Goal: Information Seeking & Learning: Learn about a topic

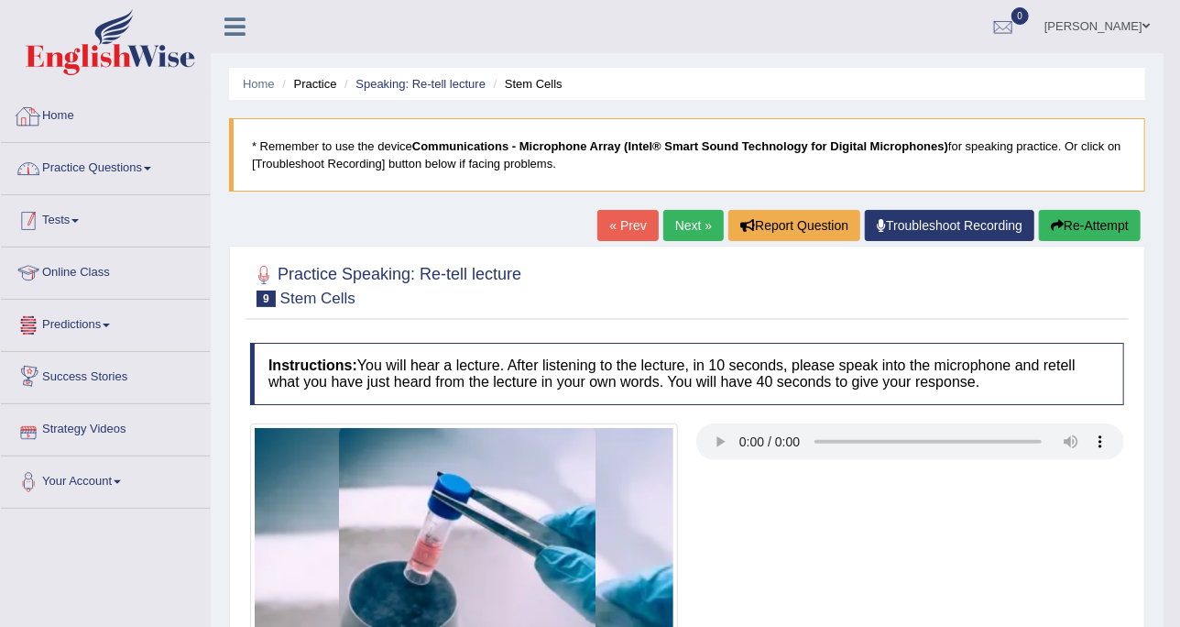
click at [152, 197] on link "Tests" at bounding box center [105, 218] width 209 height 46
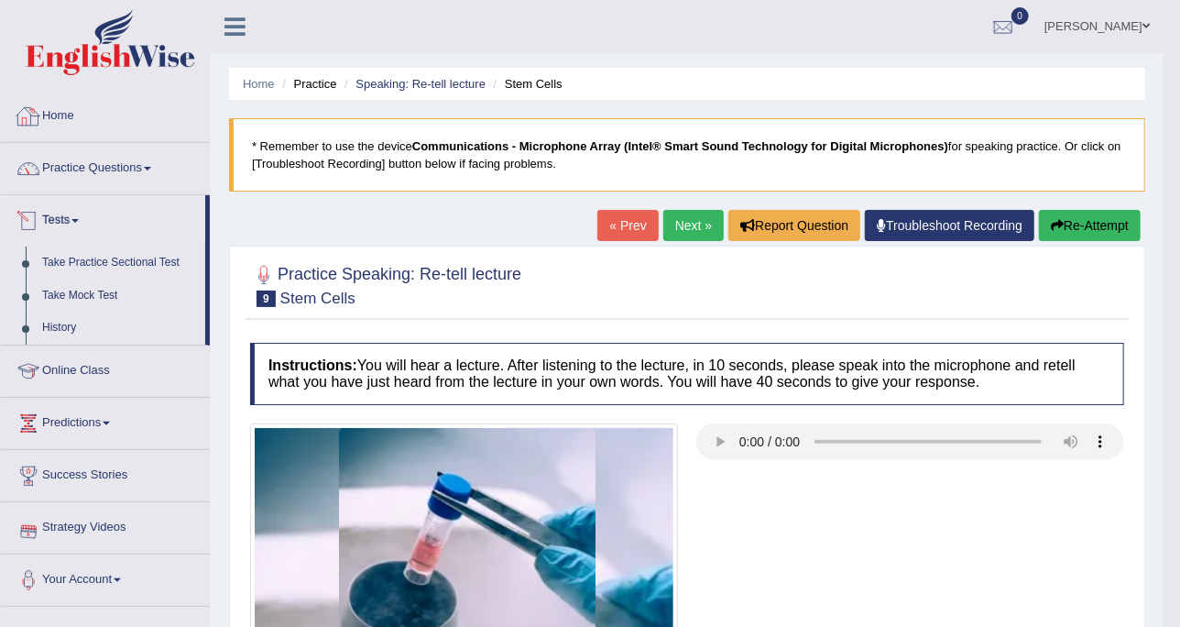
click at [153, 176] on link "Practice Questions" at bounding box center [105, 166] width 209 height 46
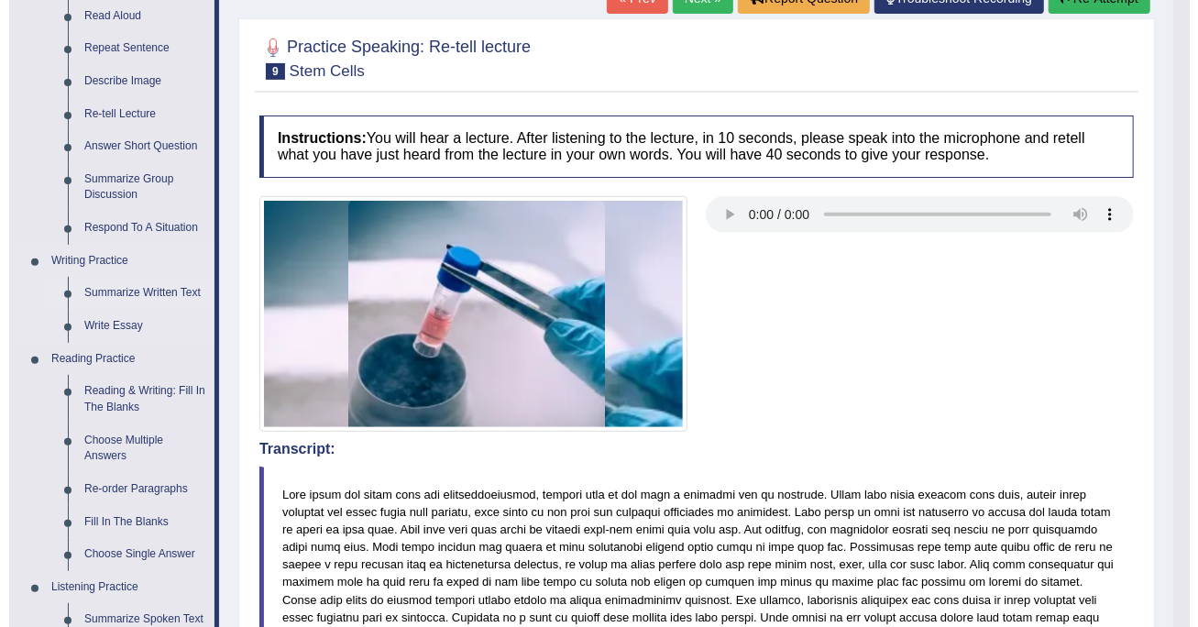
scroll to position [229, 0]
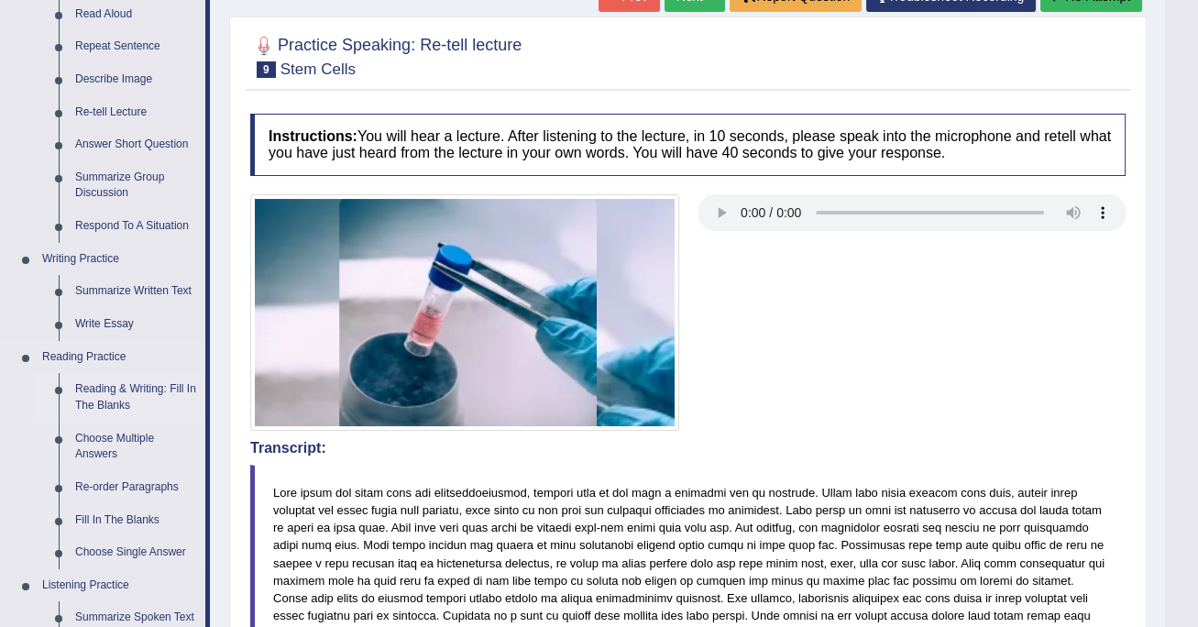
click at [126, 391] on body "Toggle navigation Home Practice Questions Speaking Practice Read Aloud Repeat S…" at bounding box center [599, 84] width 1198 height 627
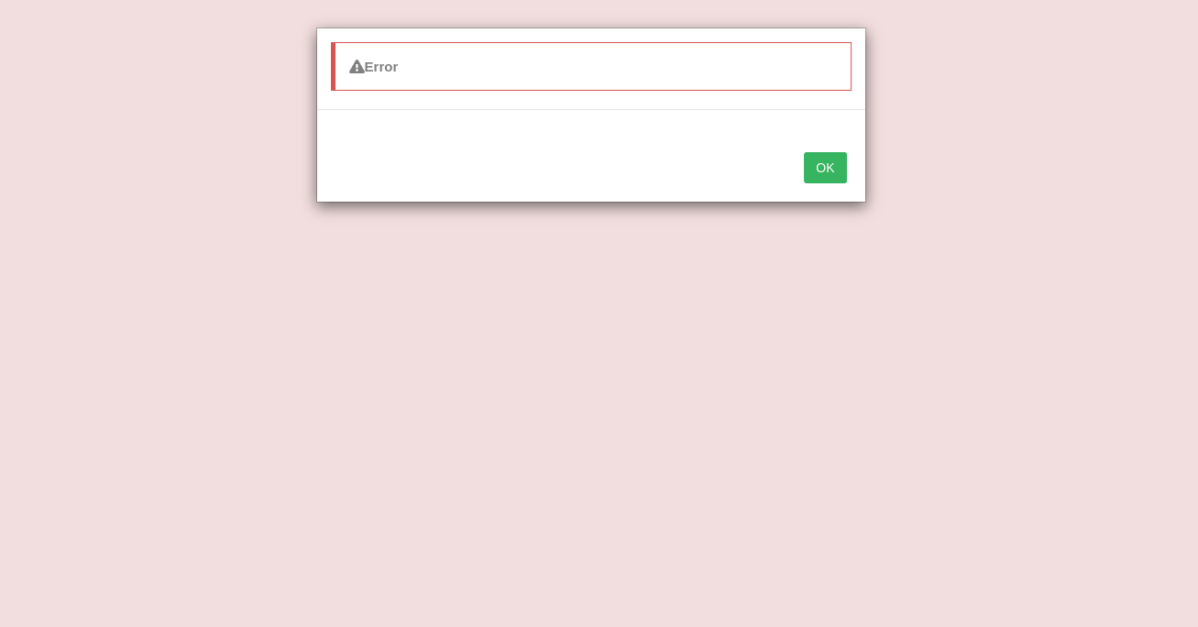
click at [804, 173] on div "OK" at bounding box center [591, 169] width 548 height 64
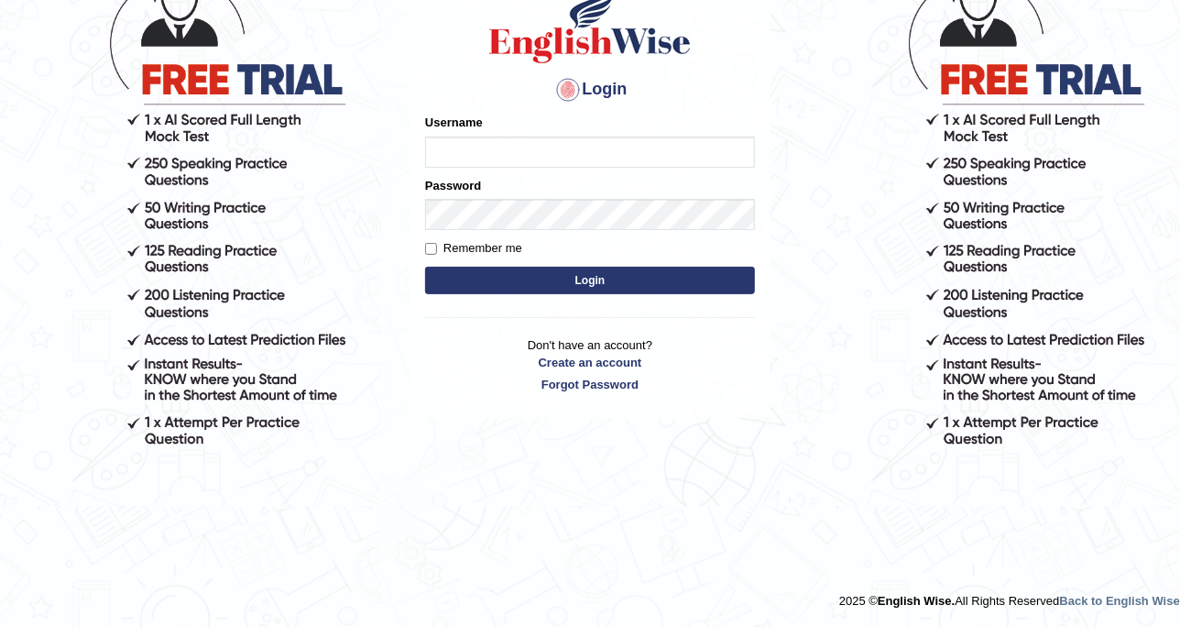
scroll to position [43, 0]
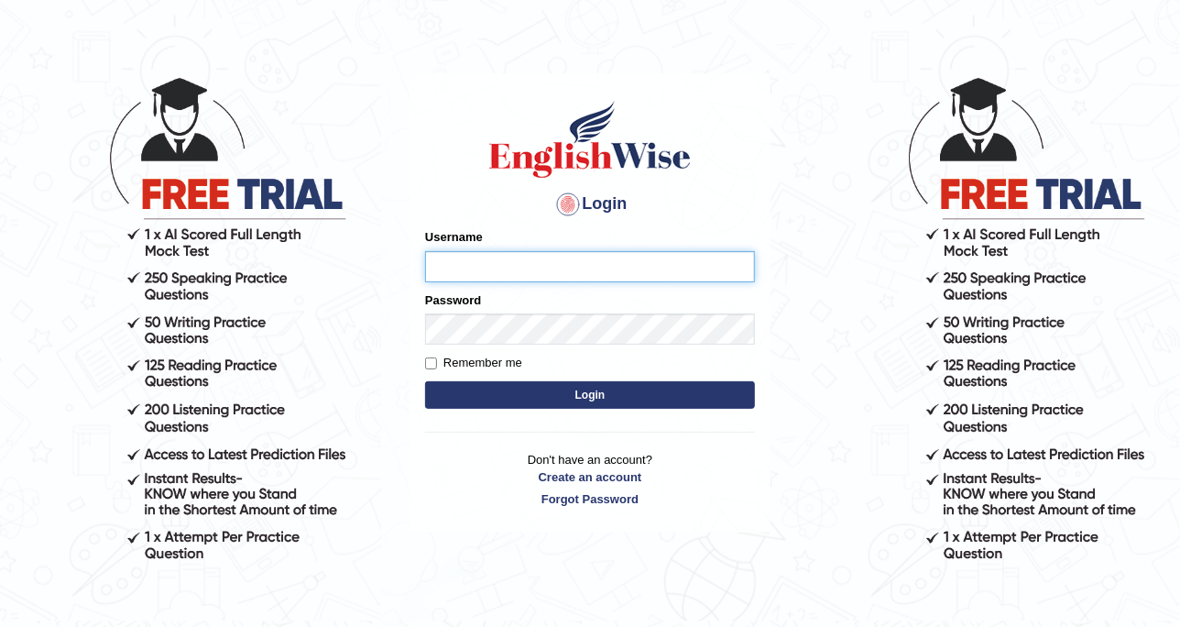
type input "DishaEw"
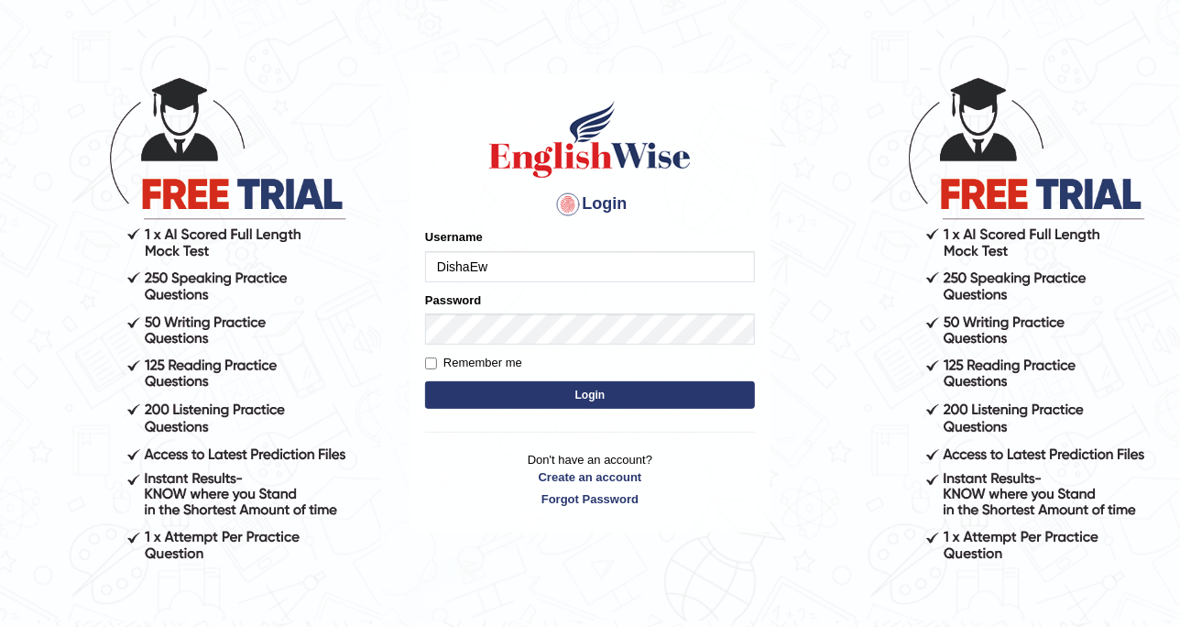
drag, startPoint x: 658, startPoint y: 415, endPoint x: 659, endPoint y: 396, distance: 19.3
click at [658, 415] on div "Login Please fix the following errors: Username DishaEw Password Remember me Lo…" at bounding box center [590, 302] width 361 height 458
click at [659, 396] on button "Login" at bounding box center [590, 394] width 330 height 27
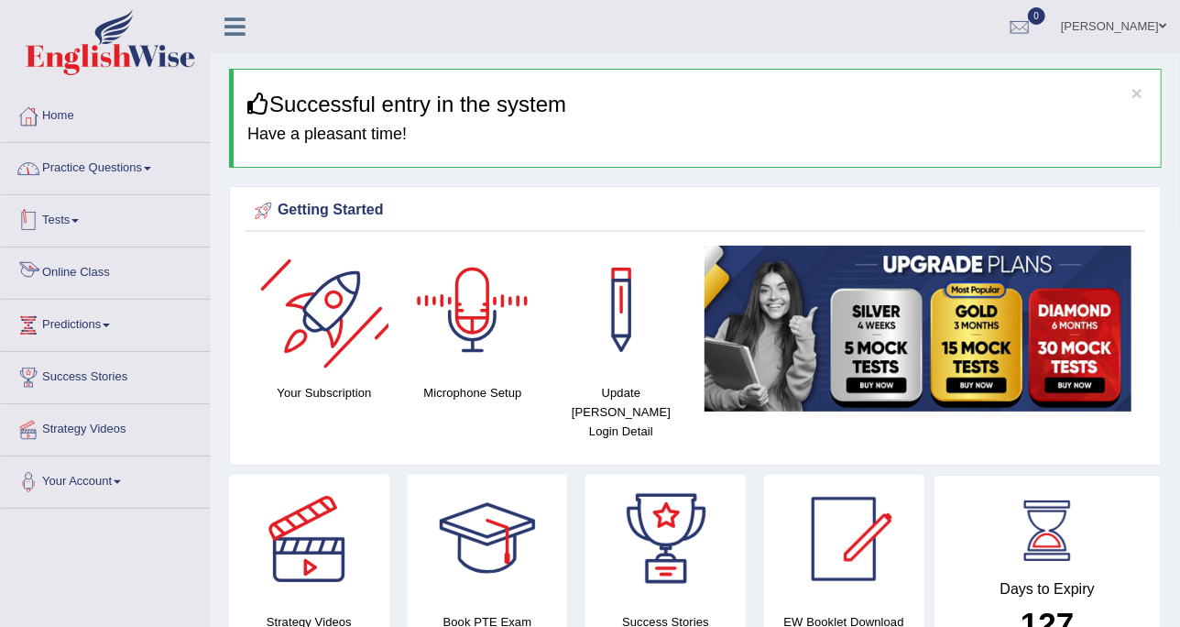
click at [140, 163] on link "Practice Questions" at bounding box center [105, 166] width 209 height 46
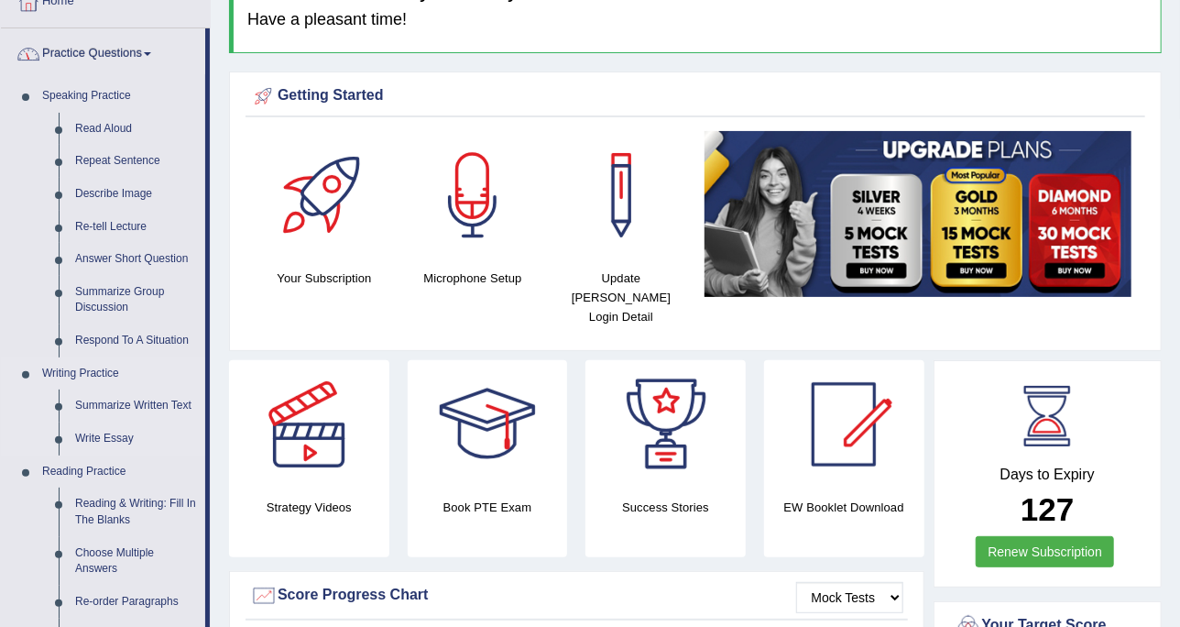
scroll to position [229, 0]
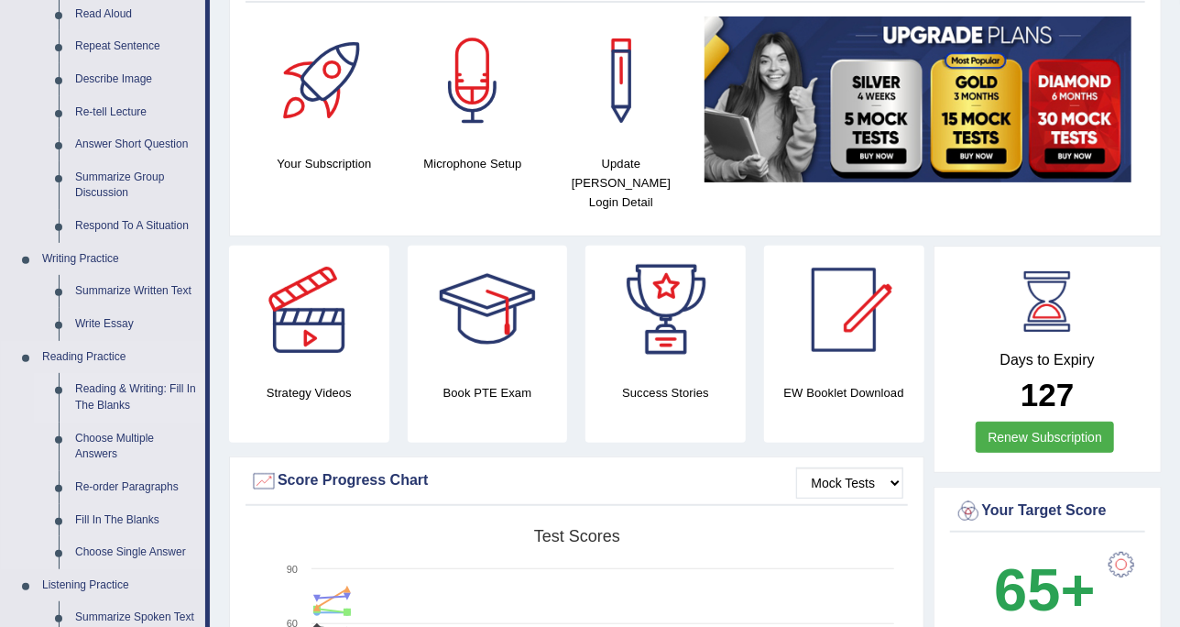
click at [174, 396] on link "Reading & Writing: Fill In The Blanks" at bounding box center [136, 397] width 138 height 49
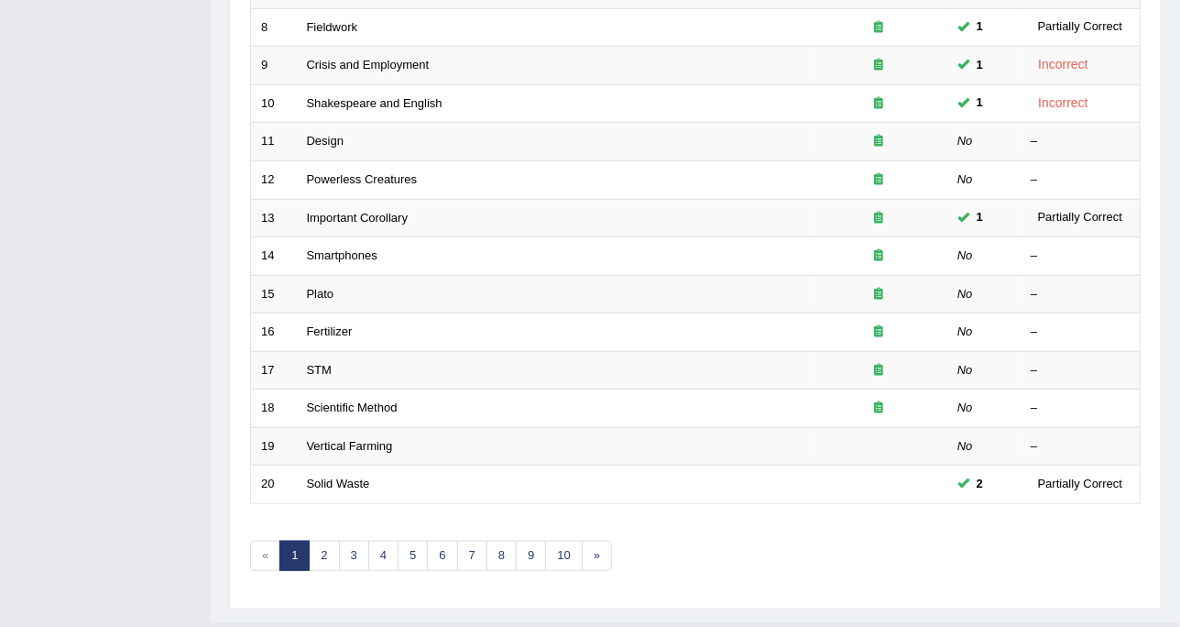
scroll to position [577, 0]
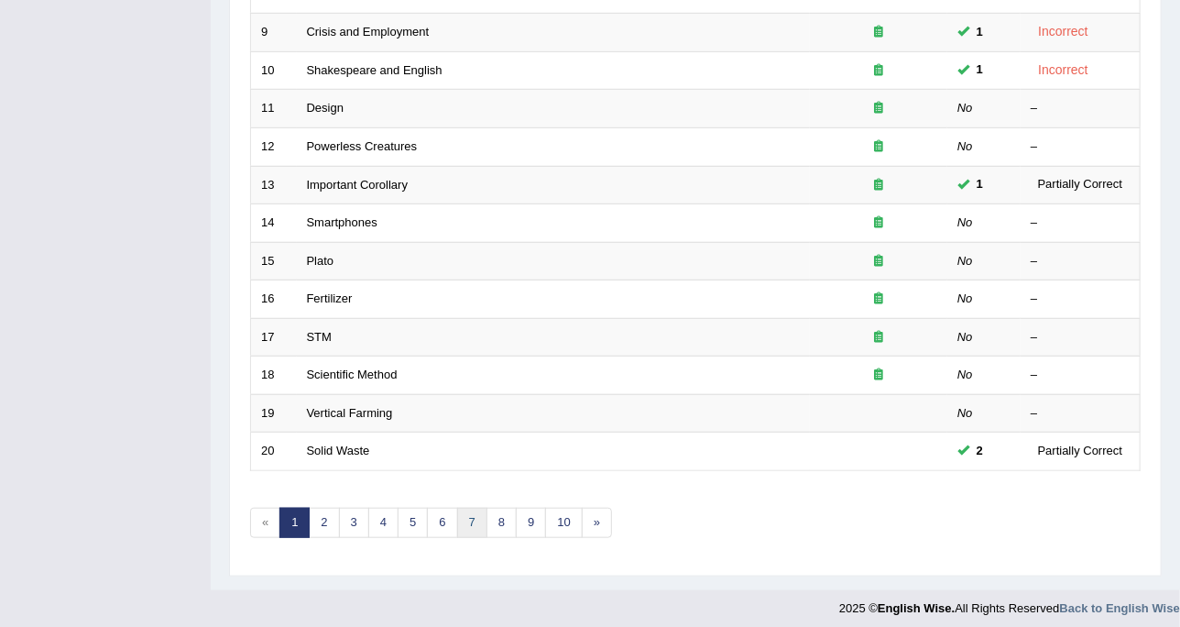
click at [457, 508] on link "7" at bounding box center [472, 523] width 30 height 30
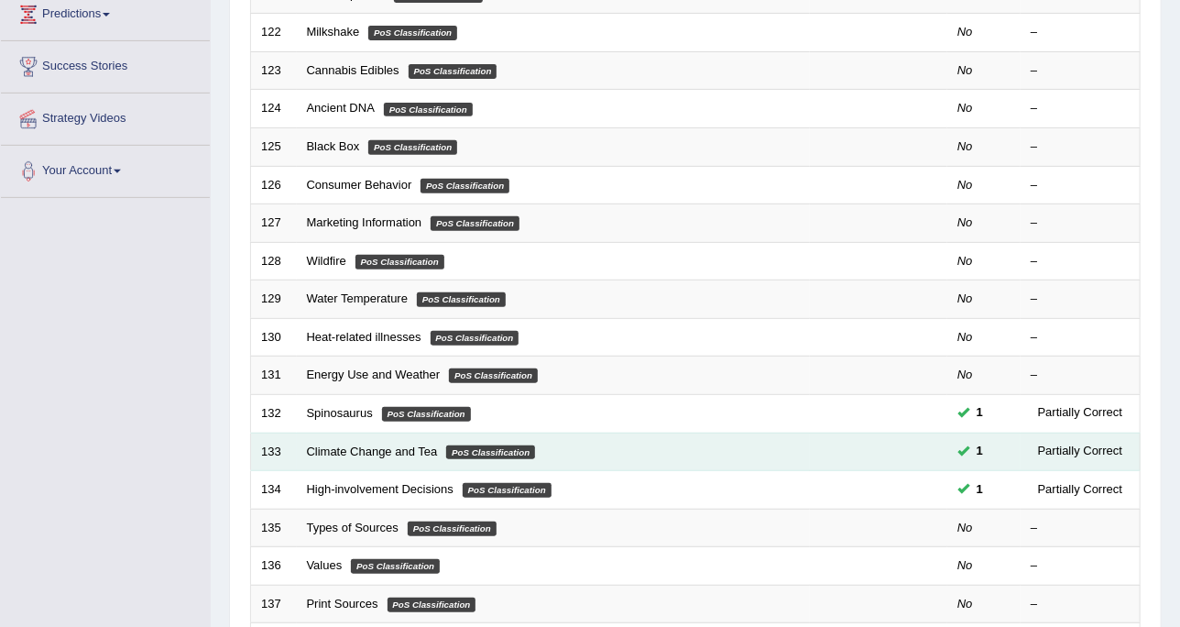
scroll to position [344, 0]
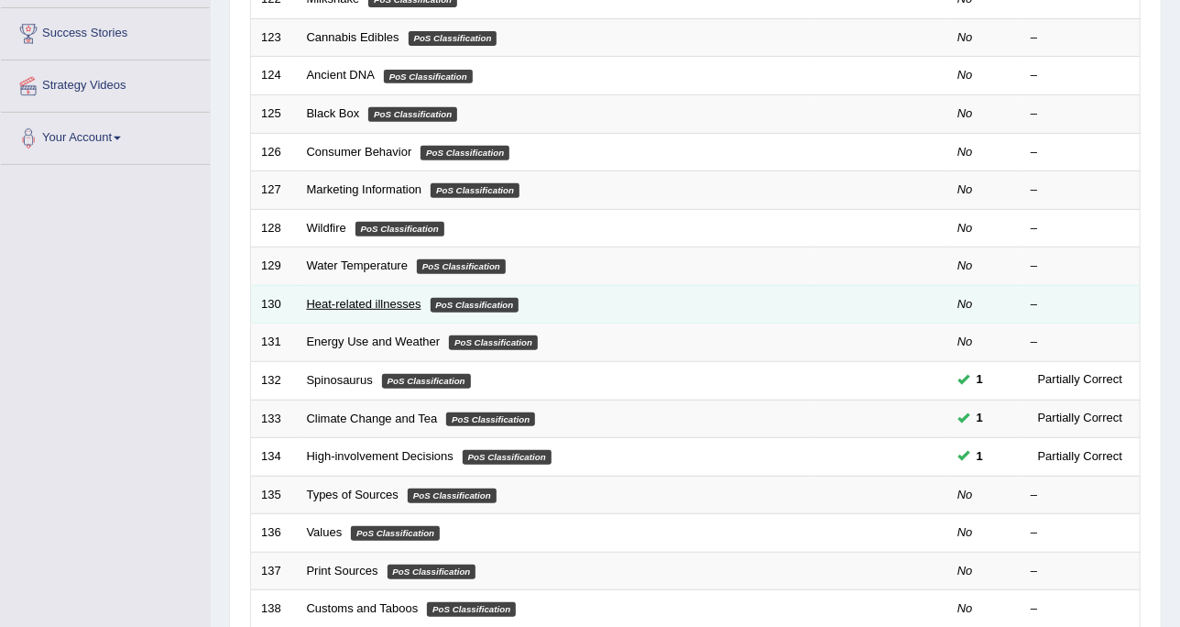
click at [312, 305] on link "Heat-related illnesses" at bounding box center [364, 304] width 115 height 14
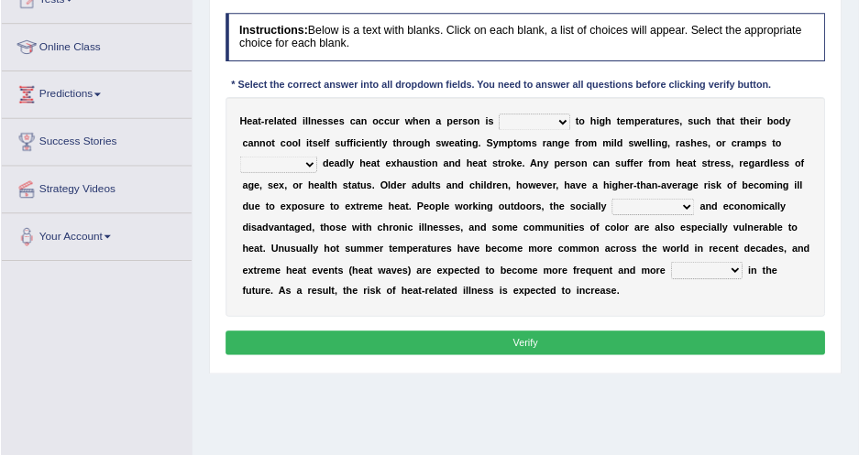
scroll to position [221, 0]
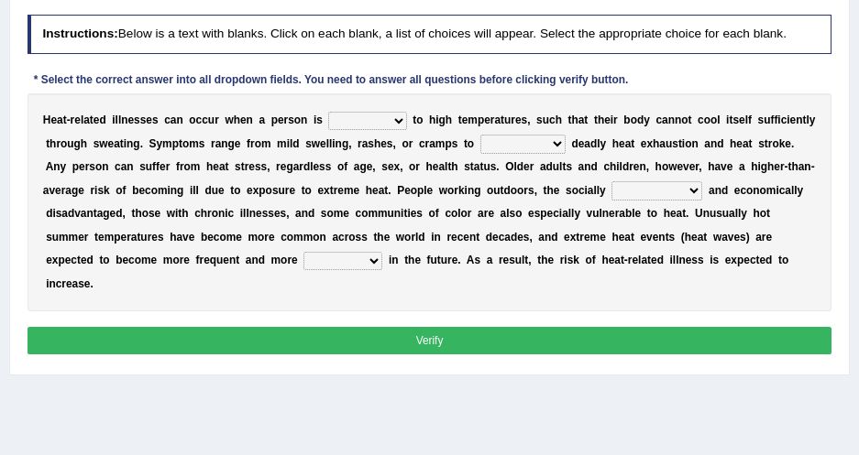
drag, startPoint x: 1098, startPoint y: 3, endPoint x: 318, endPoint y: 72, distance: 782.9
click at [318, 72] on div "Instructions: Below is a text with blanks. Click on each blank, a list of choic…" at bounding box center [429, 186] width 812 height 359
click at [366, 119] on select "proposed composed supposed exposed" at bounding box center [367, 121] width 78 height 18
click at [373, 125] on select "proposed composed supposed exposed" at bounding box center [367, 121] width 78 height 18
click at [416, 119] on b "o" at bounding box center [419, 120] width 6 height 13
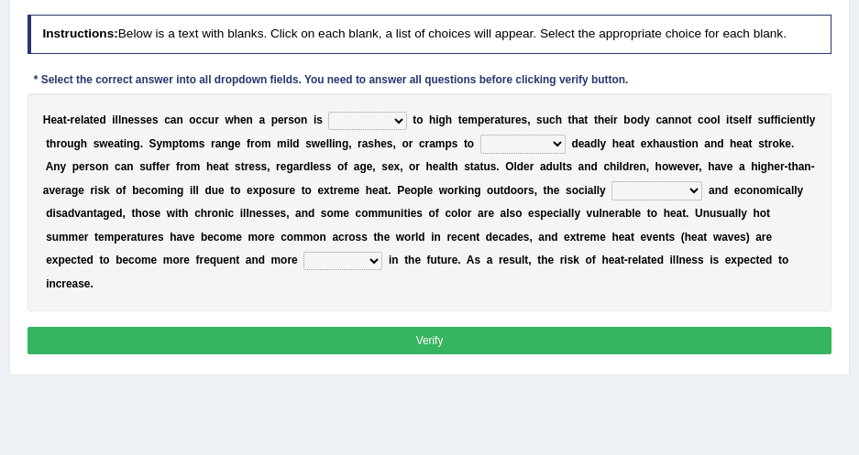
click at [381, 117] on select "proposed composed supposed exposed" at bounding box center [367, 121] width 78 height 18
click at [377, 115] on select "proposed composed supposed exposed" at bounding box center [367, 121] width 78 height 18
click at [381, 126] on select "proposed composed supposed exposed" at bounding box center [367, 121] width 78 height 18
click at [384, 125] on select "proposed composed supposed exposed" at bounding box center [367, 121] width 78 height 18
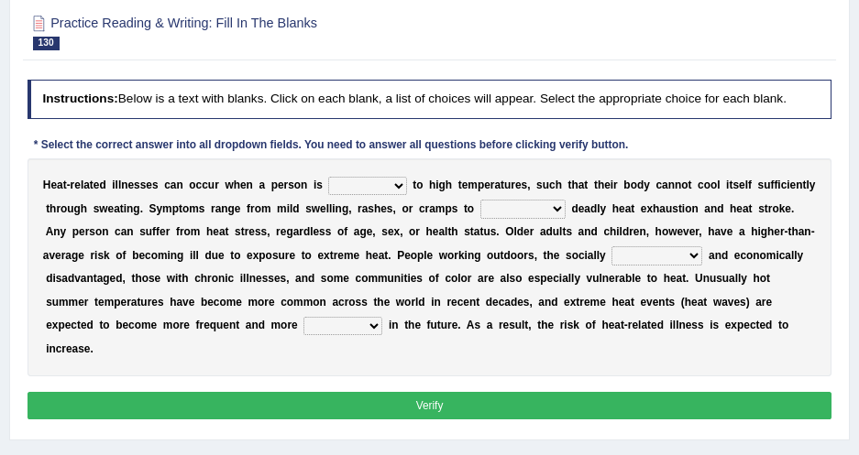
scroll to position [137, 0]
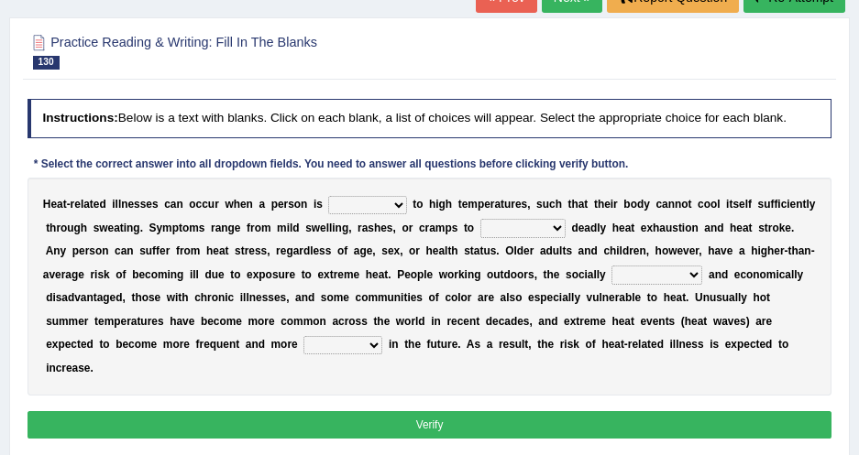
drag, startPoint x: 370, startPoint y: 199, endPoint x: 378, endPoint y: 192, distance: 10.4
click at [370, 198] on select "proposed composed supposed exposed" at bounding box center [367, 205] width 78 height 18
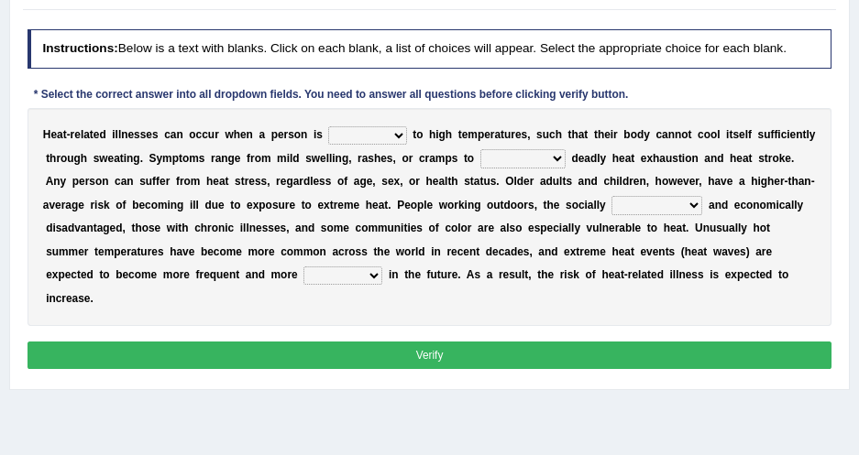
scroll to position [221, 0]
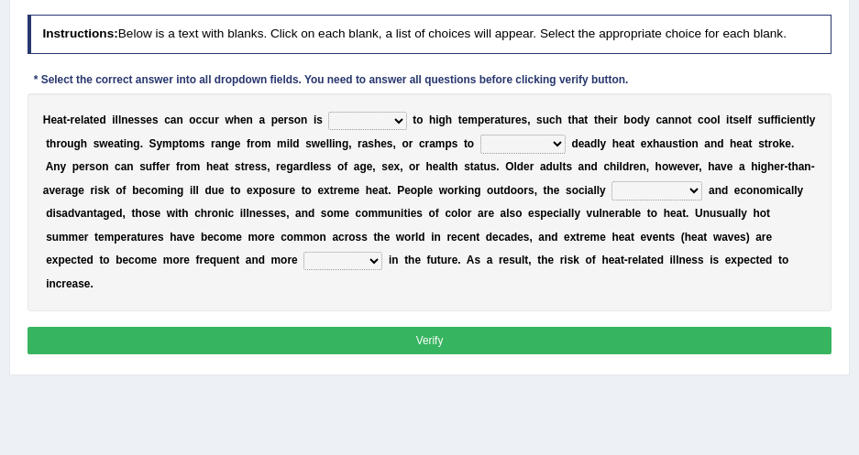
click at [381, 116] on select "proposed composed supposed exposed" at bounding box center [367, 121] width 78 height 18
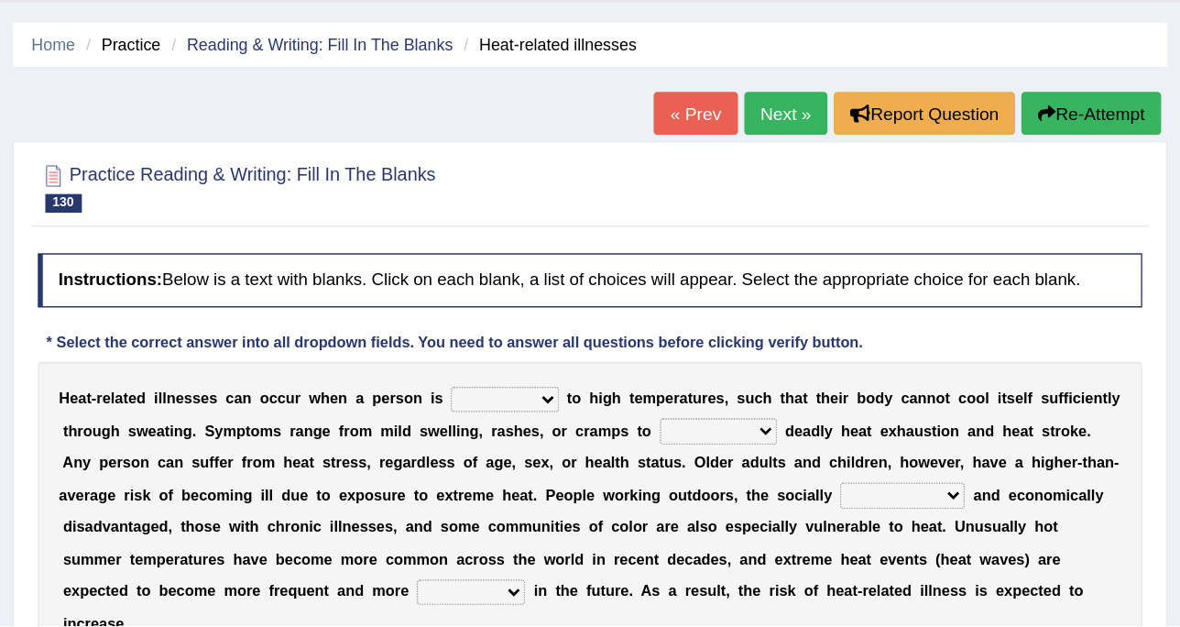
scroll to position [0, 0]
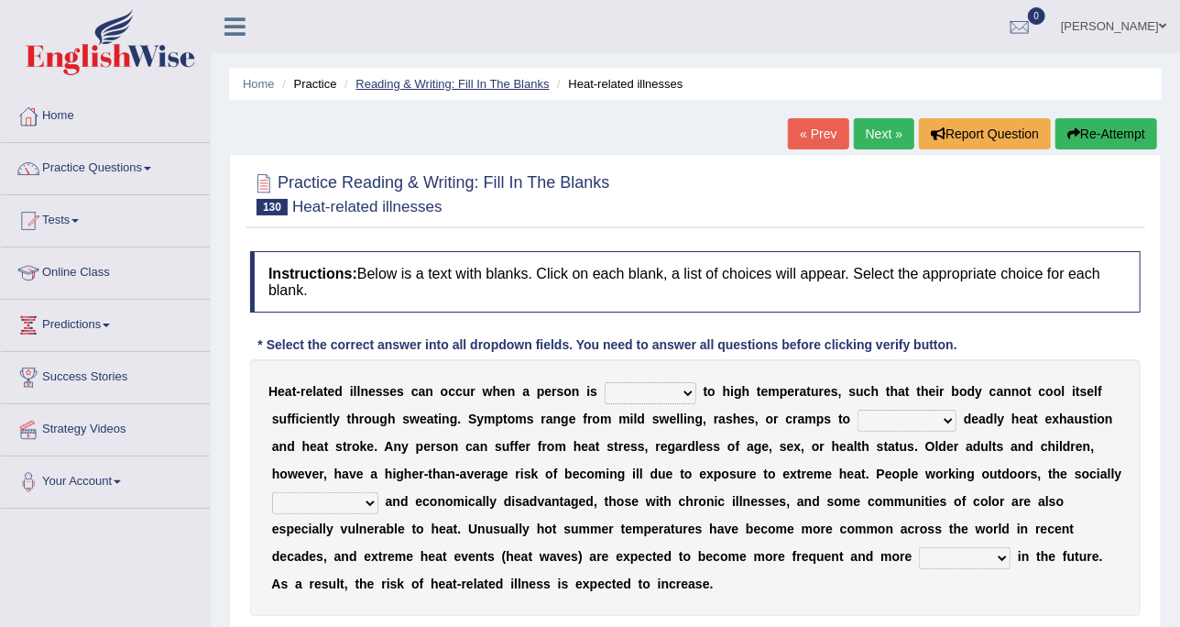
drag, startPoint x: 815, startPoint y: 0, endPoint x: 503, endPoint y: 83, distance: 323.4
click at [503, 83] on link "Reading & Writing: Fill In The Blanks" at bounding box center [452, 84] width 193 height 14
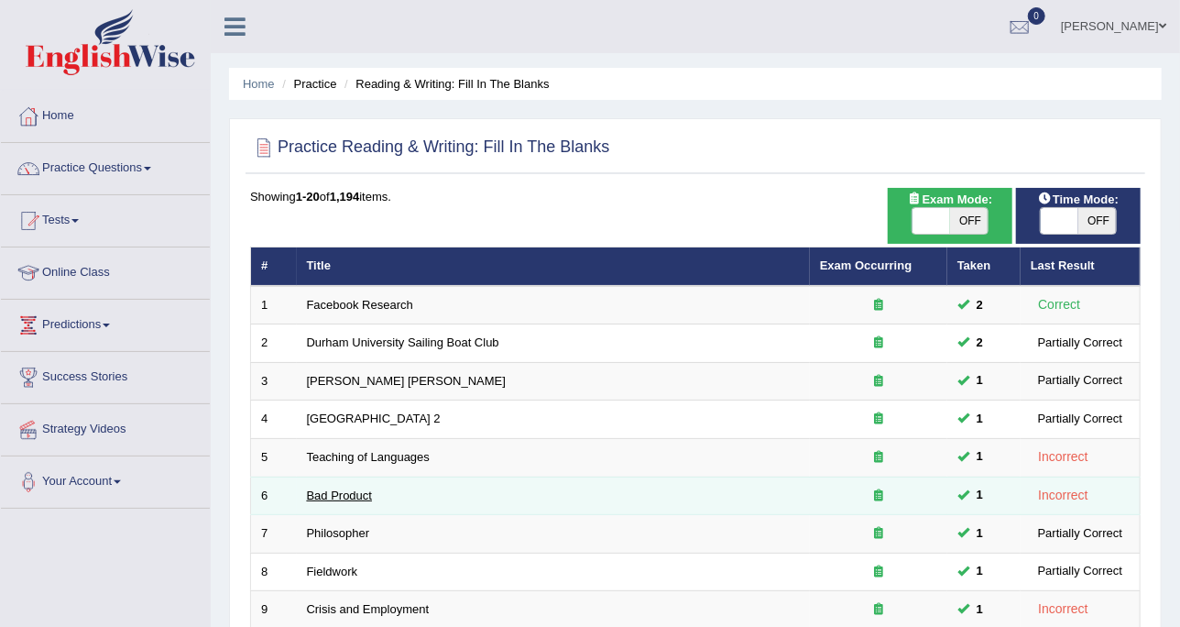
click at [346, 494] on link "Bad Product" at bounding box center [340, 495] width 66 height 14
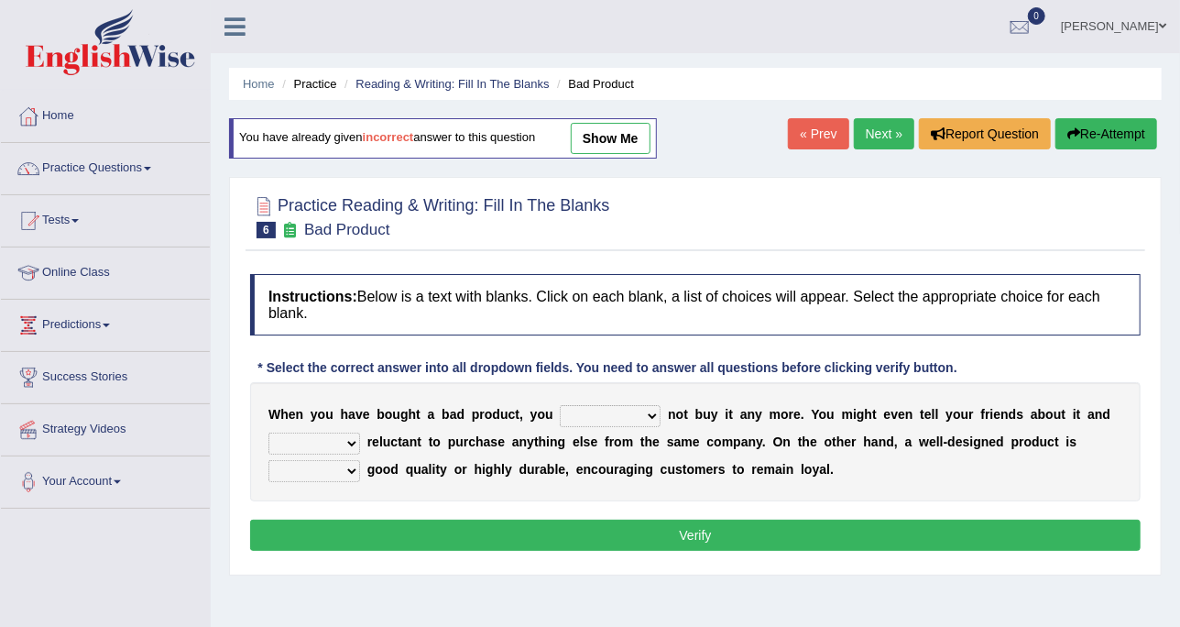
click at [609, 139] on link "show me" at bounding box center [611, 138] width 80 height 31
select select "have"
select select "is"
select select "both"
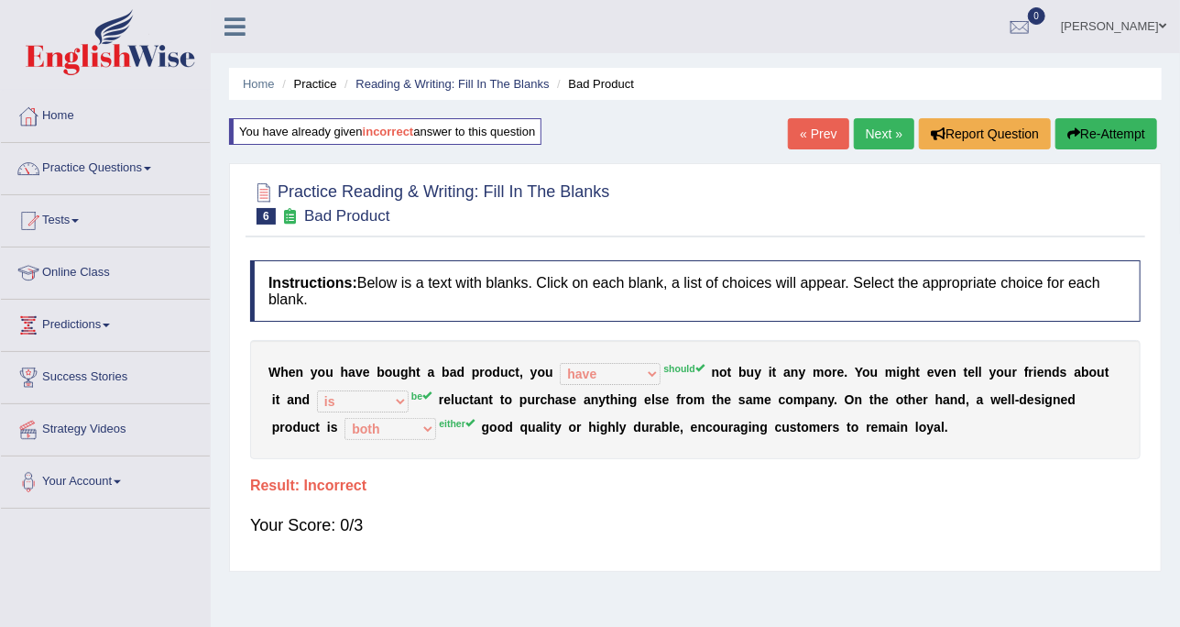
click at [897, 121] on link "Next »" at bounding box center [884, 133] width 60 height 31
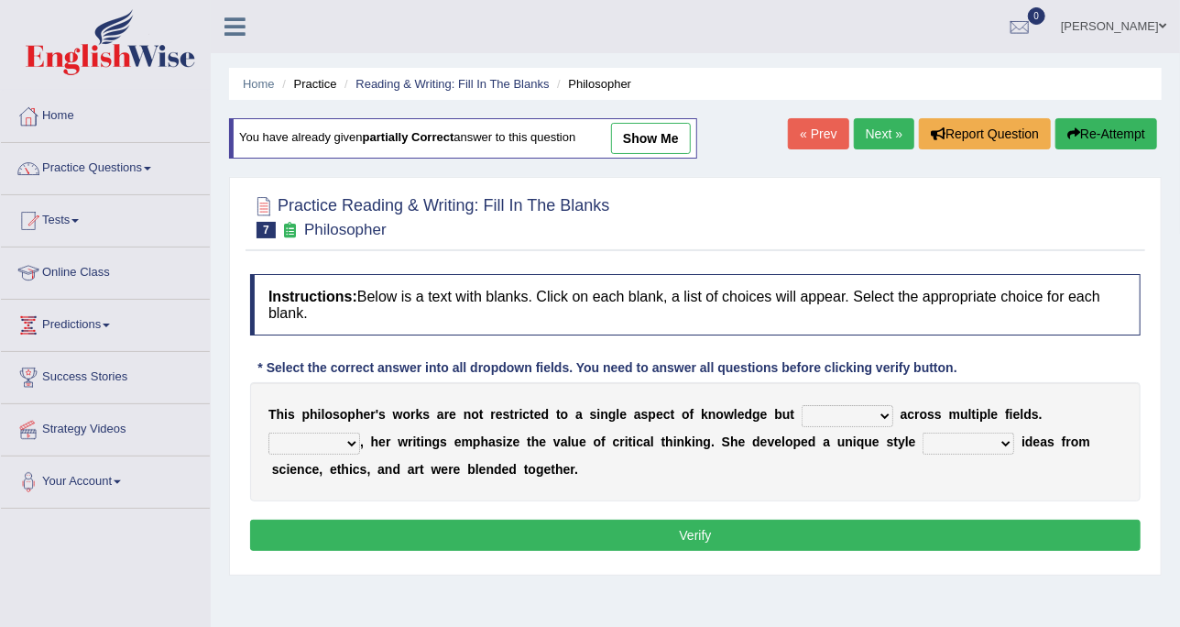
click at [658, 136] on link "show me" at bounding box center [651, 138] width 80 height 31
select select "extend"
select select "Rather"
select select "in that"
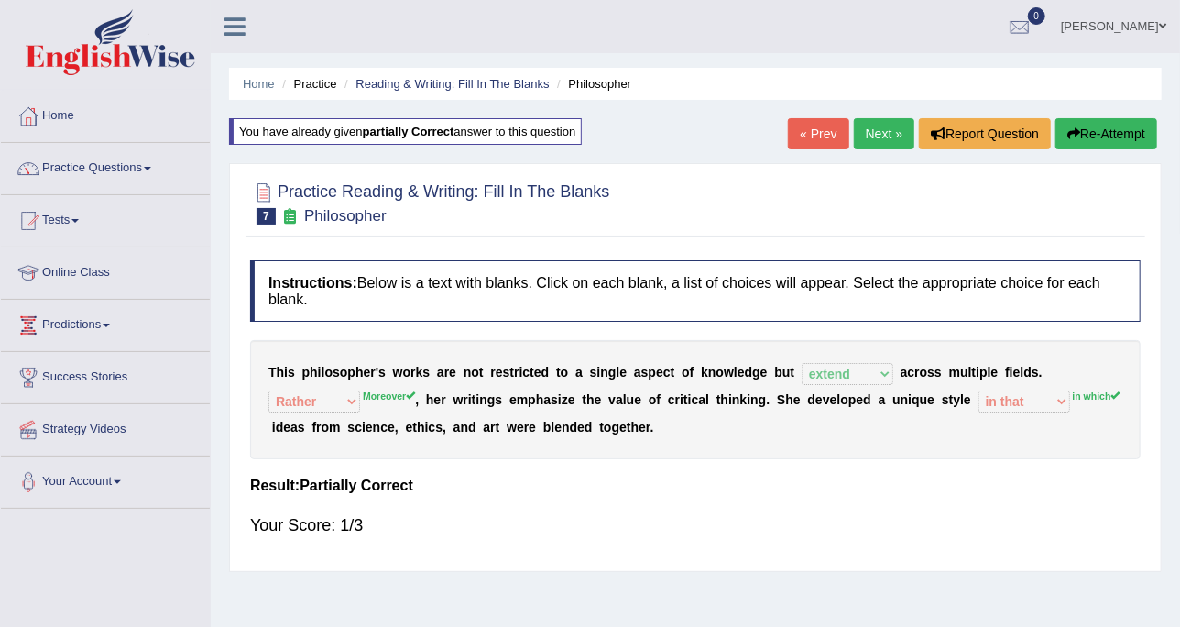
click at [875, 121] on link "Next »" at bounding box center [884, 133] width 60 height 31
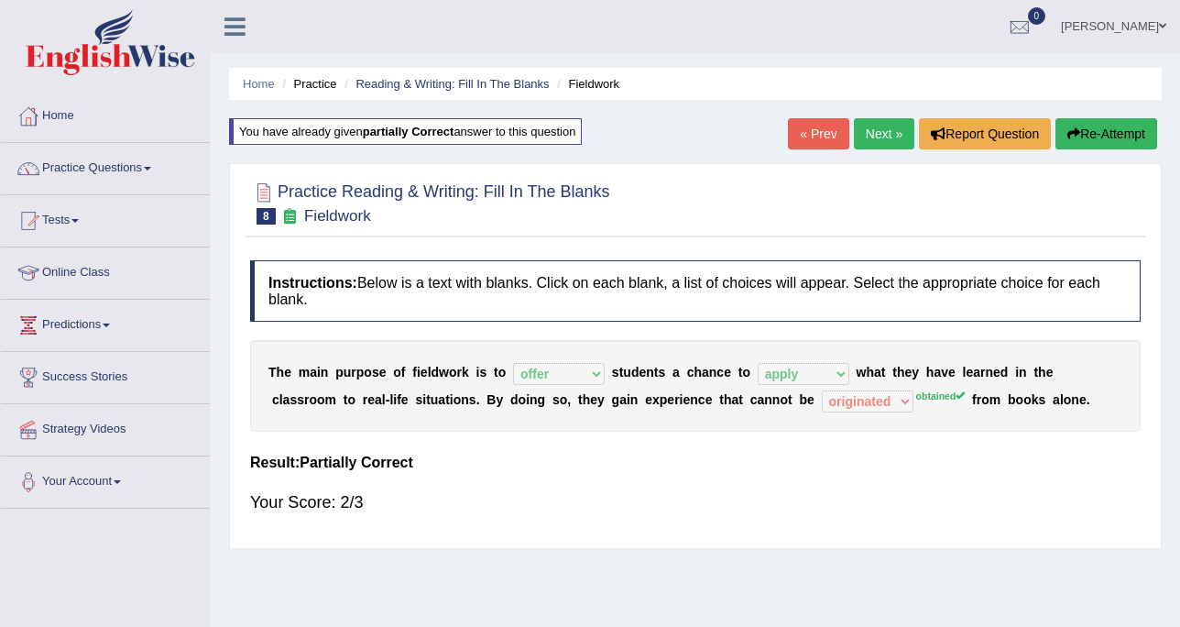
select select "offer"
select select "apply"
select select "originated"
click at [875, 124] on link "Next »" at bounding box center [884, 133] width 60 height 31
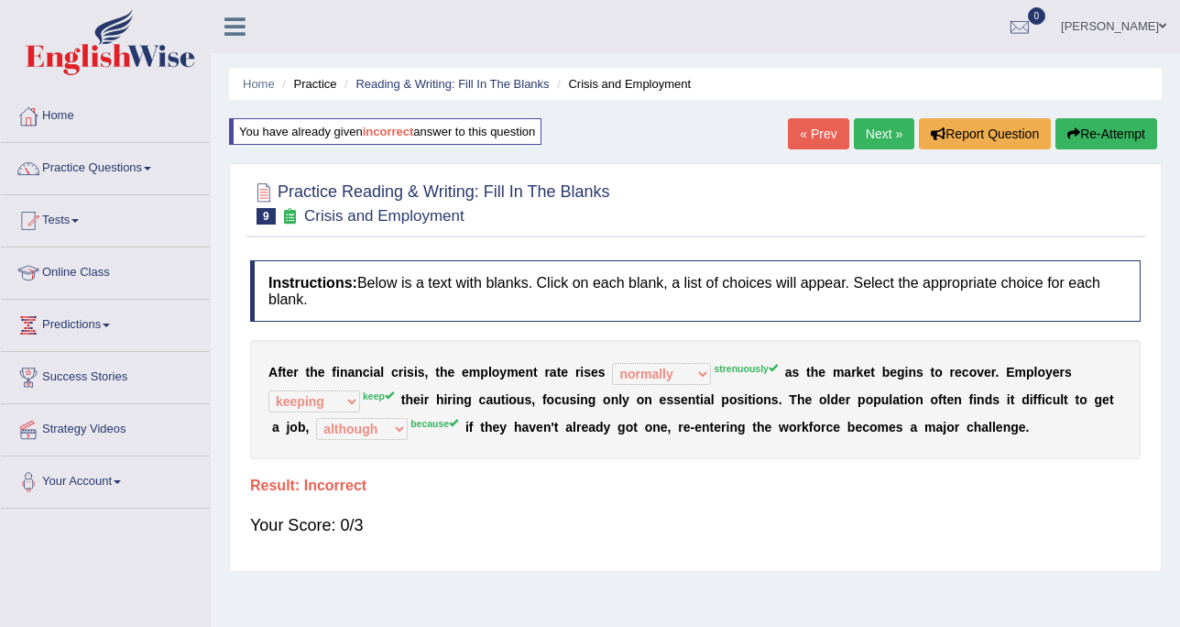
select select "normally"
select select "keeping"
select select "although"
click at [902, 121] on link "Next »" at bounding box center [884, 133] width 60 height 31
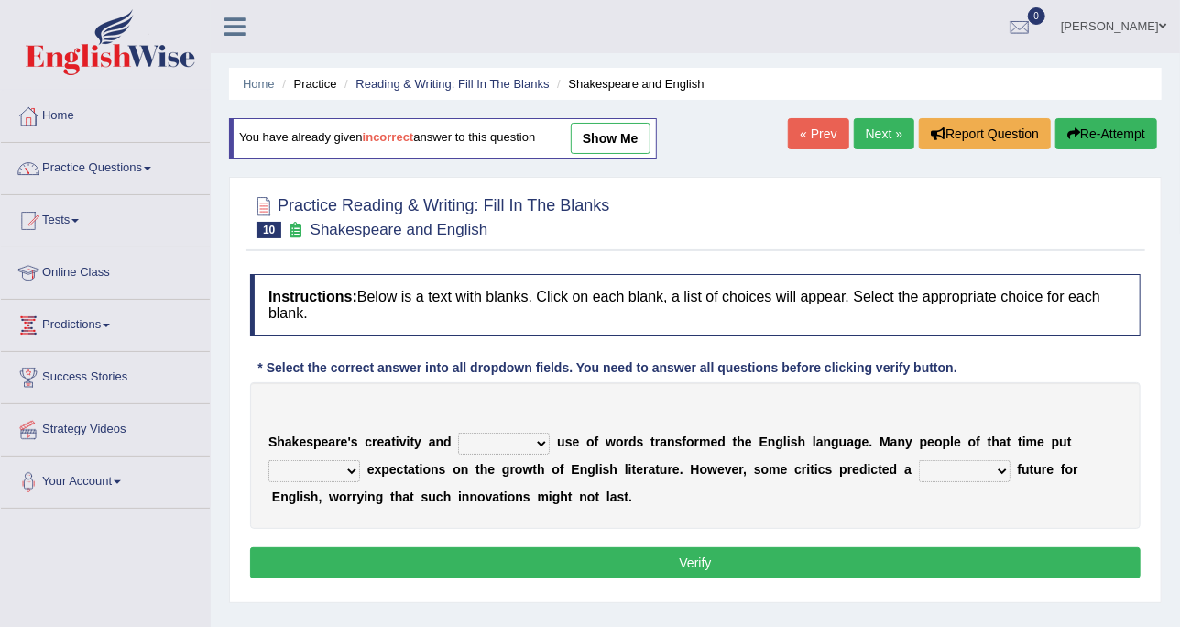
click at [642, 133] on link "show me" at bounding box center [611, 138] width 80 height 31
select select "intensive"
select select "wide"
select select "monetary"
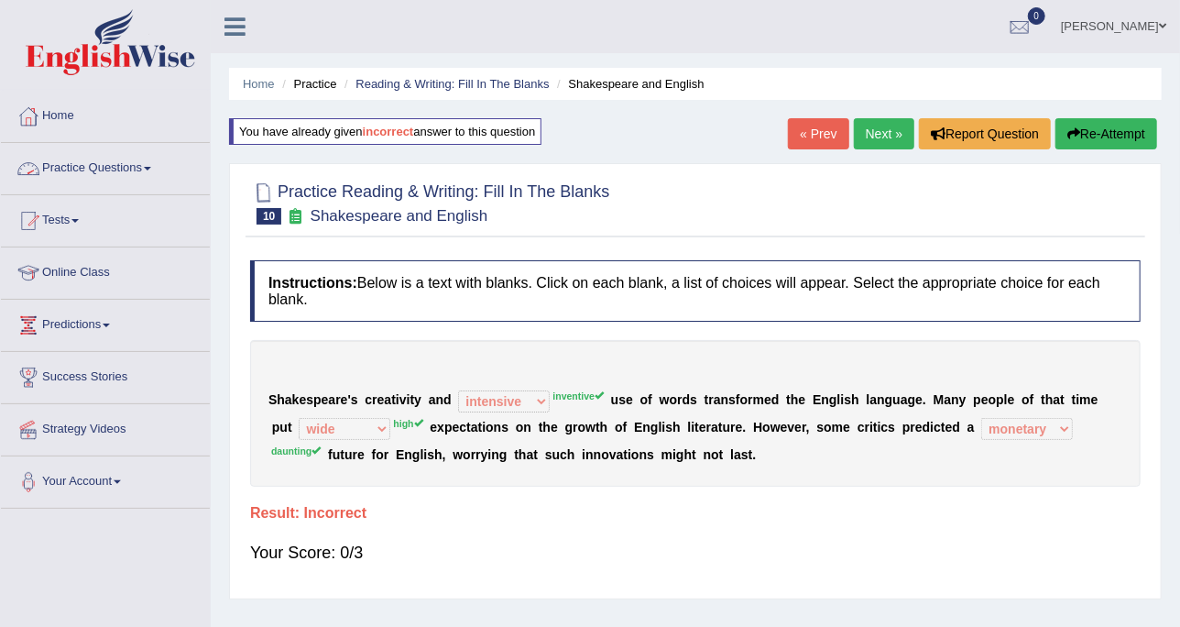
click at [81, 148] on link "Practice Questions" at bounding box center [105, 166] width 209 height 46
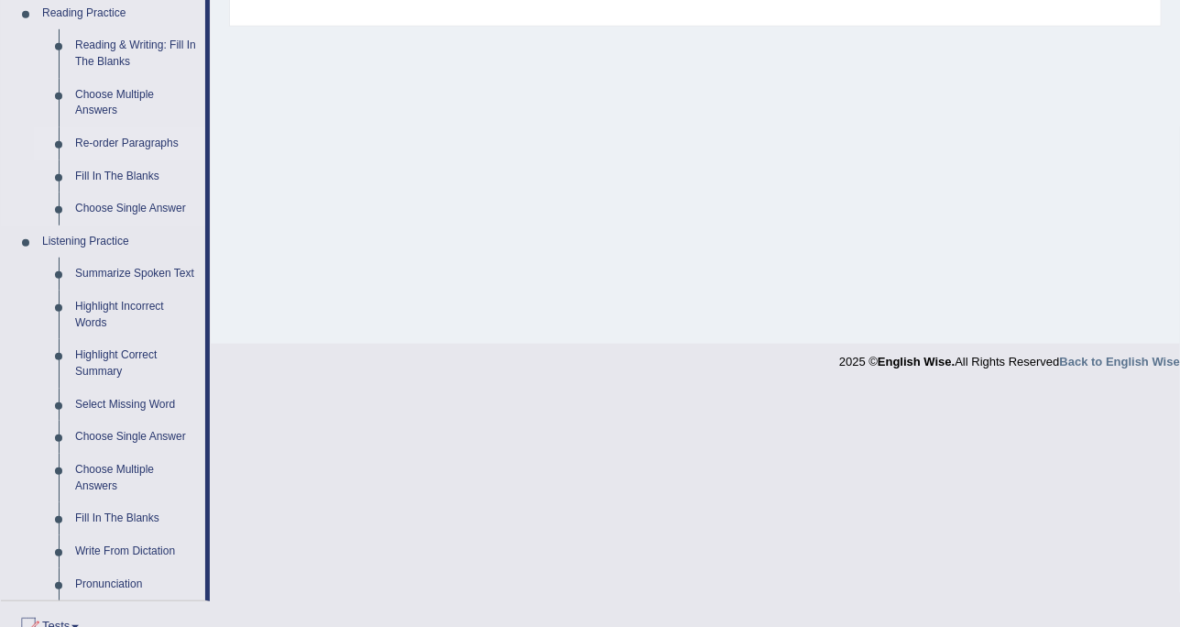
click at [109, 139] on link "Re-order Paragraphs" at bounding box center [136, 143] width 138 height 33
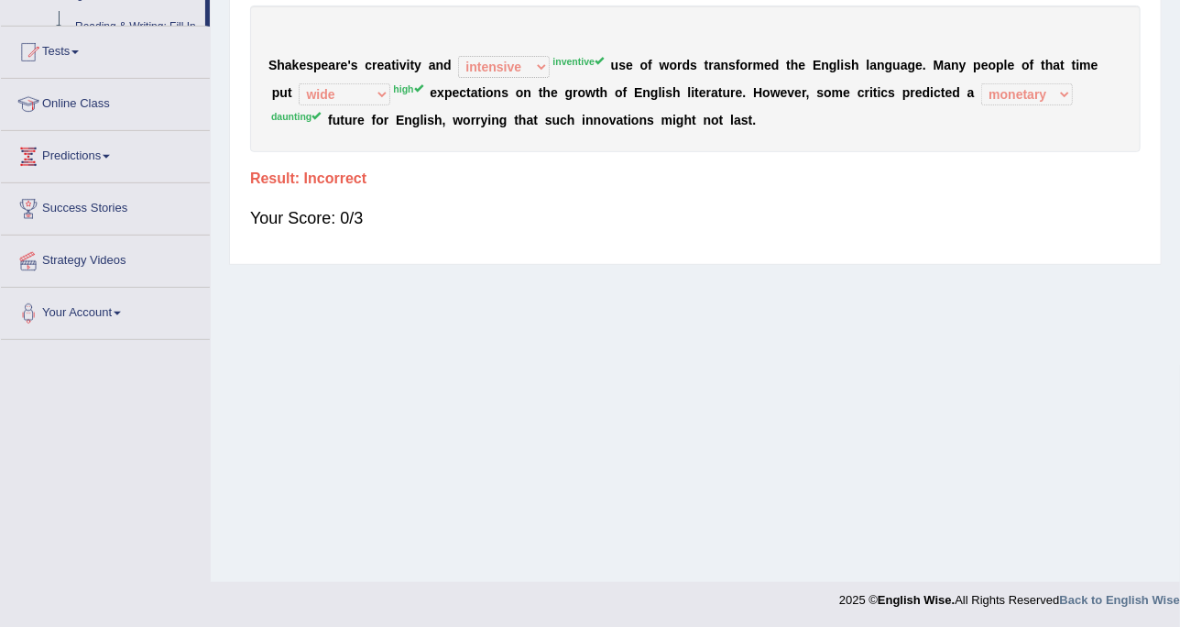
scroll to position [217, 0]
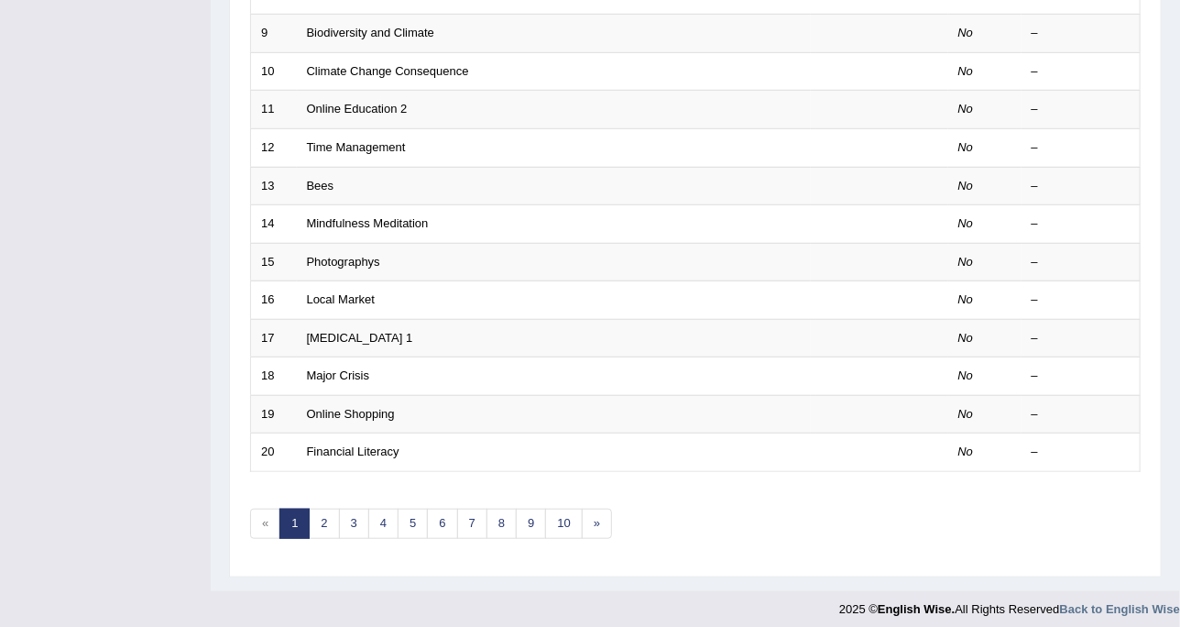
scroll to position [577, 0]
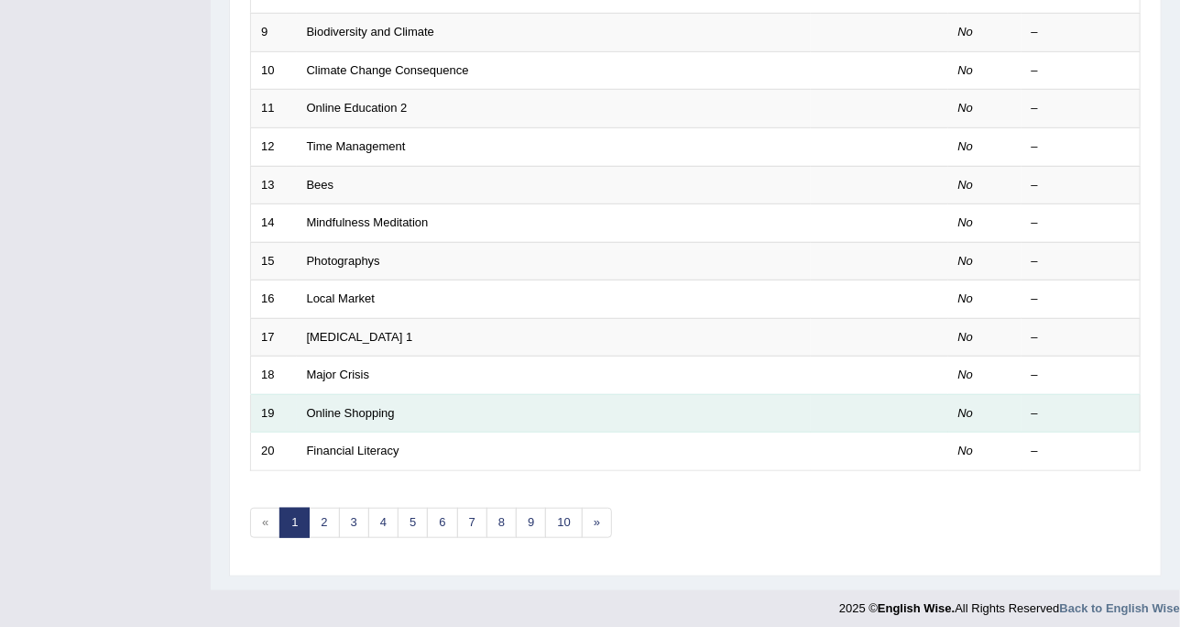
click at [356, 397] on td "Online Shopping" at bounding box center [554, 413] width 514 height 38
click at [363, 406] on link "Online Shopping" at bounding box center [351, 413] width 88 height 14
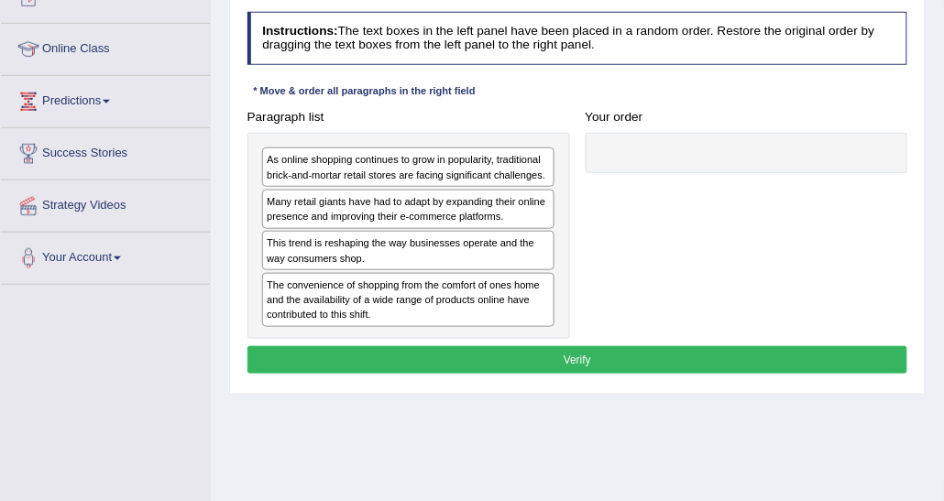
scroll to position [152, 0]
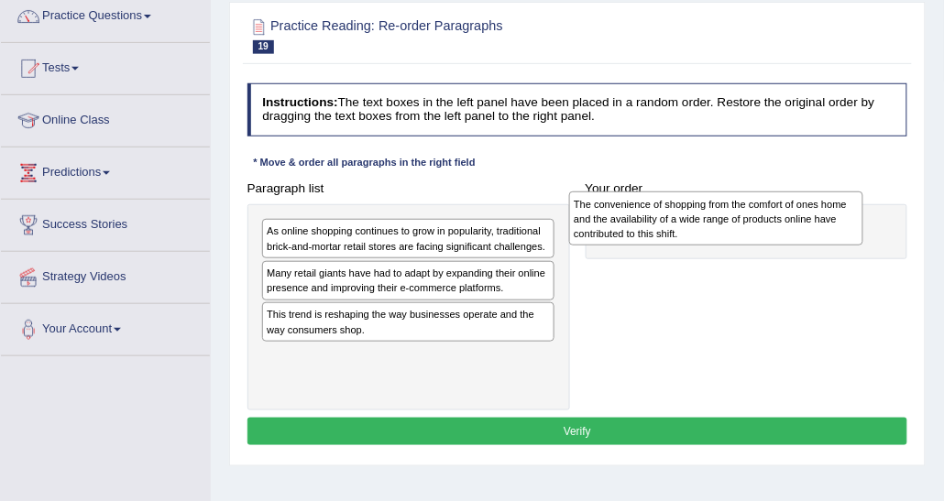
drag, startPoint x: 440, startPoint y: 373, endPoint x: 805, endPoint y: 226, distance: 393.9
click at [805, 226] on div "The convenience of shopping from the comfort of ones home and the availability …" at bounding box center [716, 218] width 294 height 53
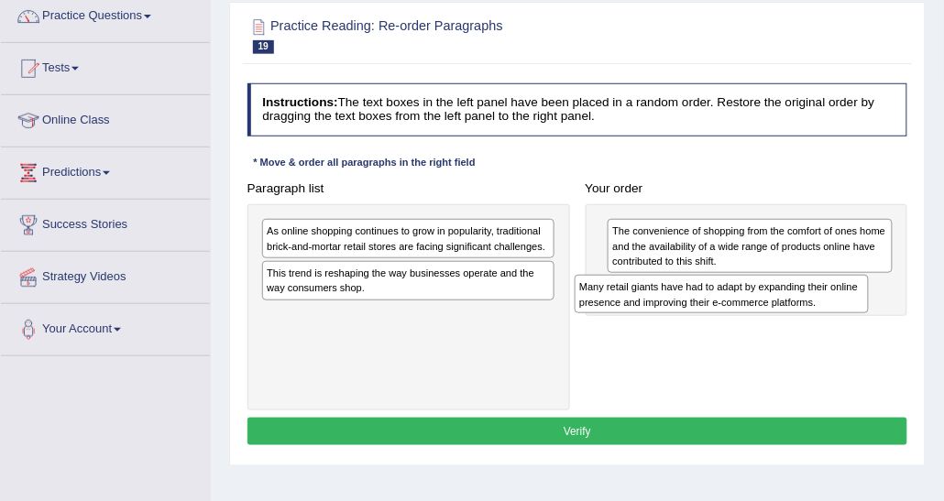
drag, startPoint x: 471, startPoint y: 284, endPoint x: 846, endPoint y: 317, distance: 376.2
click at [846, 317] on div "Paragraph list As online shopping continues to grow in popularity, traditional …" at bounding box center [577, 292] width 676 height 235
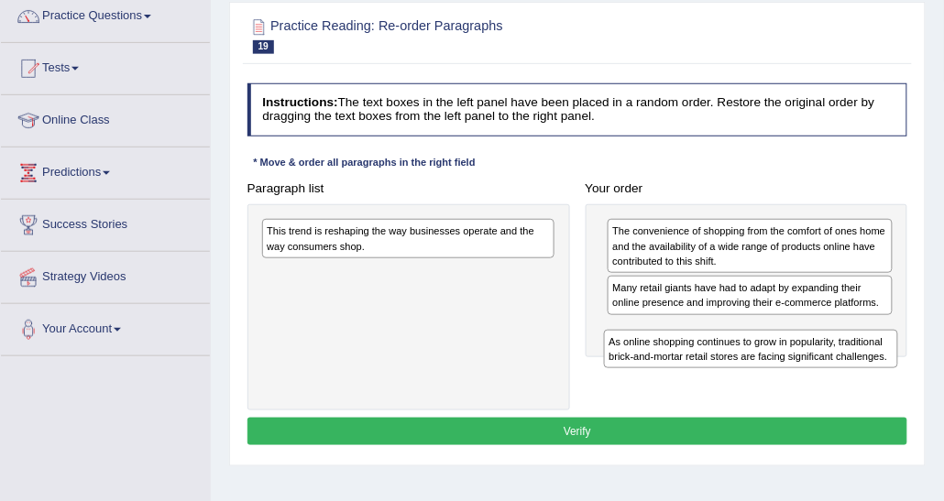
drag, startPoint x: 476, startPoint y: 231, endPoint x: 900, endPoint y: 376, distance: 447.4
click at [900, 376] on div "Paragraph list As online shopping continues to grow in popularity, traditional …" at bounding box center [577, 292] width 676 height 235
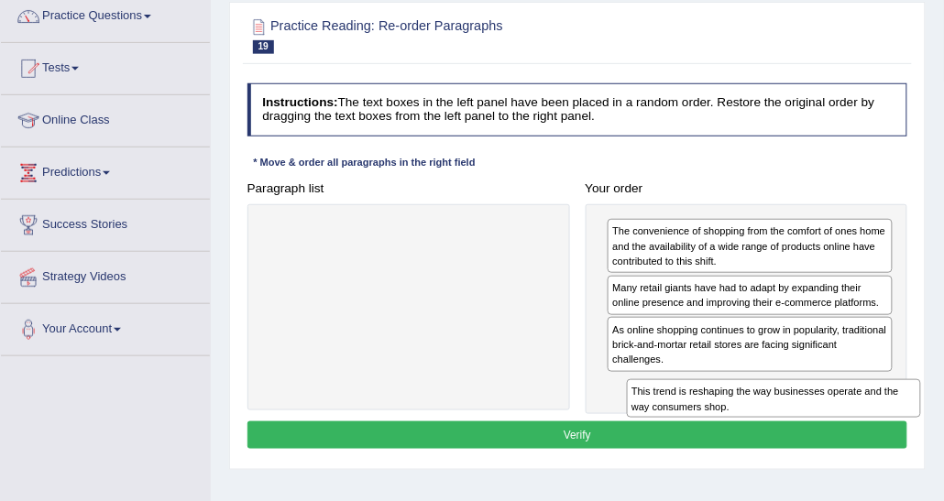
drag, startPoint x: 490, startPoint y: 225, endPoint x: 924, endPoint y: 422, distance: 476.1
click at [924, 422] on div "Practice Reading: Re-order Paragraphs 19 Online Shopping Instructions: The text…" at bounding box center [577, 236] width 696 height 468
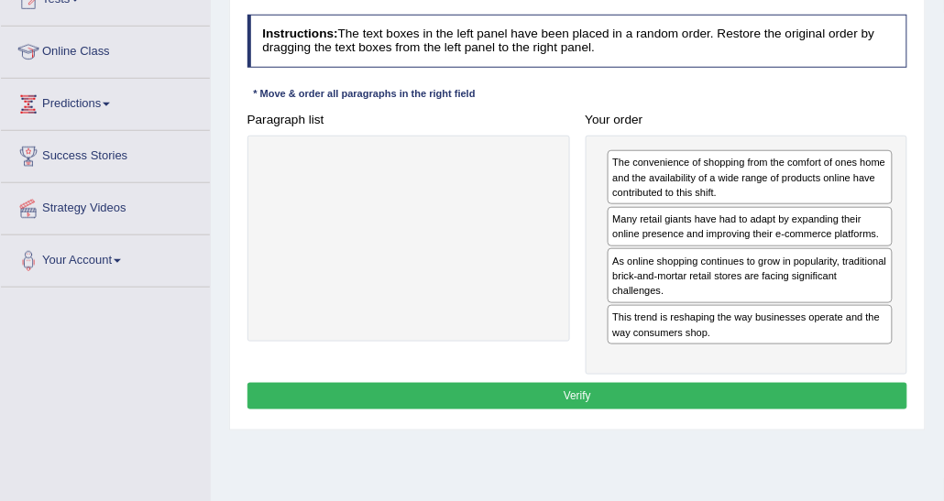
scroll to position [235, 0]
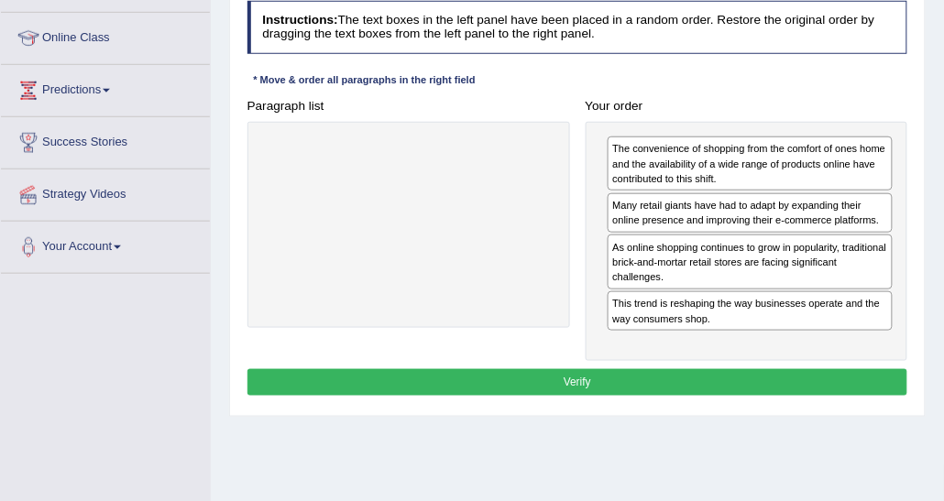
click at [600, 310] on div "The convenience of shopping from the comfort of ones home and the availability …" at bounding box center [747, 242] width 323 height 240
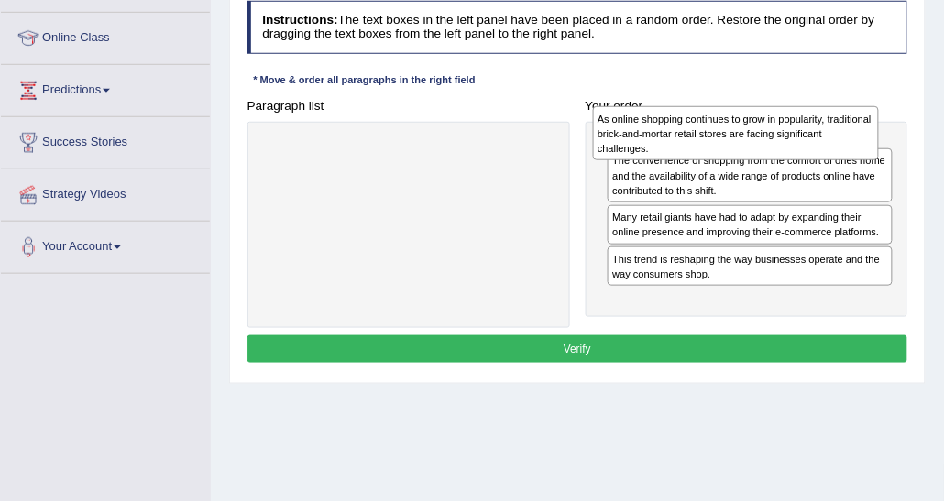
drag, startPoint x: 685, startPoint y: 247, endPoint x: 673, endPoint y: 123, distance: 125.2
click at [673, 123] on div "As online shopping continues to grow in popularity, traditional brick-and-morta…" at bounding box center [736, 132] width 286 height 53
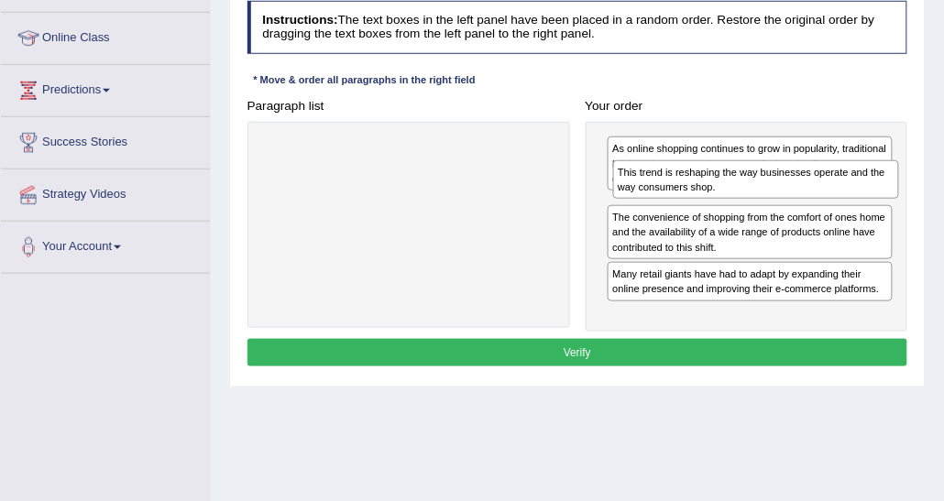
drag, startPoint x: 698, startPoint y: 307, endPoint x: 710, endPoint y: 191, distance: 117.0
click at [710, 191] on div "This trend is reshaping the way businesses operate and the way consumers shop." at bounding box center [756, 179] width 286 height 38
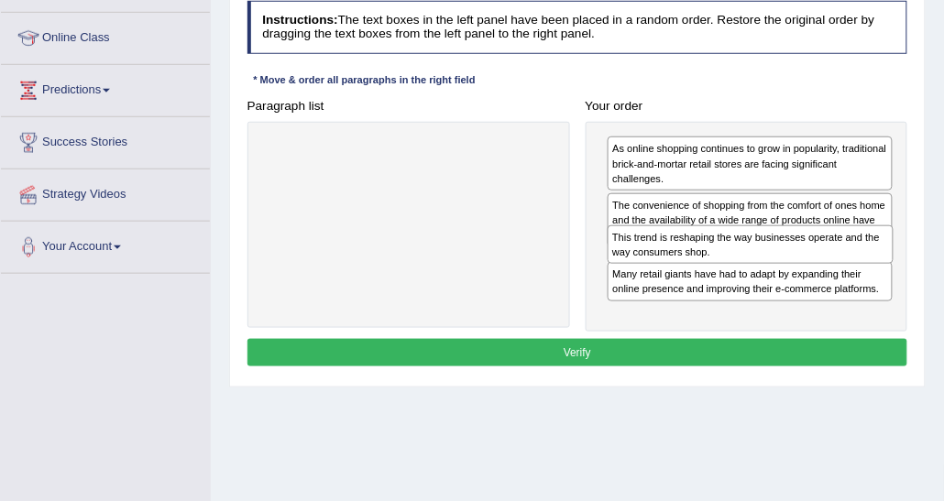
drag, startPoint x: 711, startPoint y: 218, endPoint x: 717, endPoint y: 278, distance: 59.8
click at [717, 278] on div "As online shopping continues to grow in popularity, traditional brick-and-morta…" at bounding box center [747, 227] width 323 height 210
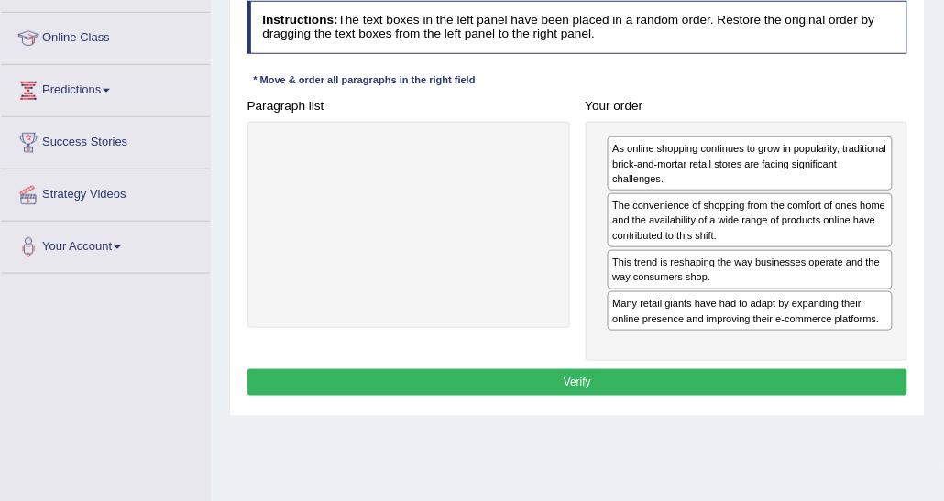
click at [689, 385] on button "Verify" at bounding box center [577, 382] width 661 height 27
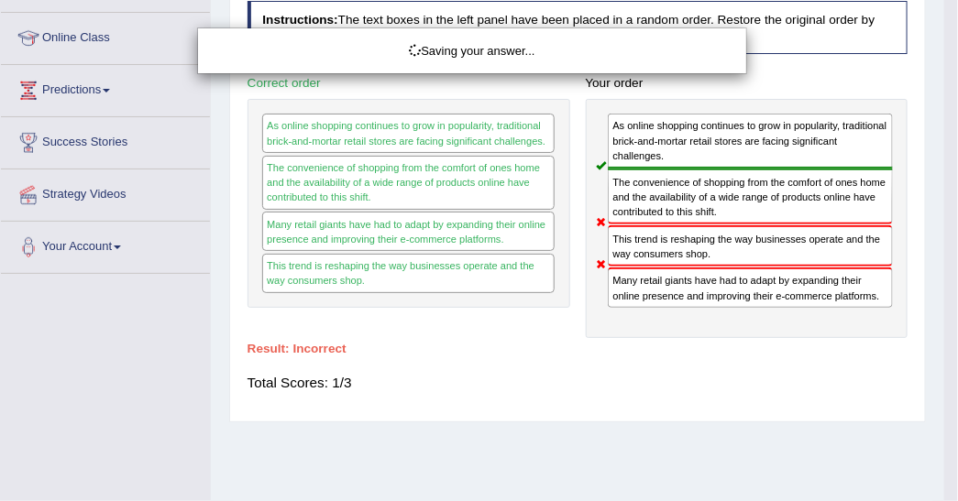
click at [712, 191] on div "Saving your answer..." at bounding box center [479, 250] width 958 height 501
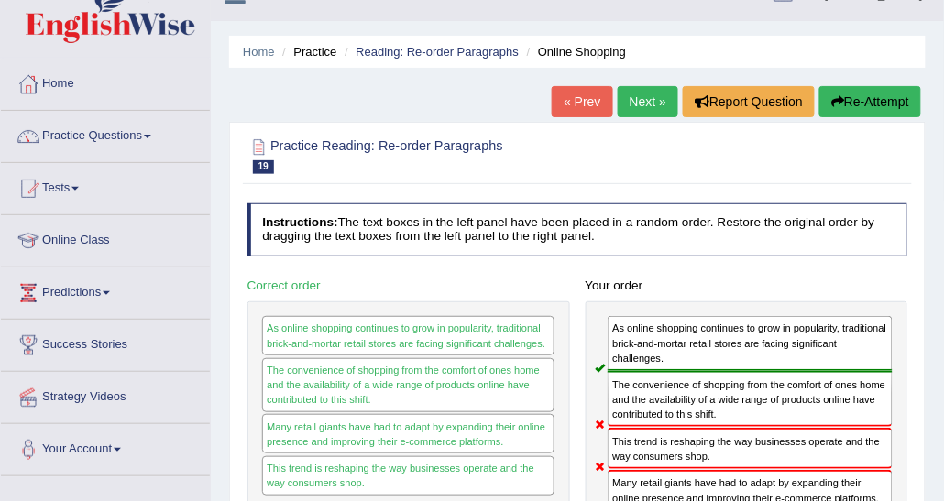
scroll to position [0, 0]
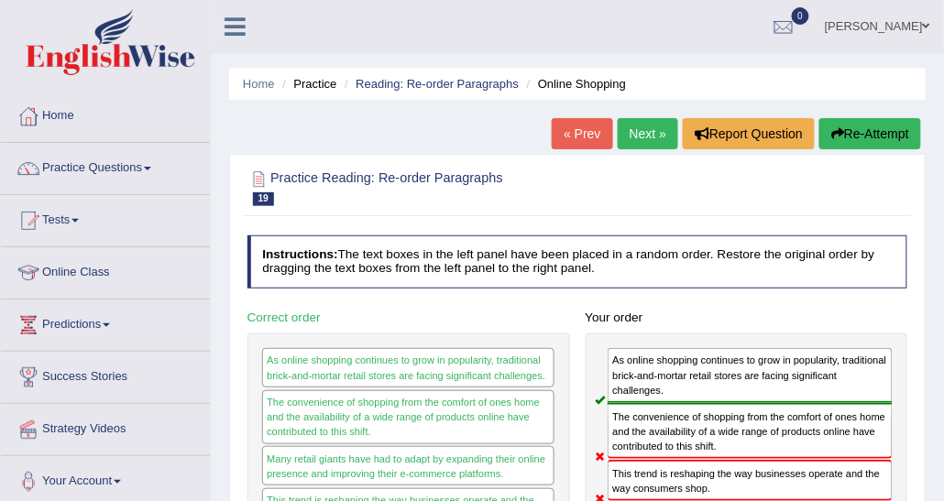
click at [668, 137] on link "Next »" at bounding box center [648, 133] width 60 height 31
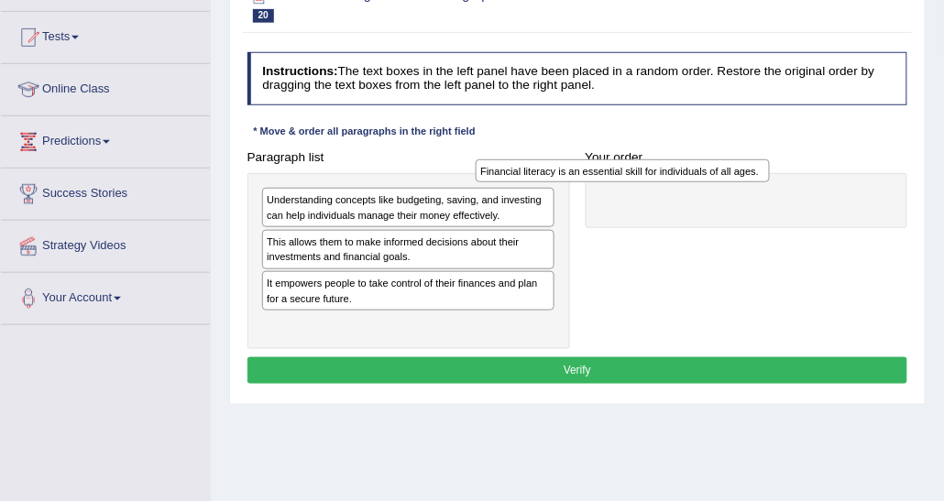
drag, startPoint x: 488, startPoint y: 331, endPoint x: 854, endPoint y: 179, distance: 396.0
click at [854, 179] on div "Paragraph list Understanding concepts like budgeting, saving, and investing can…" at bounding box center [577, 246] width 676 height 205
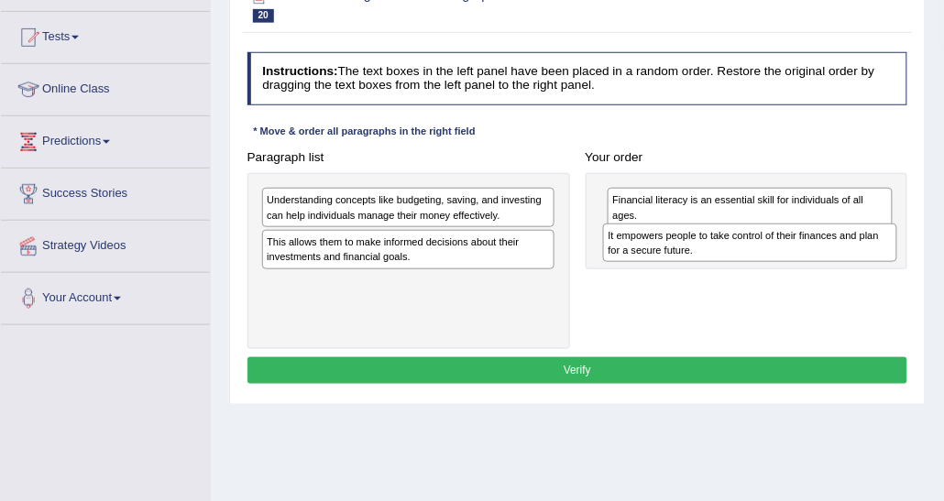
drag, startPoint x: 394, startPoint y: 280, endPoint x: 801, endPoint y: 253, distance: 407.8
click at [801, 253] on div "It empowers people to take control of their finances and plan for a secure futu…" at bounding box center [750, 243] width 294 height 38
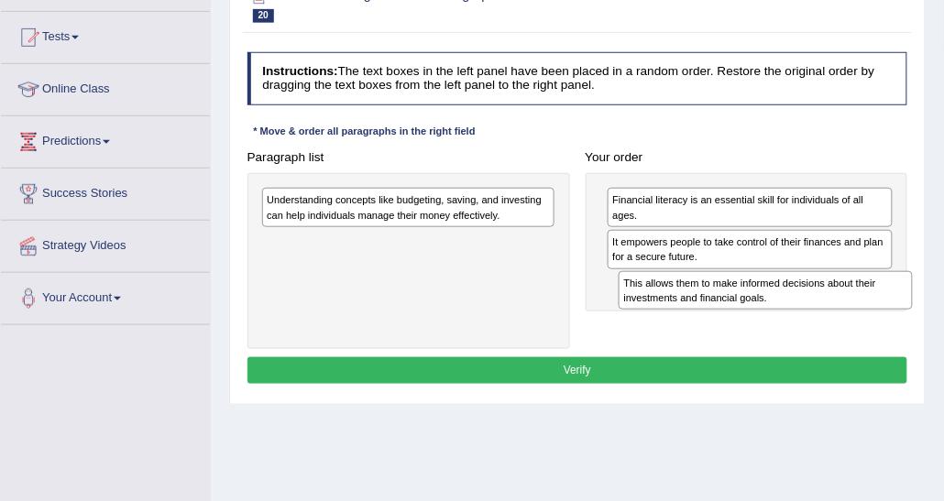
drag, startPoint x: 327, startPoint y: 256, endPoint x: 746, endPoint y: 312, distance: 422.5
click at [746, 312] on div "Paragraph list Understanding concepts like budgeting, saving, and investing can…" at bounding box center [577, 246] width 676 height 205
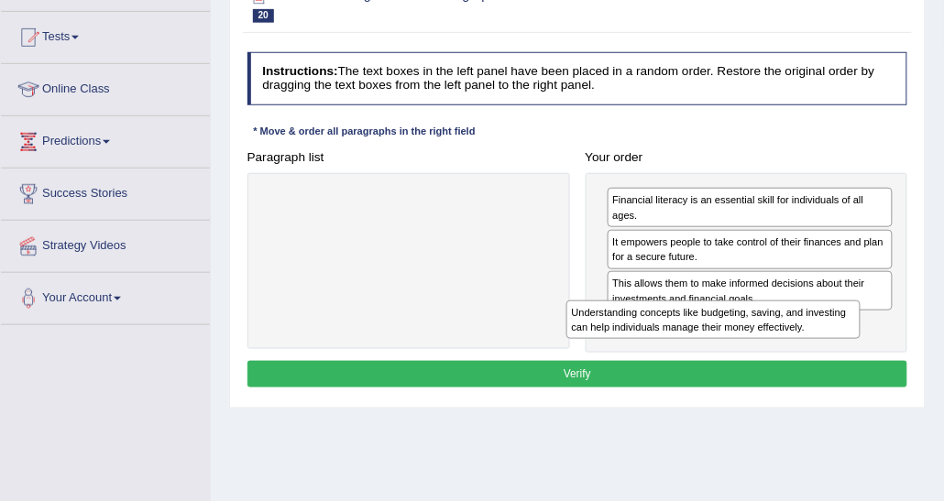
drag, startPoint x: 484, startPoint y: 192, endPoint x: 868, endPoint y: 327, distance: 406.9
click at [860, 328] on div "Understanding concepts like budgeting, saving, and investing can help individua…" at bounding box center [713, 320] width 294 height 38
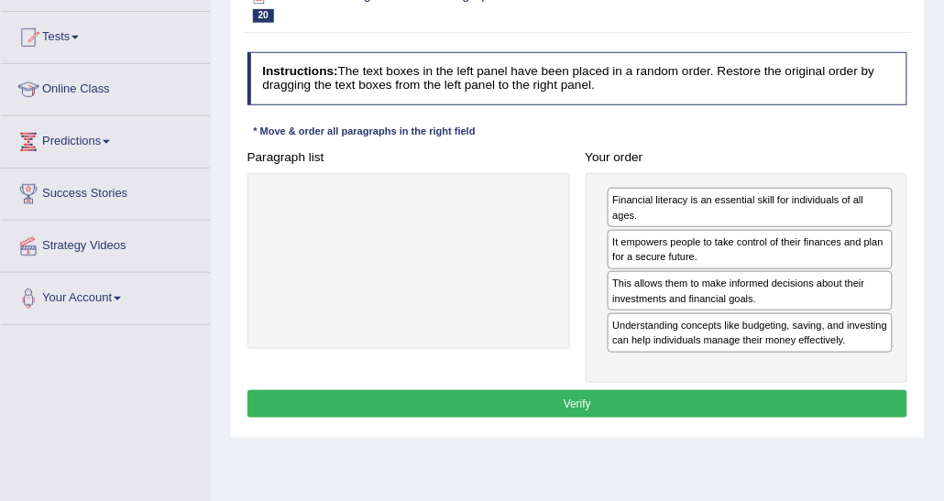
click at [467, 281] on div at bounding box center [408, 261] width 323 height 176
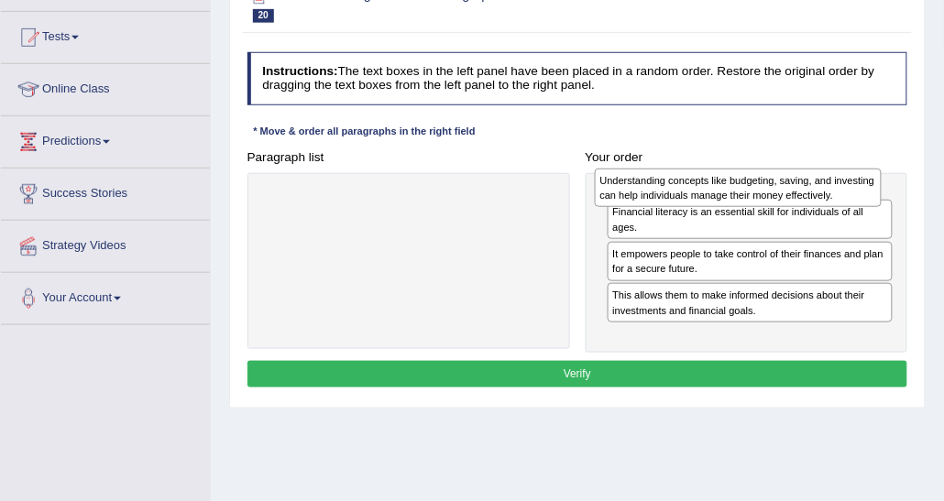
drag, startPoint x: 670, startPoint y: 322, endPoint x: 661, endPoint y: 184, distance: 137.7
click at [661, 184] on div "Understanding concepts like budgeting, saving, and investing can help individua…" at bounding box center [738, 188] width 286 height 38
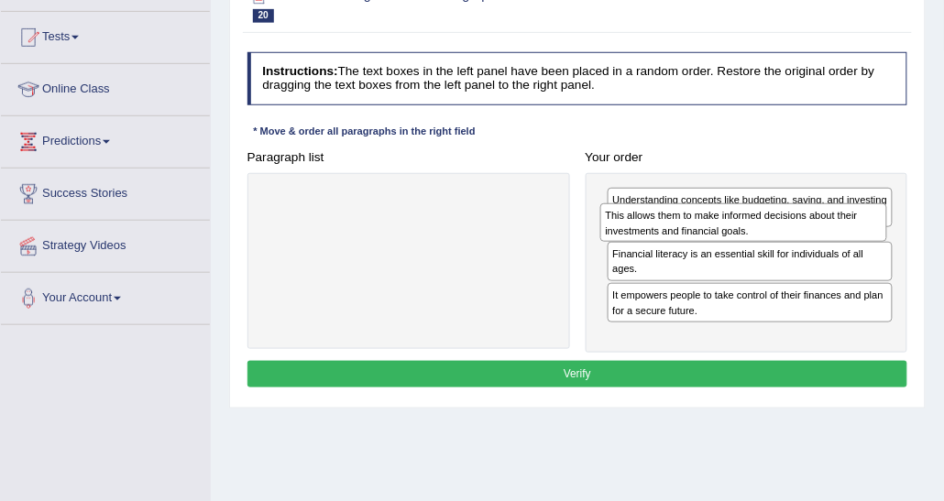
drag, startPoint x: 683, startPoint y: 334, endPoint x: 680, endPoint y: 237, distance: 96.2
click at [680, 237] on div "This allows them to make informed decisions about their investments and financi…" at bounding box center [743, 222] width 286 height 38
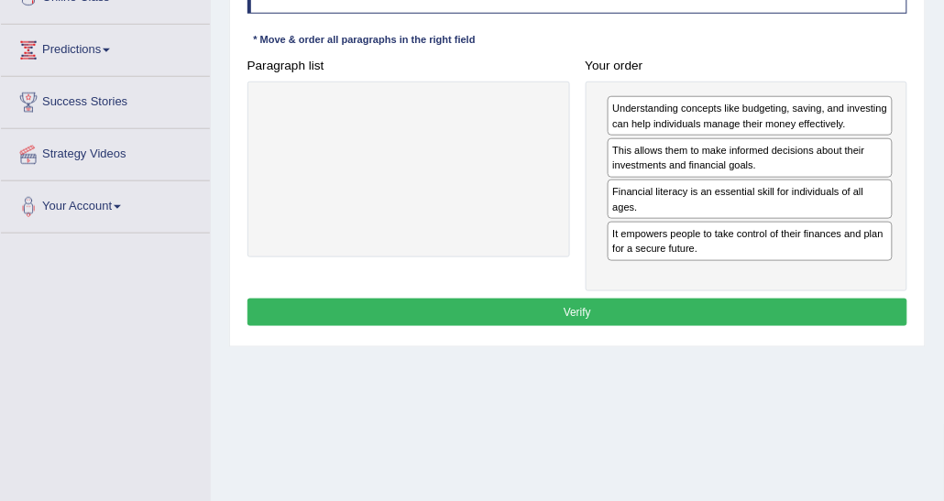
scroll to position [183, 0]
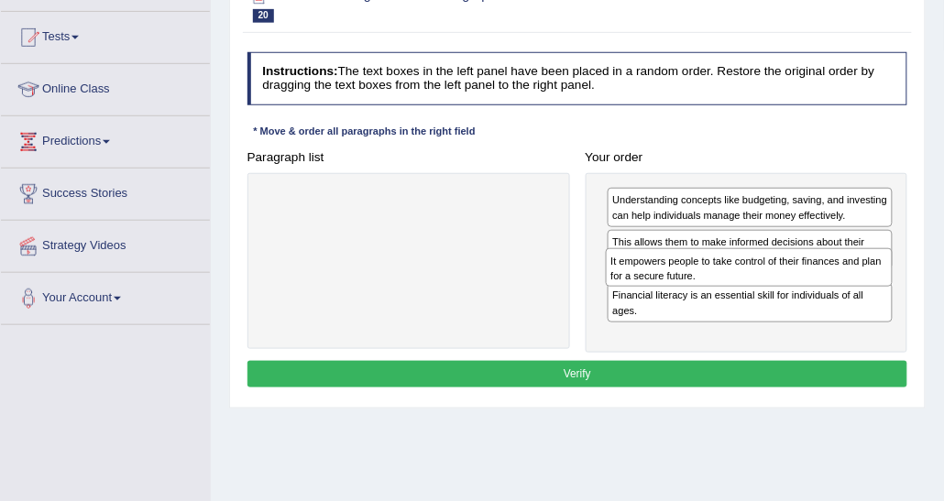
drag, startPoint x: 663, startPoint y: 312, endPoint x: 667, endPoint y: 269, distance: 43.2
click at [667, 269] on div "It empowers people to take control of their finances and plan for a secure futu…" at bounding box center [749, 267] width 286 height 38
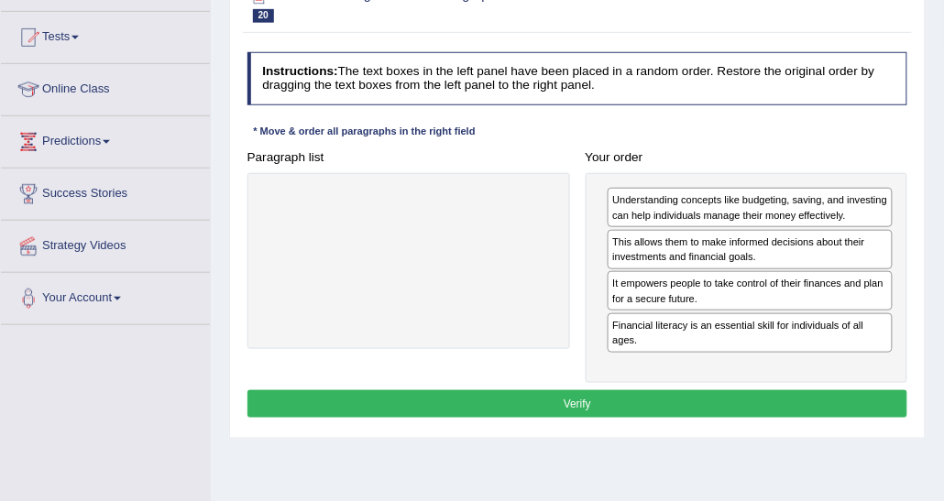
click at [581, 401] on button "Verify" at bounding box center [577, 403] width 661 height 27
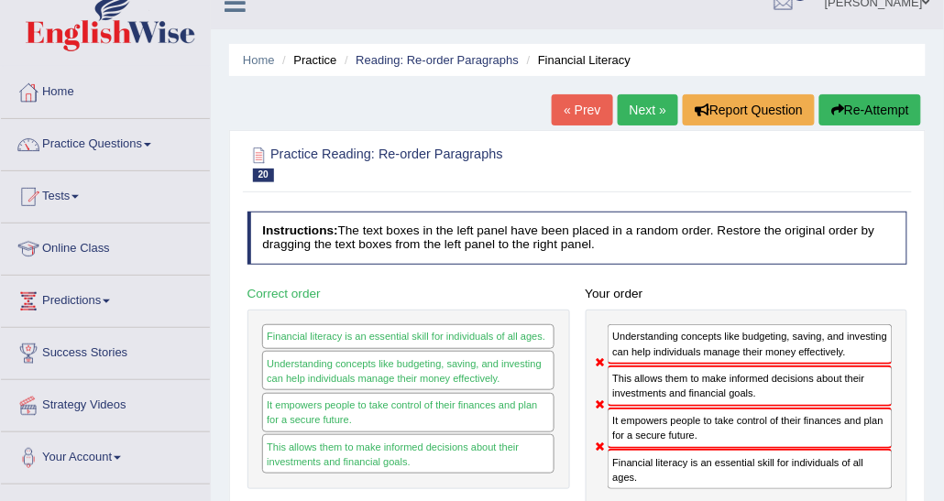
scroll to position [0, 0]
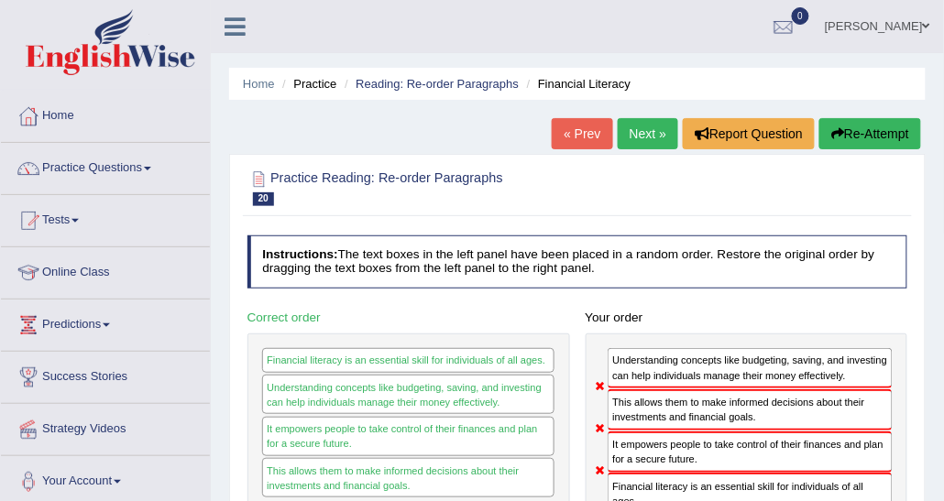
click at [630, 127] on link "Next »" at bounding box center [648, 133] width 60 height 31
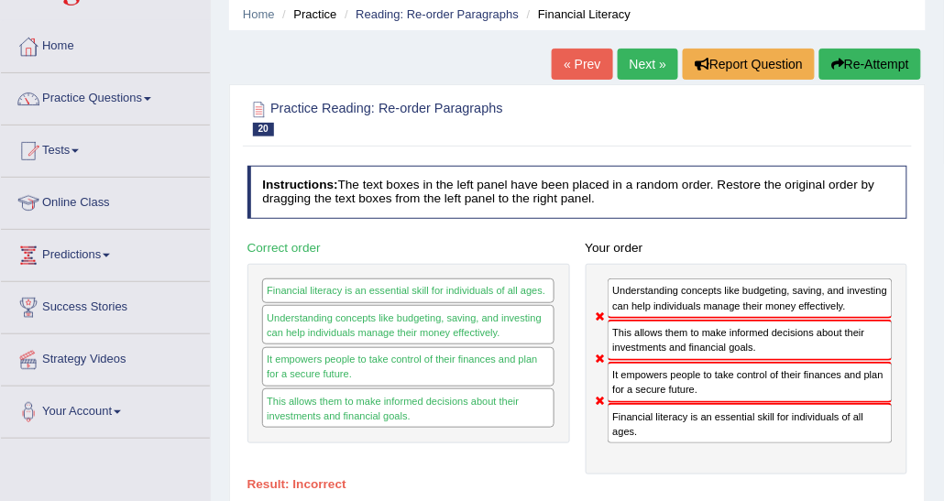
scroll to position [180, 0]
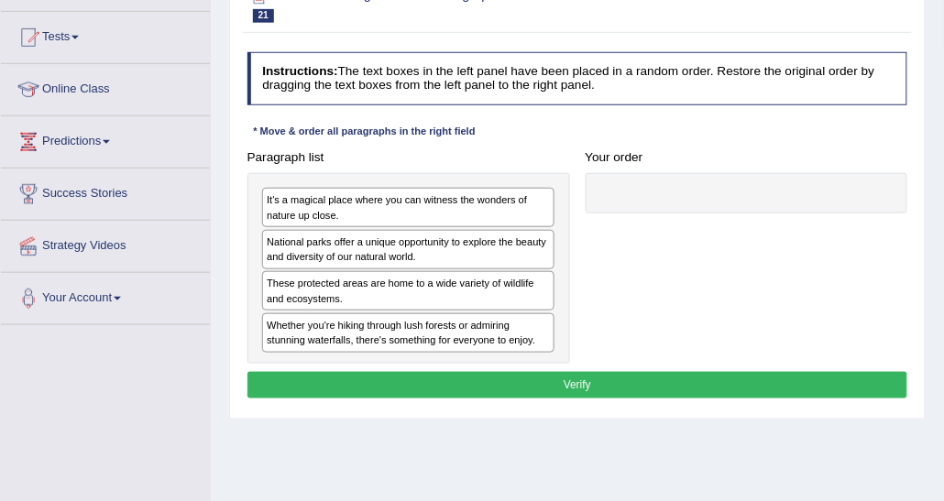
click at [906, 0] on div at bounding box center [577, 4] width 661 height 48
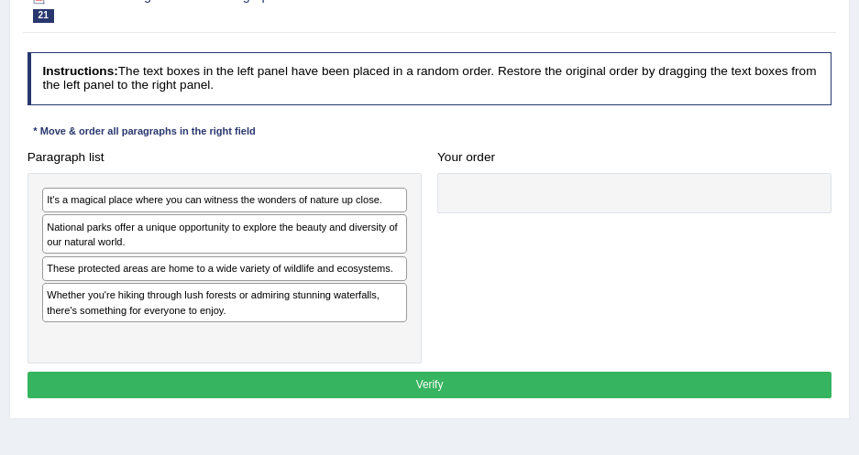
drag, startPoint x: 905, startPoint y: 0, endPoint x: 312, endPoint y: 152, distance: 612.0
click at [396, 159] on h4 "Paragraph list" at bounding box center [224, 158] width 394 height 14
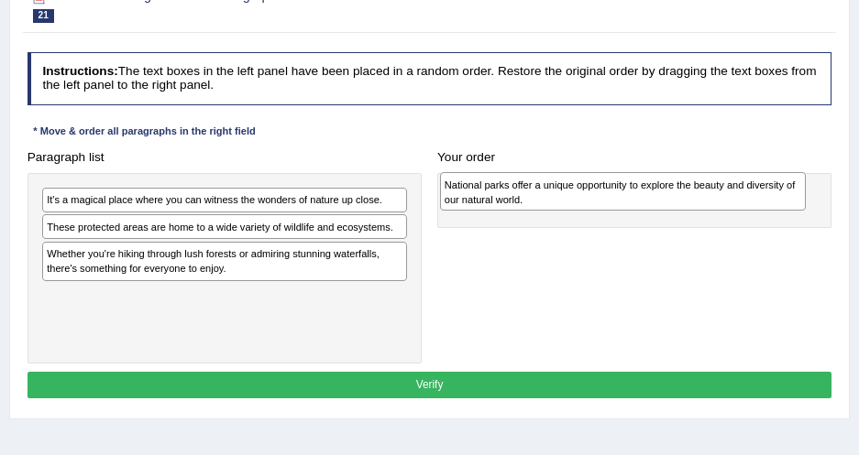
drag, startPoint x: 193, startPoint y: 233, endPoint x: 665, endPoint y: 193, distance: 473.5
click at [665, 193] on div "National parks offer a unique opportunity to explore the beauty and diversity o…" at bounding box center [623, 191] width 366 height 38
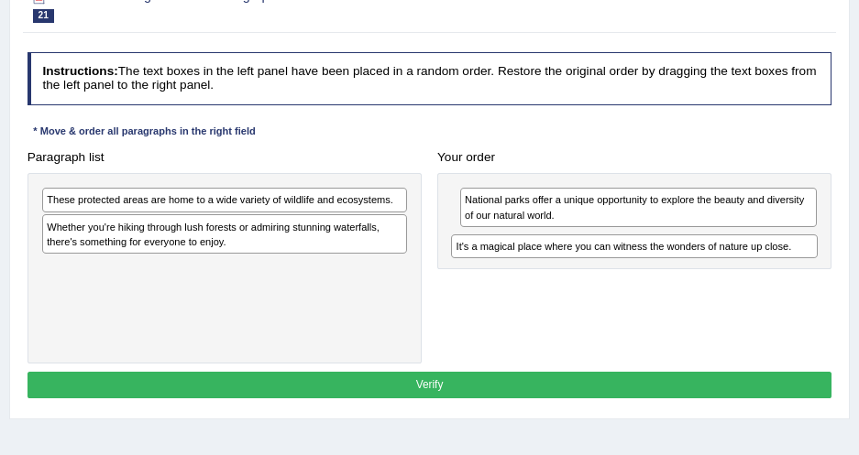
drag, startPoint x: 295, startPoint y: 208, endPoint x: 772, endPoint y: 269, distance: 480.4
click at [772, 269] on div "Paragraph list It's a magical place where you can witness the wonders of nature…" at bounding box center [429, 254] width 820 height 221
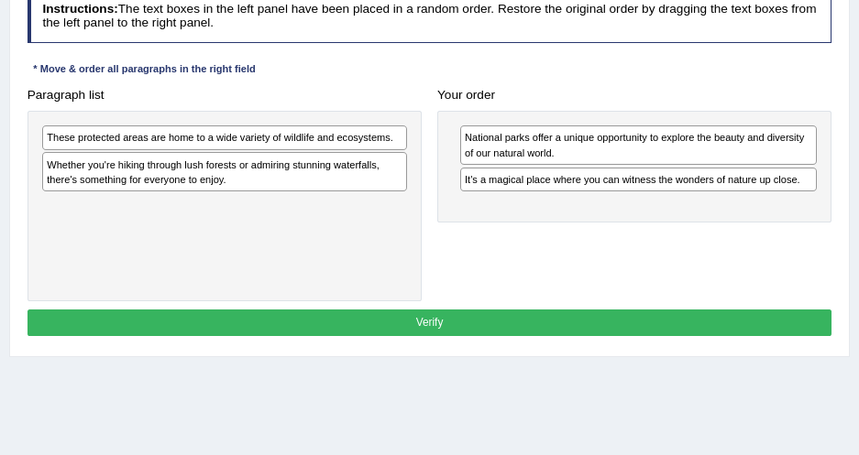
scroll to position [267, 0]
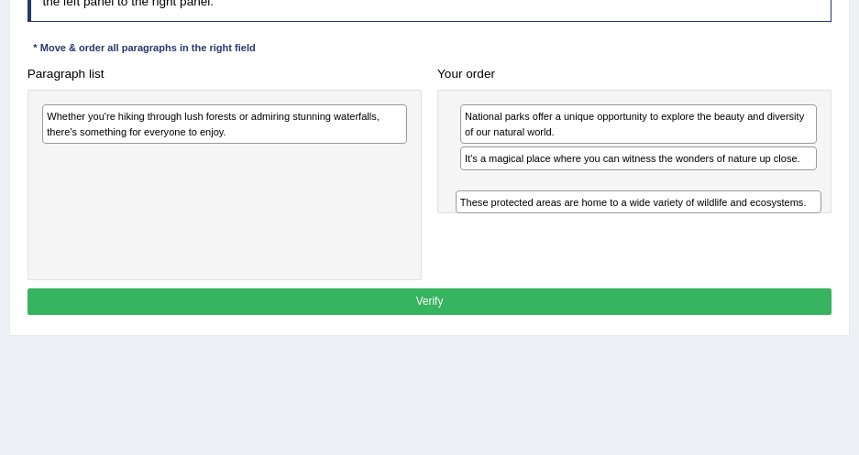
drag, startPoint x: 146, startPoint y: 115, endPoint x: 636, endPoint y: 224, distance: 502.2
click at [636, 224] on div "Paragraph list These protected areas are home to a wide variety of wildlife and…" at bounding box center [429, 170] width 820 height 221
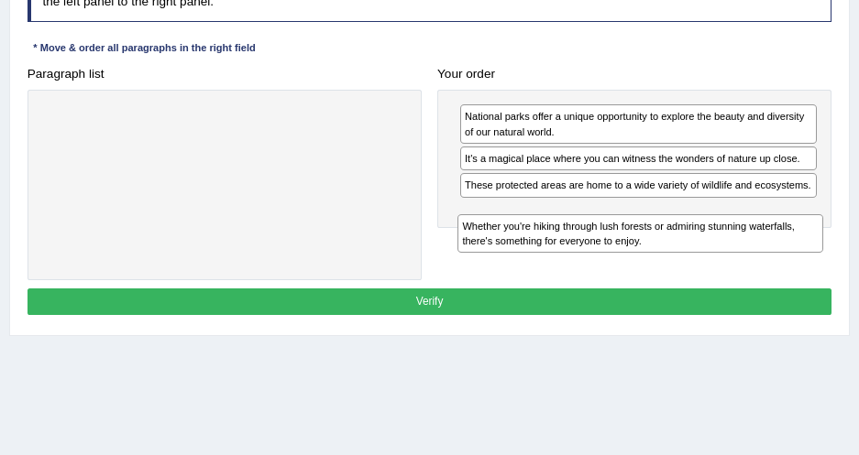
drag, startPoint x: 229, startPoint y: 134, endPoint x: 745, endPoint y: 257, distance: 530.5
click at [745, 257] on div "Paragraph list Whether you're hiking through lush forests or admiring stunning …" at bounding box center [429, 170] width 820 height 221
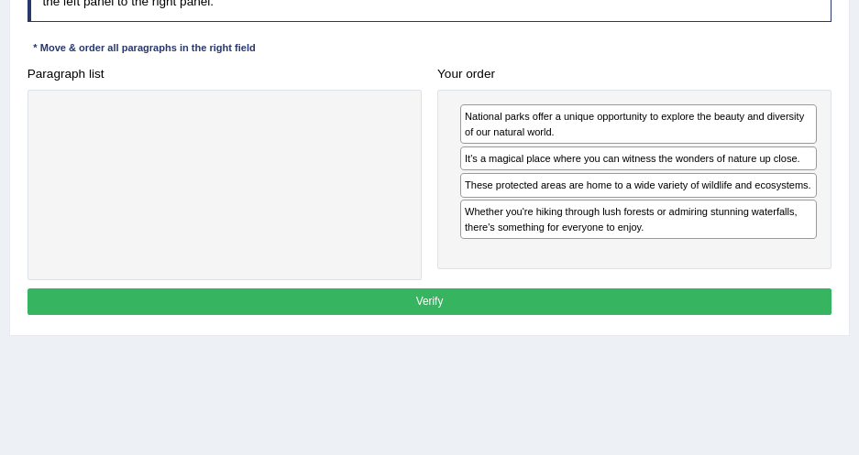
click at [489, 304] on button "Verify" at bounding box center [429, 302] width 804 height 27
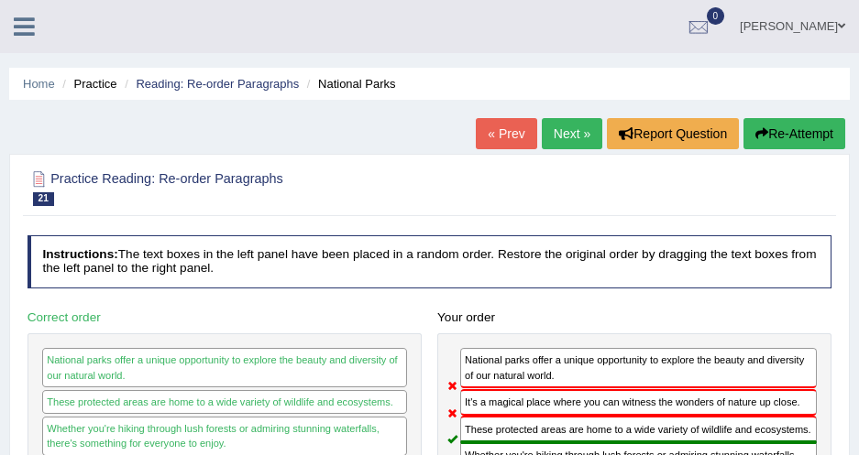
scroll to position [0, 0]
click at [543, 139] on link "Next »" at bounding box center [572, 133] width 60 height 31
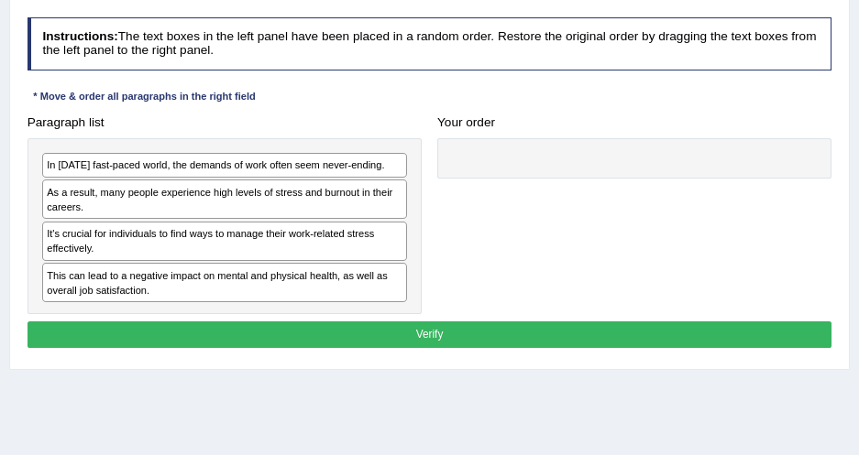
scroll to position [249, 0]
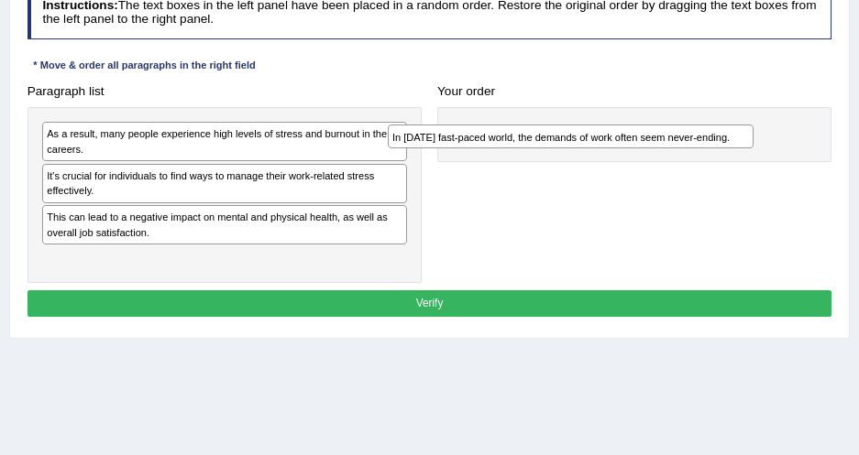
drag, startPoint x: 475, startPoint y: 145, endPoint x: 643, endPoint y: 130, distance: 169.2
click at [643, 130] on div "In [DATE] fast-paced world, the demands of work often seem never-ending." at bounding box center [571, 137] width 366 height 24
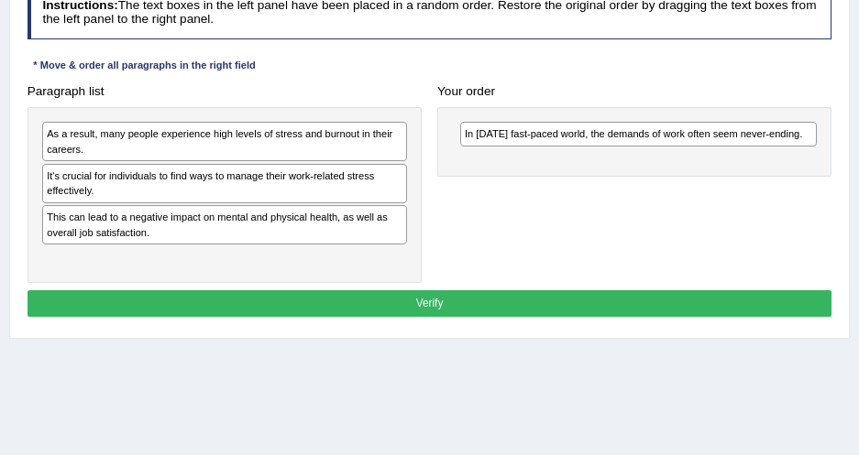
click at [540, 20] on h4 "Instructions: The text boxes in the left panel have been placed in a random ord…" at bounding box center [429, 12] width 804 height 52
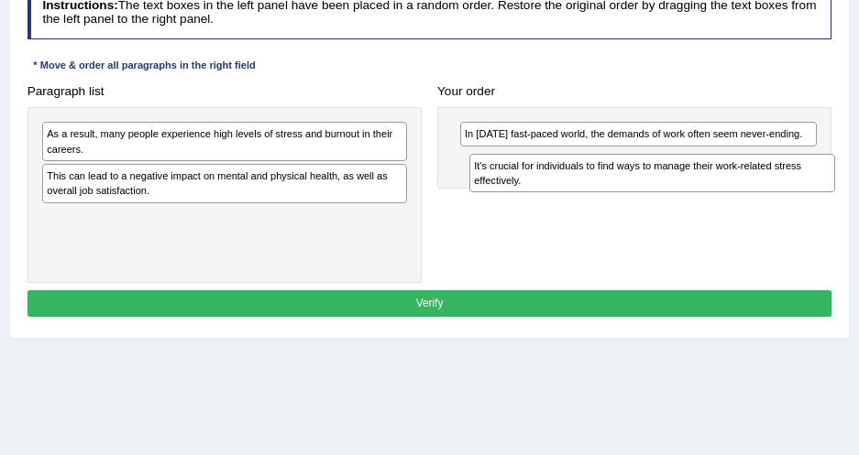
drag, startPoint x: 399, startPoint y: 185, endPoint x: 663, endPoint y: 184, distance: 263.9
click at [663, 184] on div "It's crucial for individuals to find ways to manage their work-related stress e…" at bounding box center [652, 173] width 366 height 38
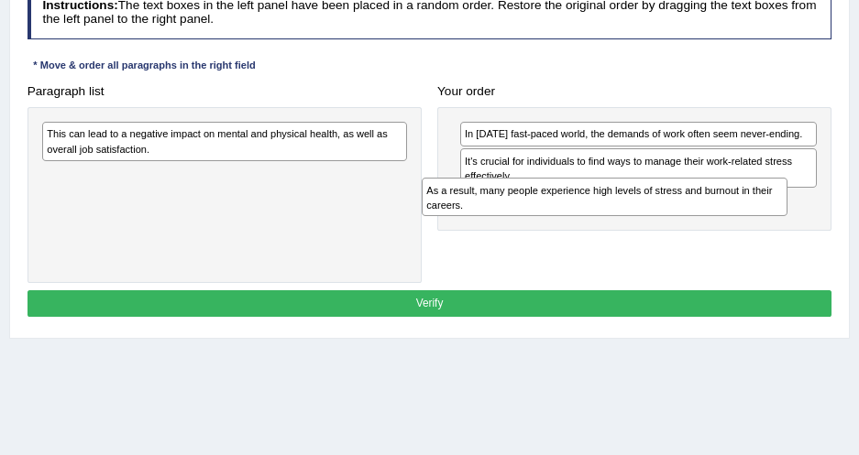
drag, startPoint x: 303, startPoint y: 151, endPoint x: 767, endPoint y: 219, distance: 468.6
click at [767, 219] on div "Paragraph list As a result, many people experience high levels of stress and bu…" at bounding box center [429, 180] width 820 height 205
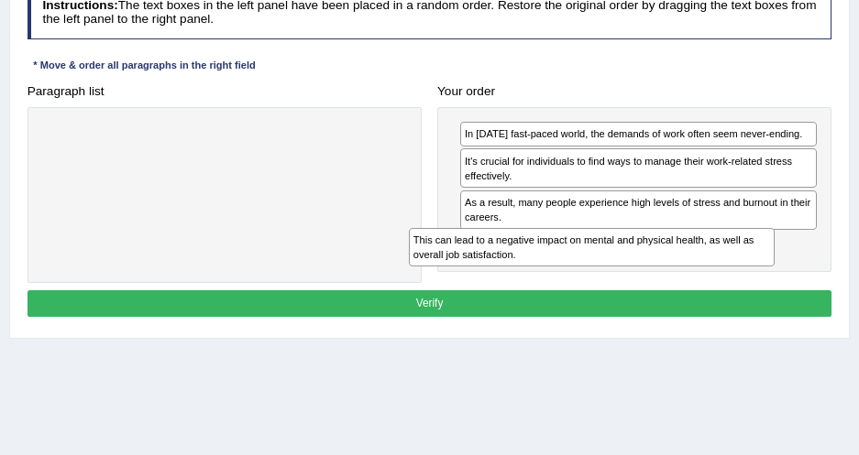
drag, startPoint x: 262, startPoint y: 141, endPoint x: 765, endPoint y: 259, distance: 516.7
click at [765, 259] on div "Paragraph list This can lead to a negative impact on mental and physical health…" at bounding box center [429, 180] width 820 height 205
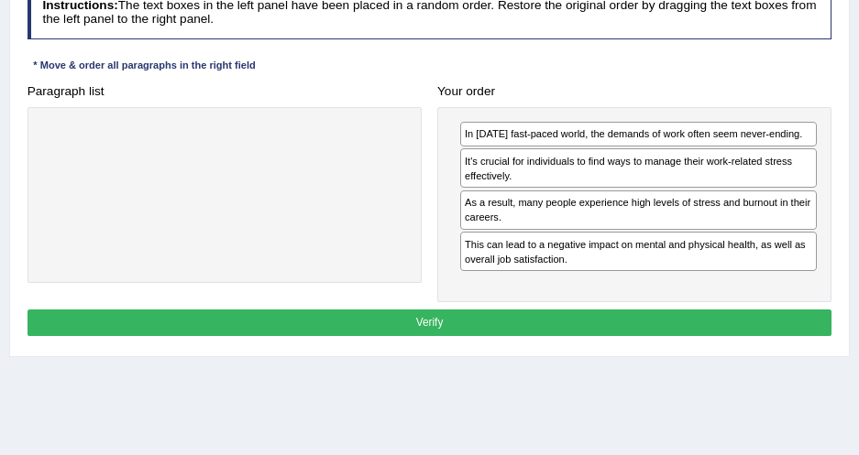
click at [551, 319] on button "Verify" at bounding box center [429, 323] width 804 height 27
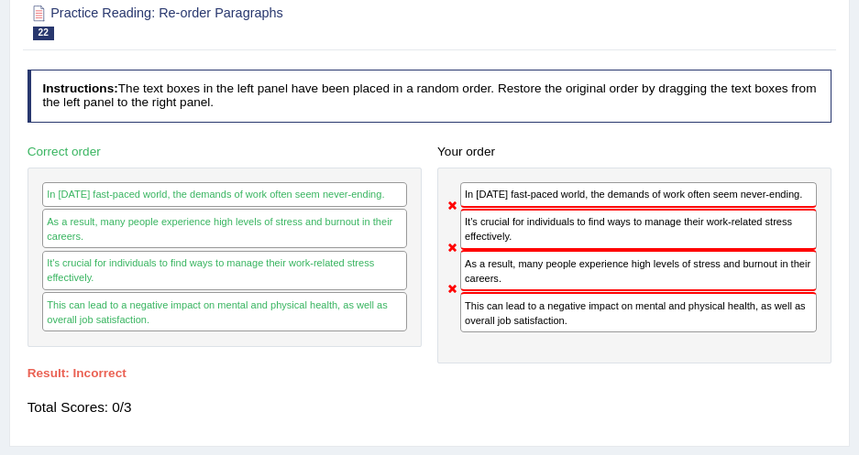
scroll to position [83, 0]
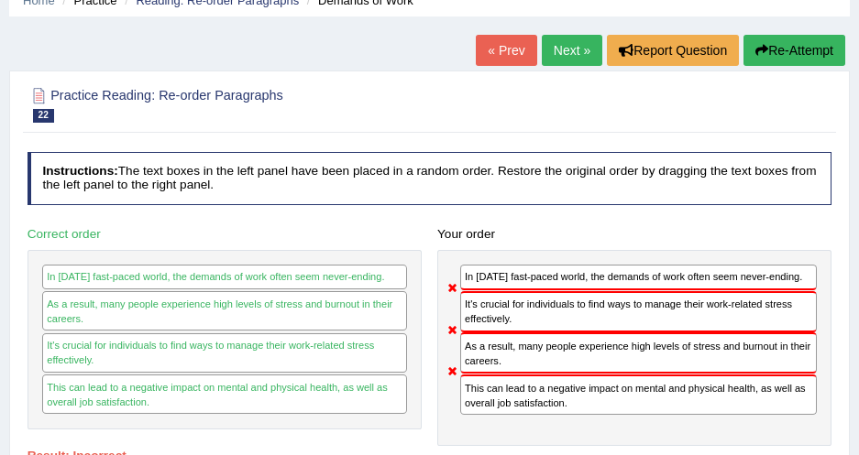
click at [577, 56] on link "Next »" at bounding box center [572, 50] width 60 height 31
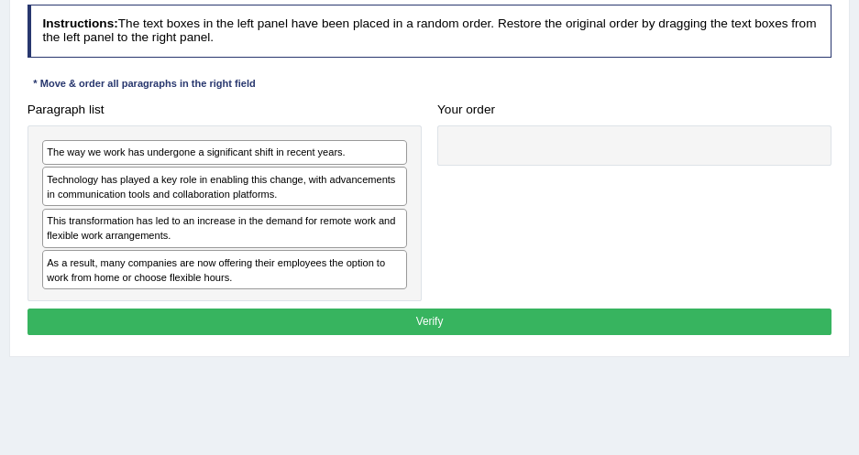
scroll to position [249, 0]
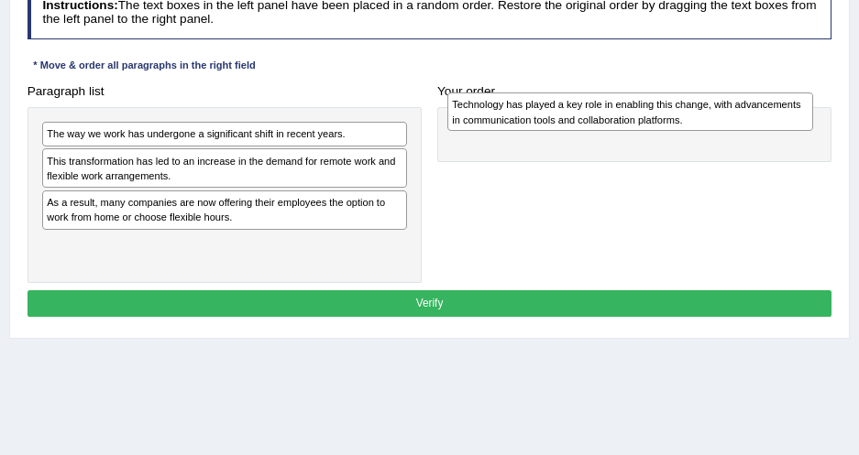
drag, startPoint x: 304, startPoint y: 179, endPoint x: 785, endPoint y: 130, distance: 483.5
click at [785, 130] on div "Technology has played a key role in enabling this change, with advancements in …" at bounding box center [630, 112] width 366 height 38
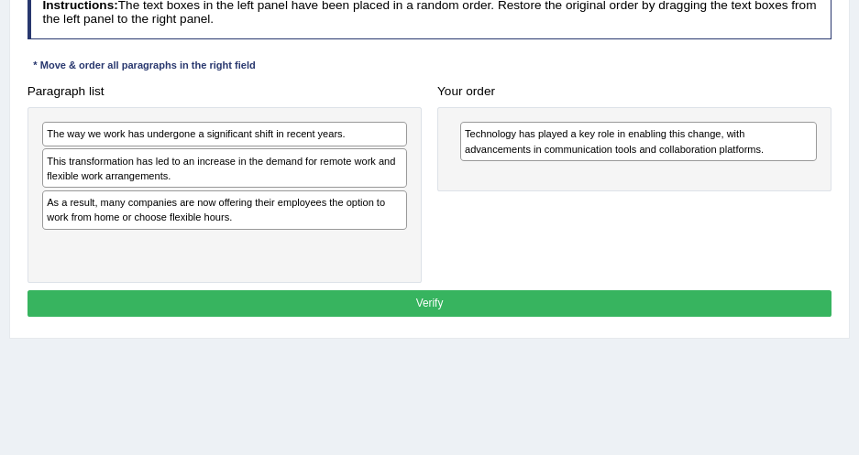
click at [655, 97] on h4 "Your order" at bounding box center [634, 92] width 394 height 14
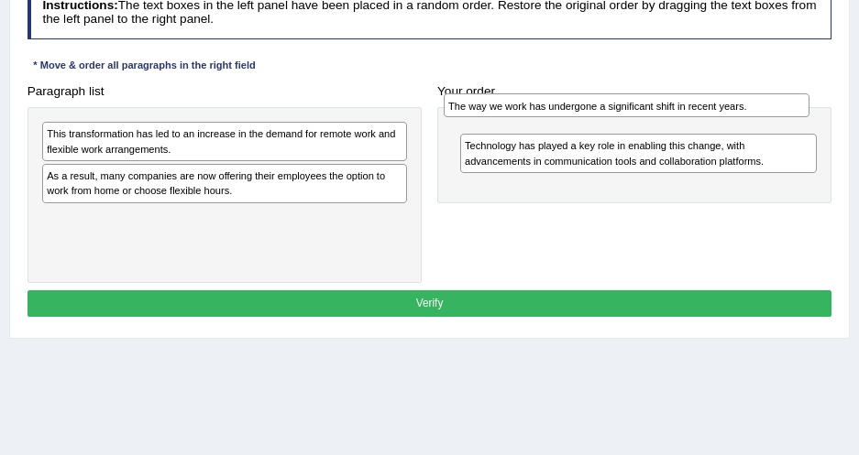
drag, startPoint x: 396, startPoint y: 133, endPoint x: 872, endPoint y: 103, distance: 477.4
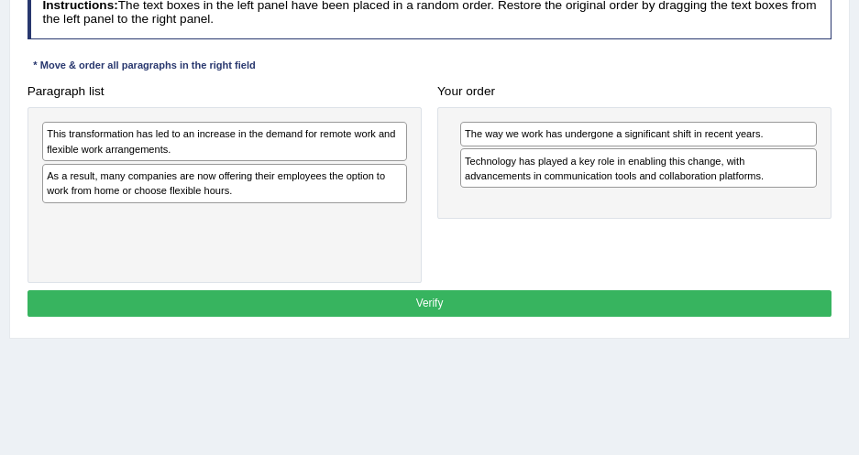
click at [370, 229] on div "This transformation has led to an increase in the demand for remote work and fl…" at bounding box center [224, 195] width 394 height 176
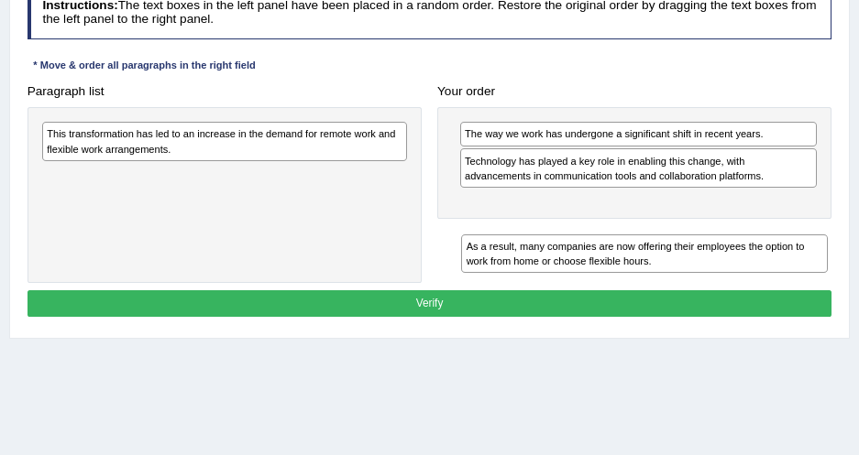
drag, startPoint x: 359, startPoint y: 181, endPoint x: 844, endPoint y: 221, distance: 486.3
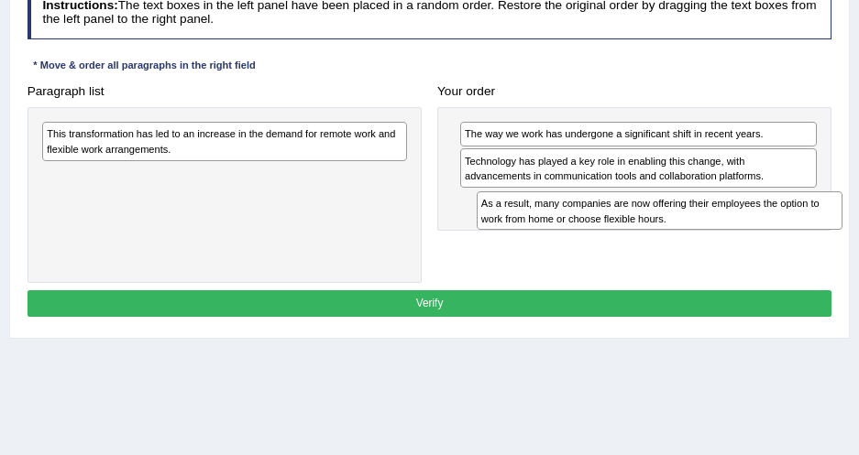
drag, startPoint x: 451, startPoint y: 213, endPoint x: 812, endPoint y: 222, distance: 361.1
click at [812, 222] on div "As a result, many companies are now offering their employees the option to work…" at bounding box center [659, 211] width 366 height 38
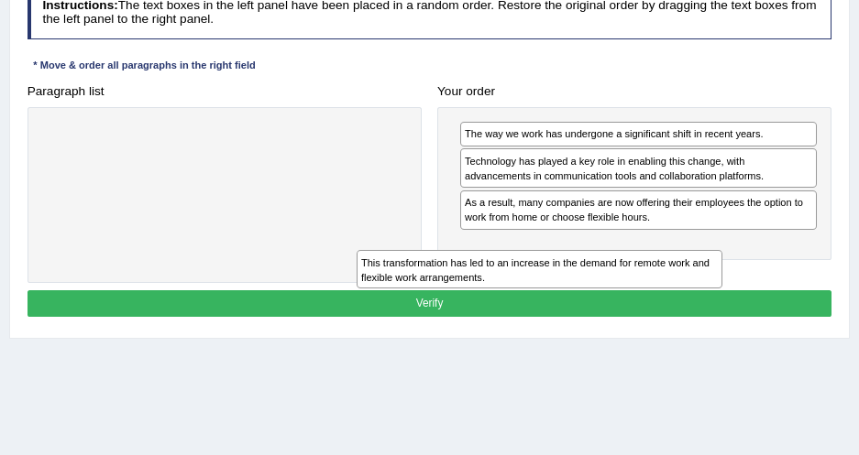
drag, startPoint x: 317, startPoint y: 137, endPoint x: 771, endPoint y: 262, distance: 470.6
click at [771, 262] on div "Paragraph list This transformation has led to an increase in the demand for rem…" at bounding box center [429, 180] width 820 height 205
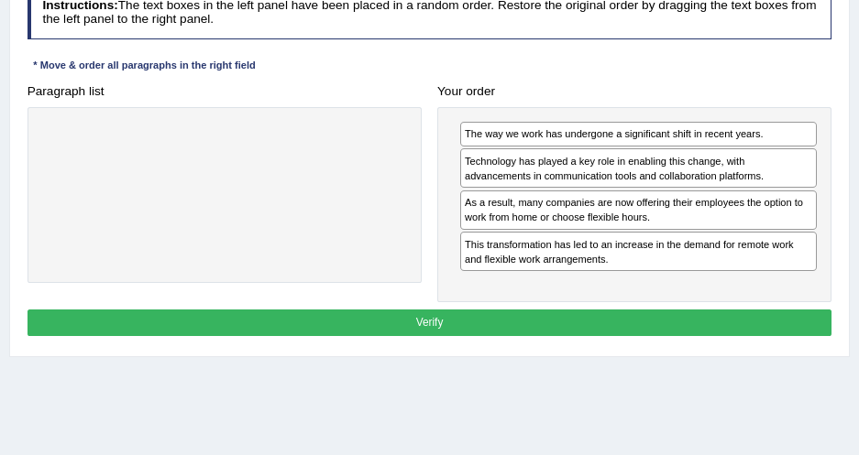
click at [525, 263] on div "This transformation has led to an increase in the demand for remote work and fl…" at bounding box center [638, 251] width 356 height 39
click at [400, 220] on div at bounding box center [224, 195] width 394 height 176
click at [753, 257] on div "This transformation has led to an increase in the demand for remote work and fl…" at bounding box center [638, 251] width 356 height 39
click at [500, 248] on div "This transformation has led to an increase in the demand for remote work and fl…" at bounding box center [638, 251] width 356 height 39
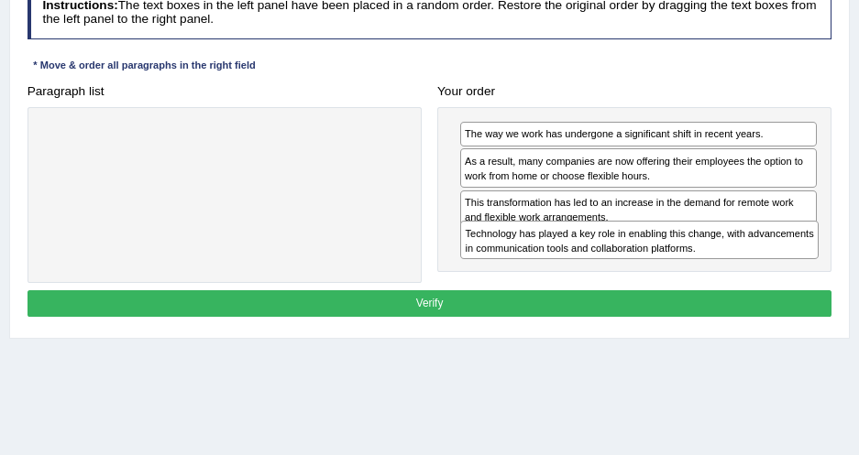
drag, startPoint x: 467, startPoint y: 170, endPoint x: 474, endPoint y: 269, distance: 99.2
click at [474, 269] on div "Paragraph list Correct order The way we work has undergone a significant shift …" at bounding box center [429, 180] width 820 height 205
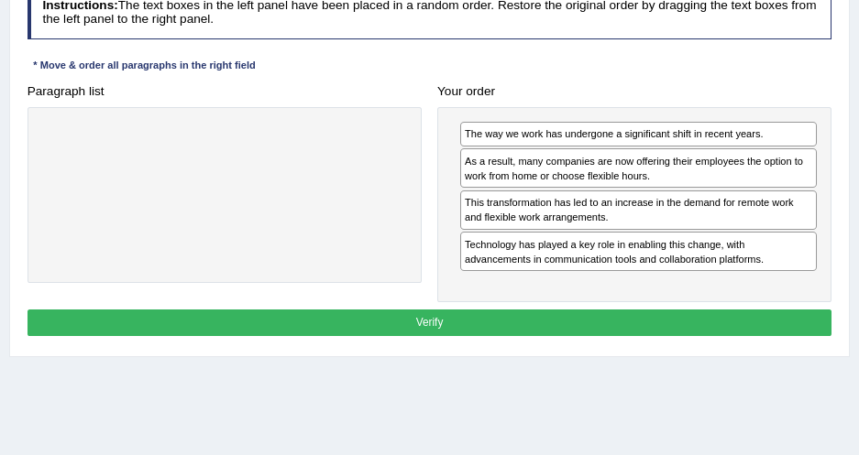
click at [571, 57] on div "Instructions: The text boxes in the left panel have been placed in a random ord…" at bounding box center [429, 164] width 812 height 370
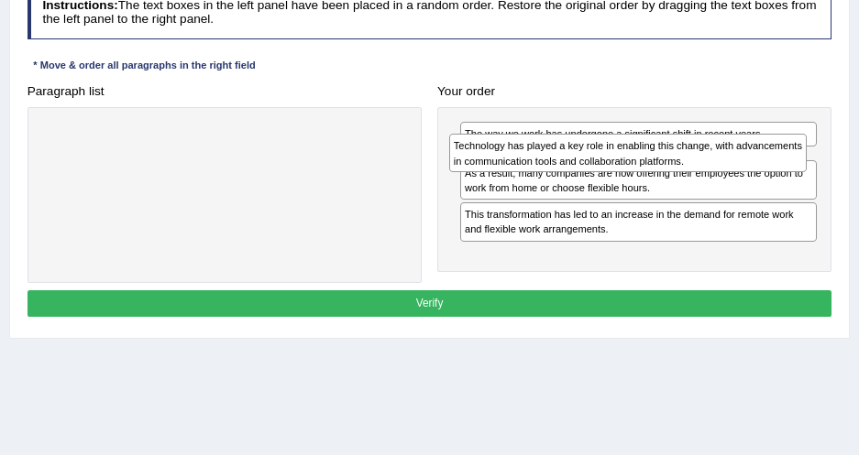
drag, startPoint x: 504, startPoint y: 250, endPoint x: 497, endPoint y: 169, distance: 81.9
click at [497, 169] on div "Technology has played a key role in enabling this change, with advancements in …" at bounding box center [628, 153] width 358 height 38
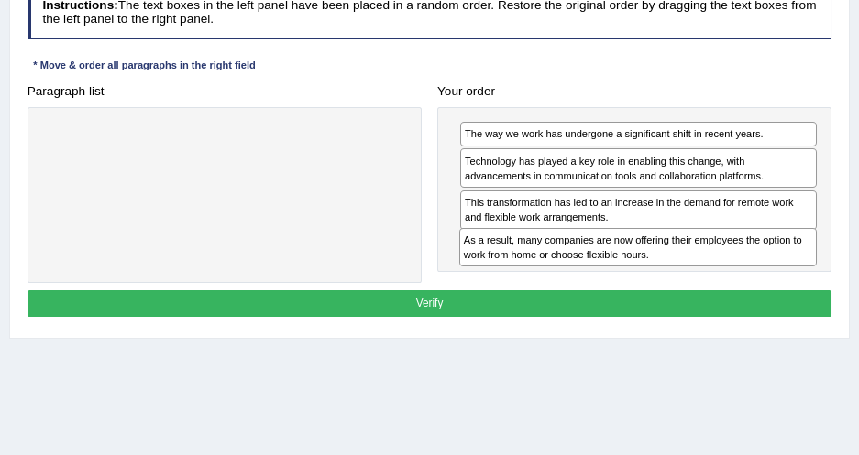
drag, startPoint x: 654, startPoint y: 198, endPoint x: 659, endPoint y: 264, distance: 66.1
click at [659, 264] on div "As a result, many companies are now offering their employees the option to work…" at bounding box center [638, 247] width 358 height 38
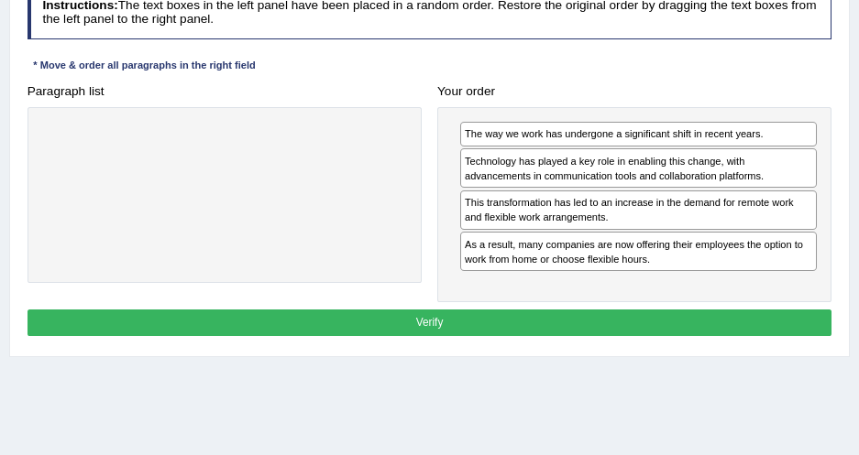
click at [463, 323] on button "Verify" at bounding box center [429, 323] width 804 height 27
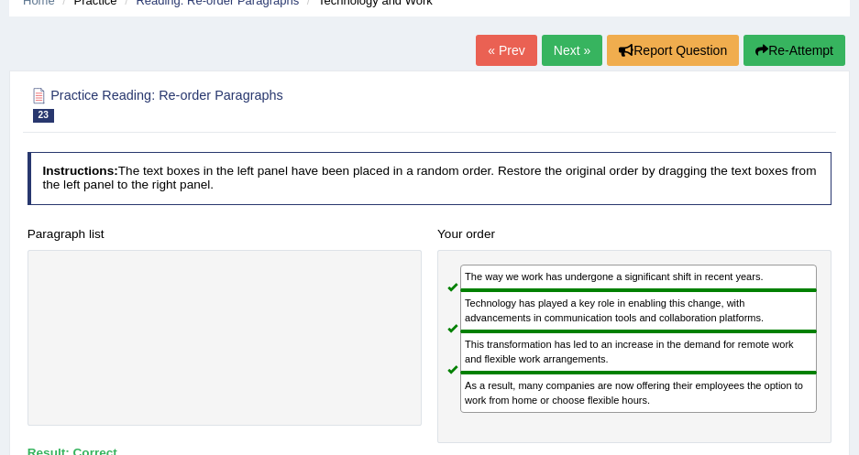
scroll to position [0, 0]
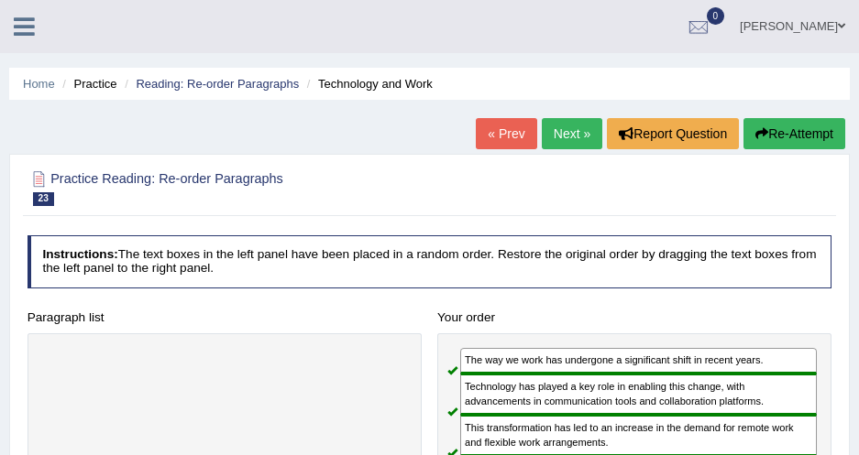
click at [557, 130] on link "Next »" at bounding box center [572, 133] width 60 height 31
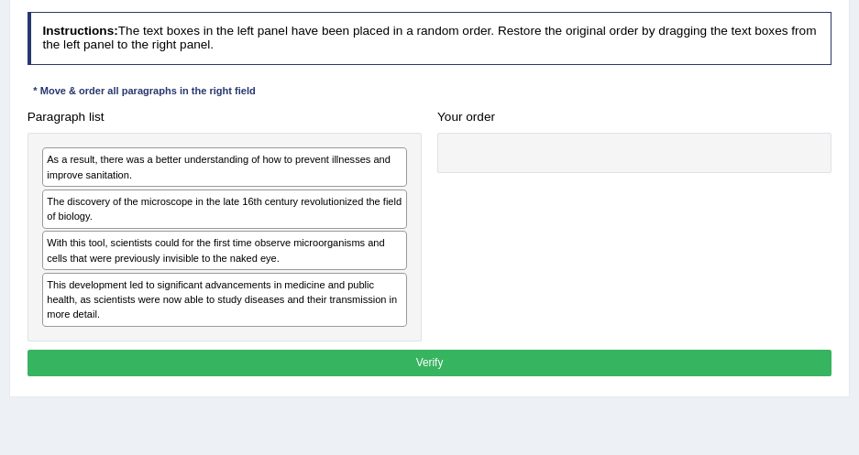
scroll to position [249, 0]
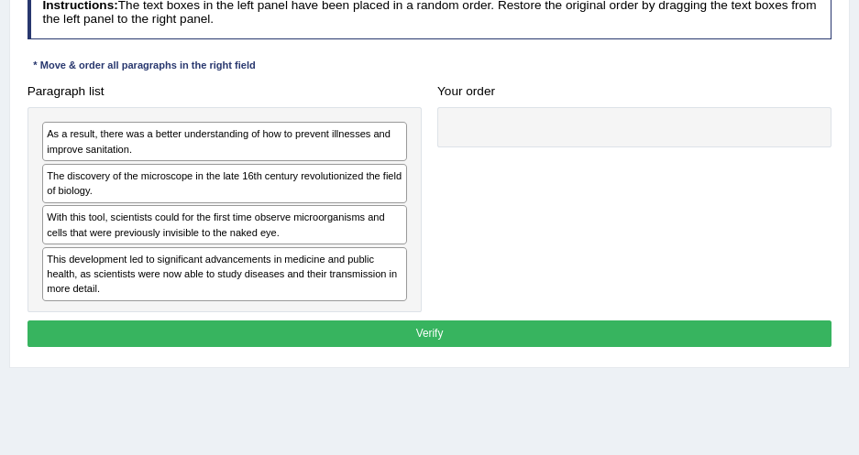
click at [421, 67] on div "Instructions: The text boxes in the left panel have been placed in a random ord…" at bounding box center [429, 169] width 812 height 381
click at [335, 44] on div "Instructions: The text boxes in the left panel have been placed in a random ord…" at bounding box center [429, 169] width 812 height 381
click at [485, 130] on div at bounding box center [634, 127] width 394 height 41
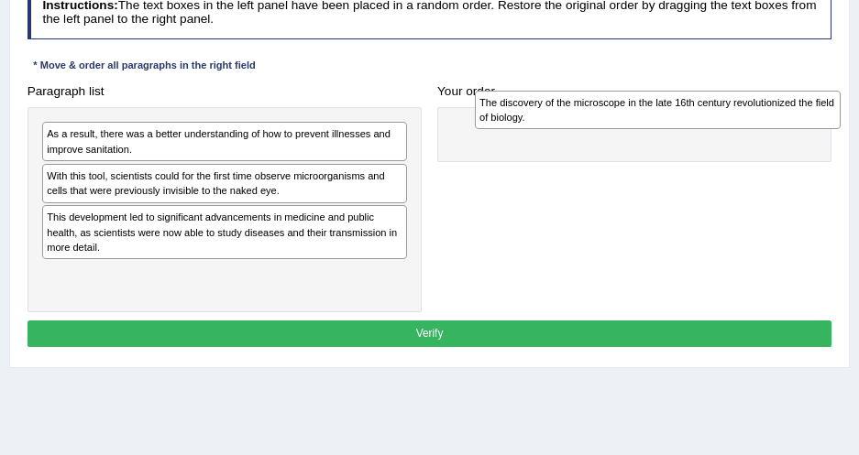
drag, startPoint x: 273, startPoint y: 197, endPoint x: 796, endPoint y: 129, distance: 527.6
click at [796, 129] on div "Paragraph list As a result, there was a better understanding of how to prevent …" at bounding box center [429, 195] width 820 height 235
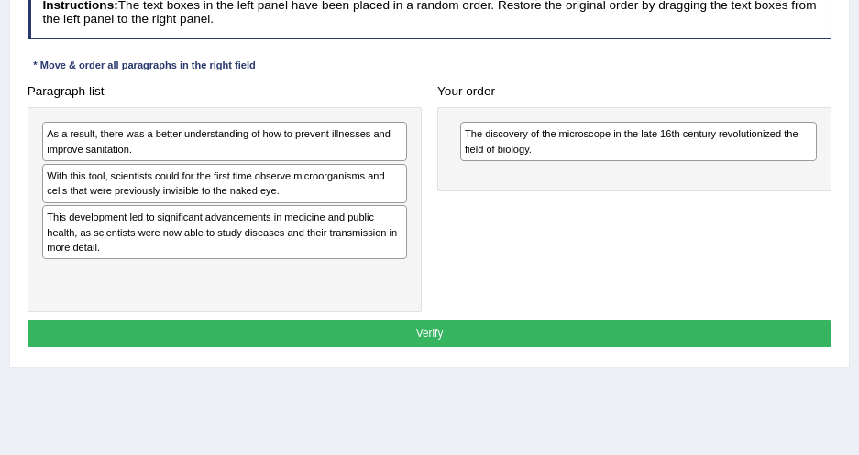
click at [465, 246] on div "Paragraph list As a result, there was a better understanding of how to prevent …" at bounding box center [429, 195] width 820 height 235
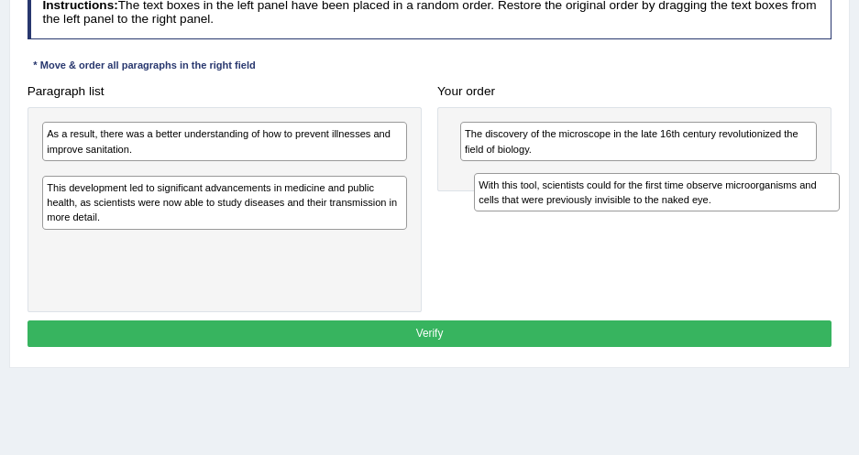
drag, startPoint x: 351, startPoint y: 181, endPoint x: 862, endPoint y: 203, distance: 511.8
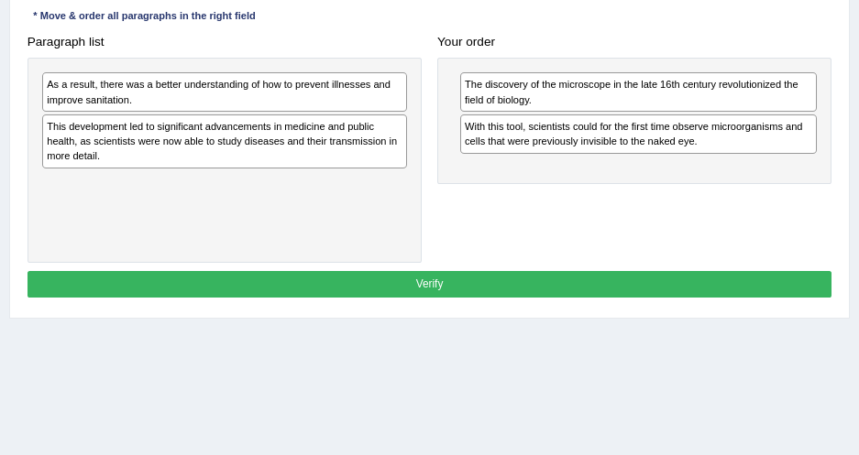
scroll to position [333, 0]
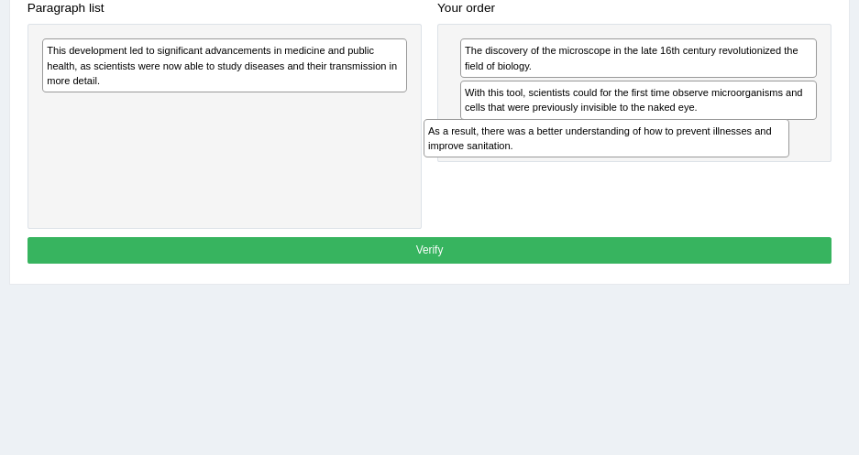
drag, startPoint x: 302, startPoint y: 68, endPoint x: 755, endPoint y: 170, distance: 463.9
click at [755, 170] on div "Paragraph list As a result, there was a better understanding of how to prevent …" at bounding box center [429, 112] width 820 height 235
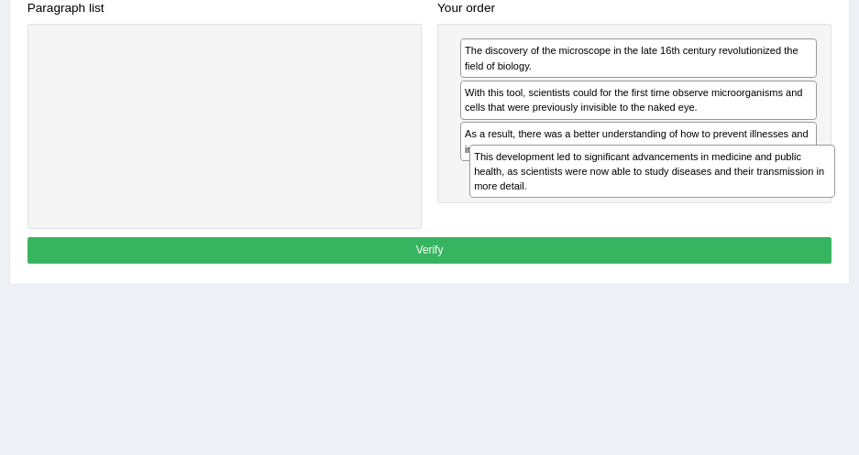
drag, startPoint x: 250, startPoint y: 60, endPoint x: 749, endPoint y: 188, distance: 514.5
click at [749, 188] on div "This development led to significant advancements in medicine and public health,…" at bounding box center [652, 171] width 366 height 53
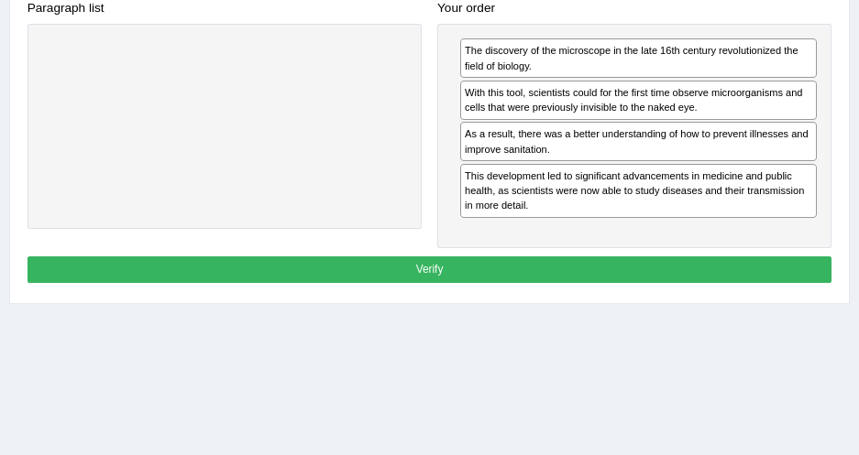
scroll to position [249, 0]
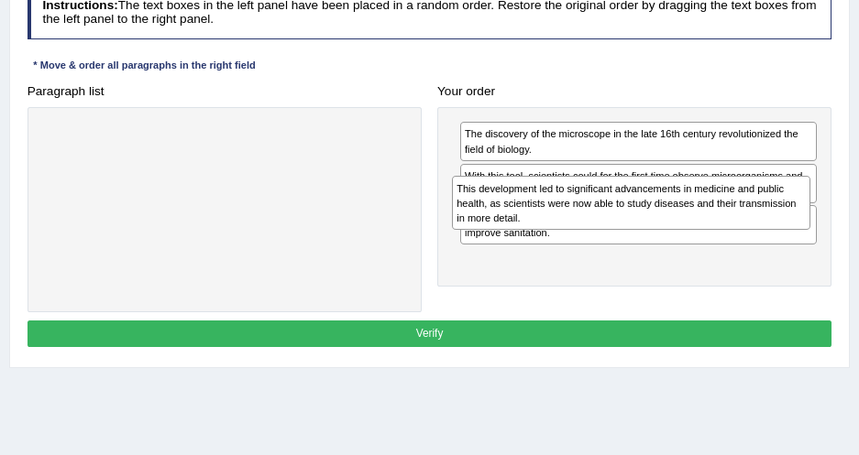
drag, startPoint x: 564, startPoint y: 288, endPoint x: 560, endPoint y: 235, distance: 53.3
click at [560, 235] on div "The discovery of the microscope in the late 16th century revolutionized the fie…" at bounding box center [634, 197] width 394 height 181
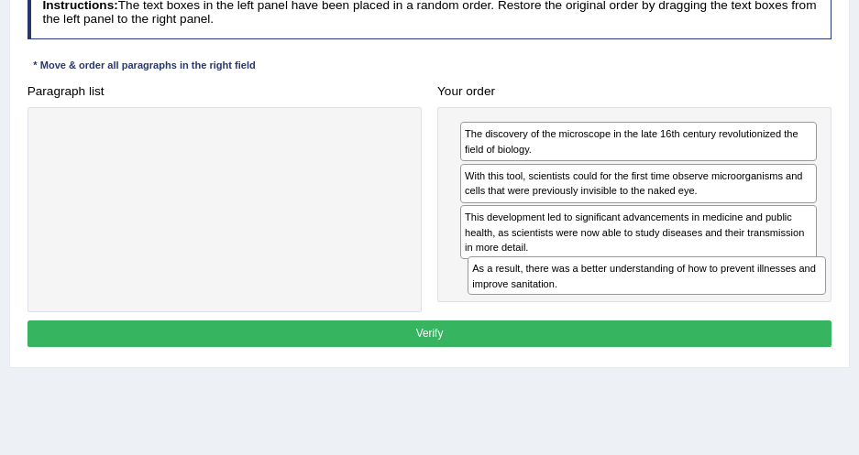
drag, startPoint x: 562, startPoint y: 228, endPoint x: 576, endPoint y: 313, distance: 86.5
click at [576, 313] on div "Instructions: The text boxes in the left panel have been placed in a random ord…" at bounding box center [429, 169] width 812 height 381
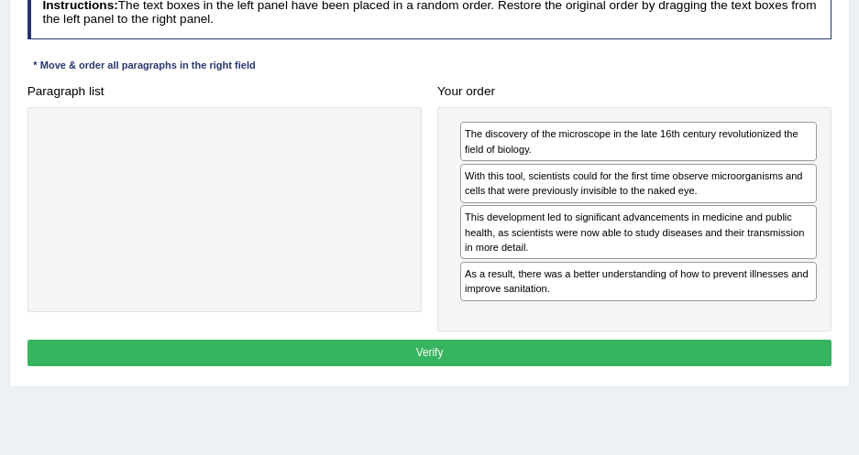
click at [554, 349] on button "Verify" at bounding box center [429, 353] width 804 height 27
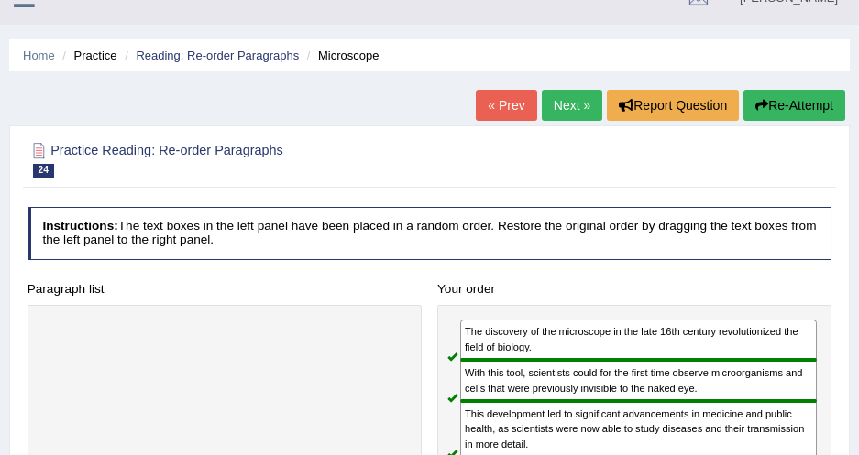
scroll to position [0, 0]
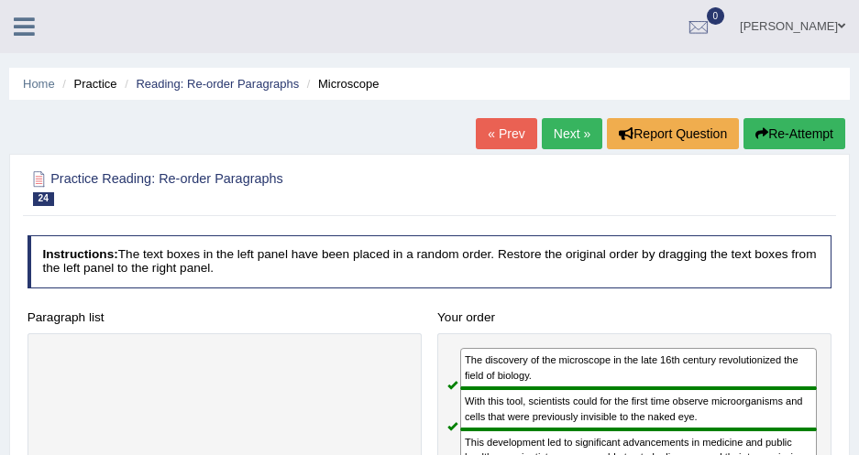
click at [564, 146] on link "Next »" at bounding box center [572, 133] width 60 height 31
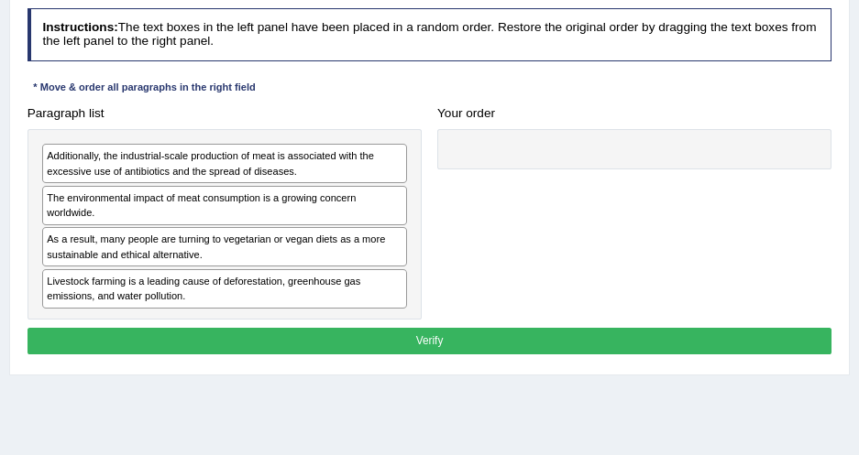
scroll to position [249, 0]
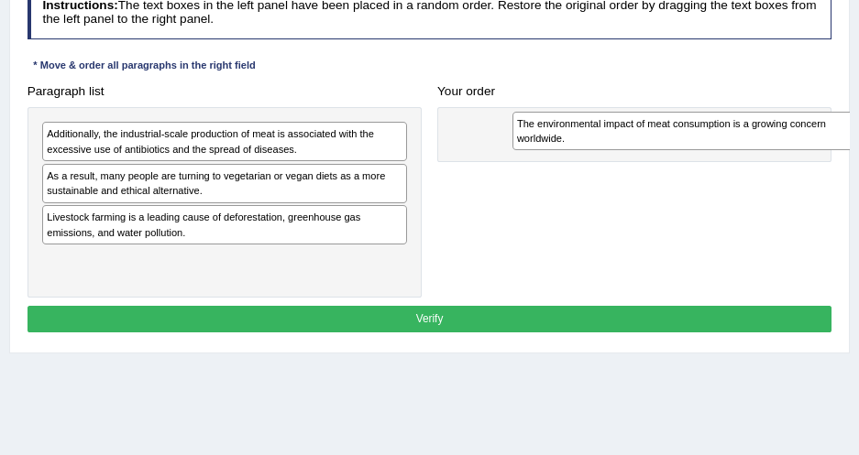
drag, startPoint x: 143, startPoint y: 184, endPoint x: 667, endPoint y: 125, distance: 527.5
click at [667, 125] on div "The environmental impact of meat consumption is a growing concern worldwide." at bounding box center [695, 131] width 366 height 38
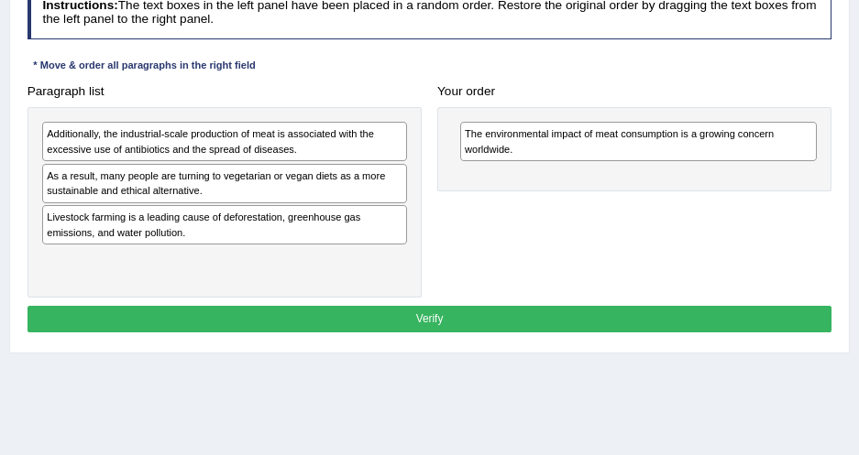
click at [451, 265] on div "Paragraph list Additionally, the industrial-scale production of meat is associa…" at bounding box center [429, 188] width 820 height 220
click at [714, 68] on div "Instructions: The text boxes in the left panel have been placed in a random ord…" at bounding box center [429, 162] width 812 height 366
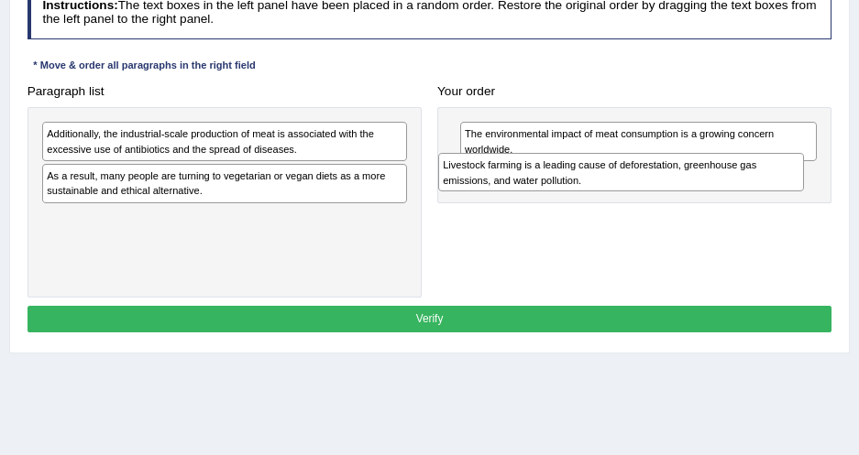
drag, startPoint x: 334, startPoint y: 213, endPoint x: 804, endPoint y: 178, distance: 471.4
click at [804, 178] on div "Paragraph list Additionally, the industrial-scale production of meat is associa…" at bounding box center [429, 188] width 820 height 220
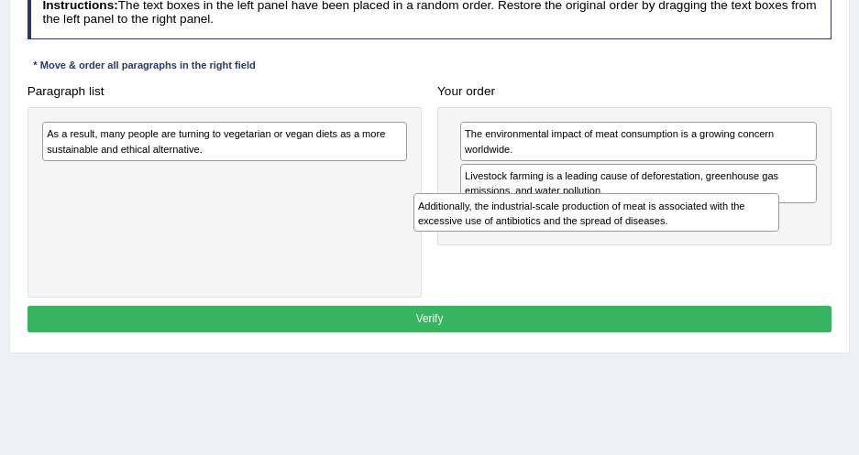
drag, startPoint x: 577, startPoint y: 206, endPoint x: 713, endPoint y: 227, distance: 137.2
click at [713, 227] on div "Additionally, the industrial-scale production of meat is associated with the ex…" at bounding box center [596, 212] width 366 height 38
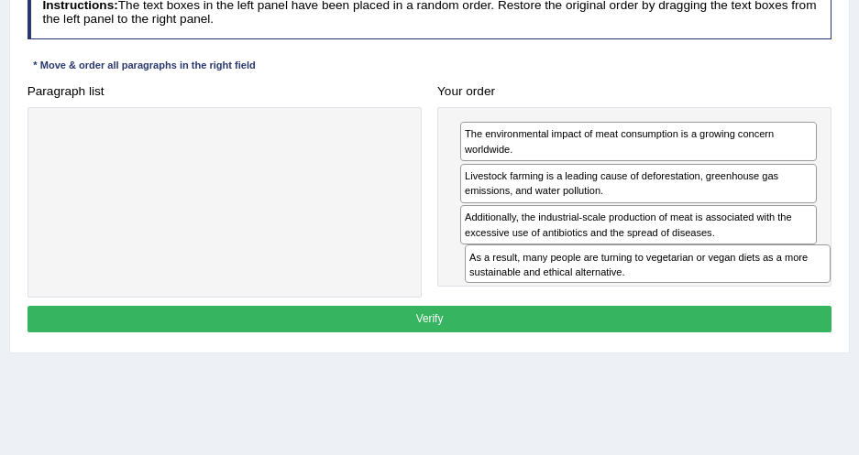
drag, startPoint x: 311, startPoint y: 130, endPoint x: 812, endPoint y: 283, distance: 524.0
click at [812, 283] on div "Paragraph list As a result, many people are turning to vegetarian or vegan diet…" at bounding box center [429, 188] width 820 height 220
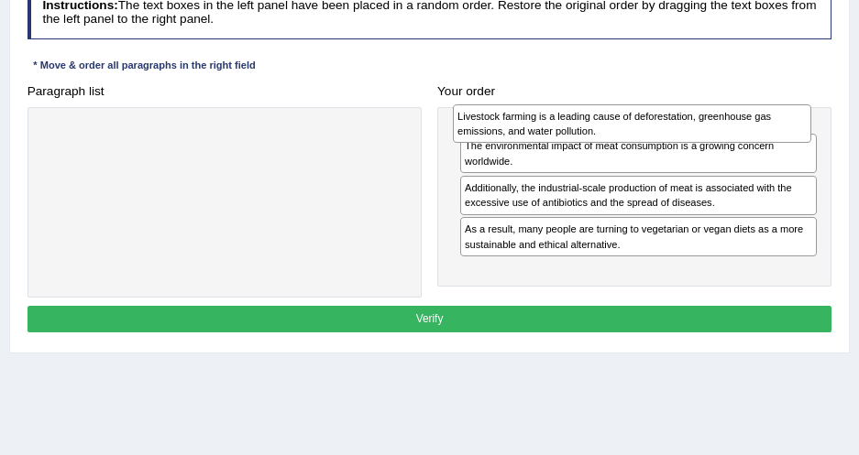
drag, startPoint x: 682, startPoint y: 181, endPoint x: 679, endPoint y: 127, distance: 54.1
click at [679, 127] on div "Livestock farming is a leading cause of deforestation, greenhouse gas emissions…" at bounding box center [632, 123] width 358 height 38
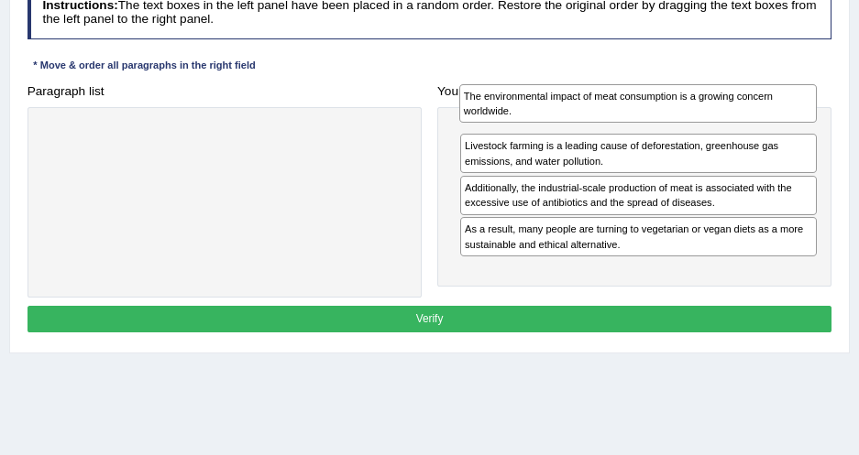
drag, startPoint x: 535, startPoint y: 188, endPoint x: 540, endPoint y: 111, distance: 77.1
click at [540, 111] on div "The environmental impact of meat consumption is a growing concern worldwide." at bounding box center [638, 103] width 358 height 38
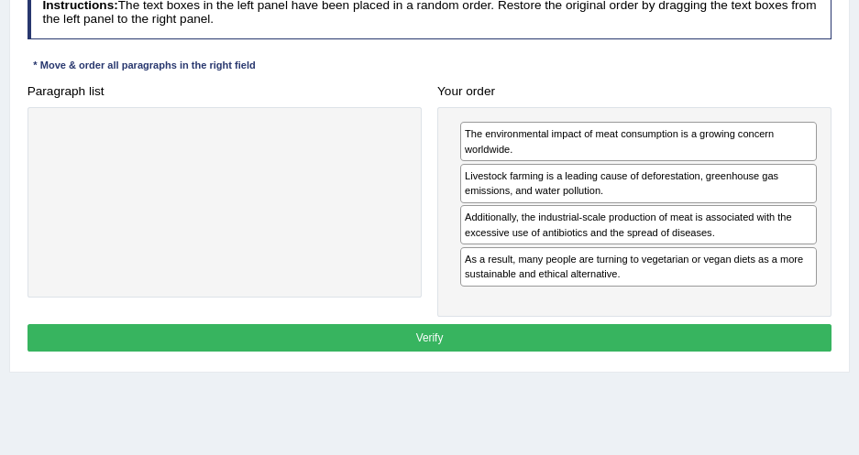
click at [388, 324] on button "Verify" at bounding box center [429, 337] width 804 height 27
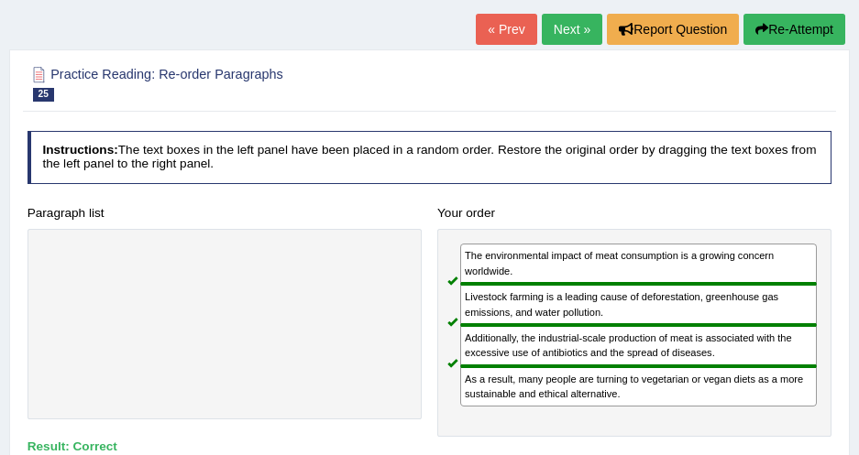
scroll to position [83, 0]
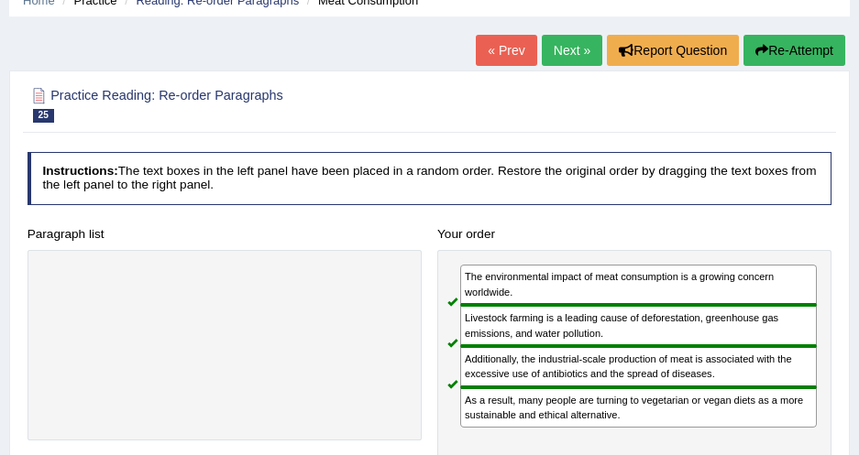
click at [550, 49] on link "Next »" at bounding box center [572, 50] width 60 height 31
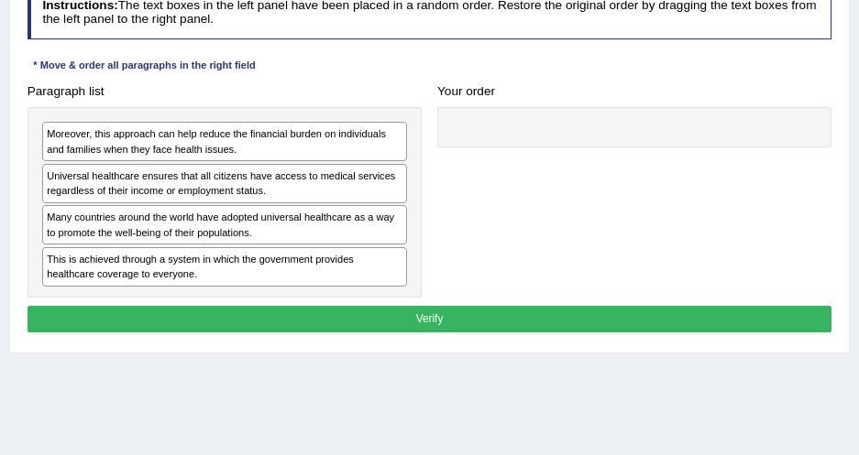
drag, startPoint x: 687, startPoint y: 34, endPoint x: 715, endPoint y: 27, distance: 28.2
click at [715, 27] on h4 "Instructions: The text boxes in the left panel have been placed in a random ord…" at bounding box center [429, 12] width 804 height 52
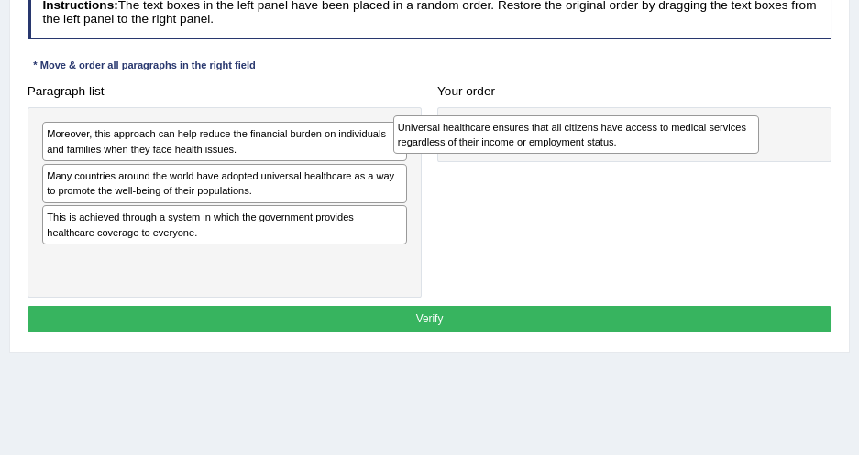
drag, startPoint x: 263, startPoint y: 170, endPoint x: 688, endPoint y: 126, distance: 427.4
click at [688, 126] on div "Universal healthcare ensures that all citizens have access to medical services …" at bounding box center [576, 134] width 366 height 38
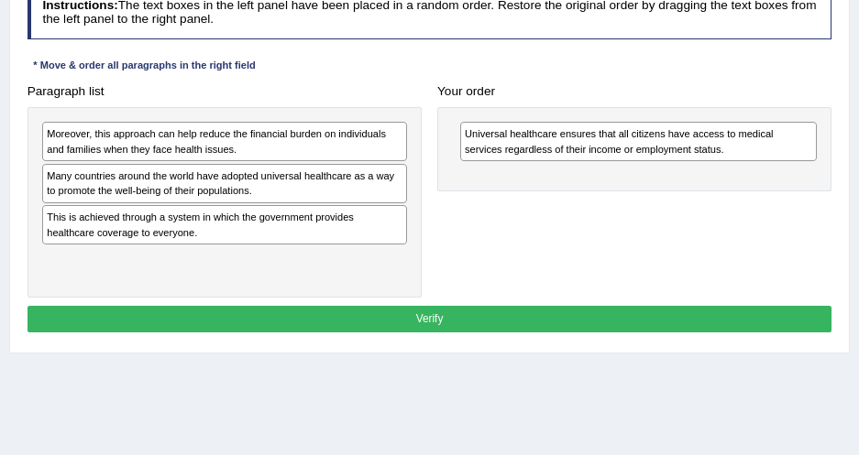
click at [583, 78] on div "Your order Universal healthcare ensures that all citizens have access to medica…" at bounding box center [635, 135] width 410 height 115
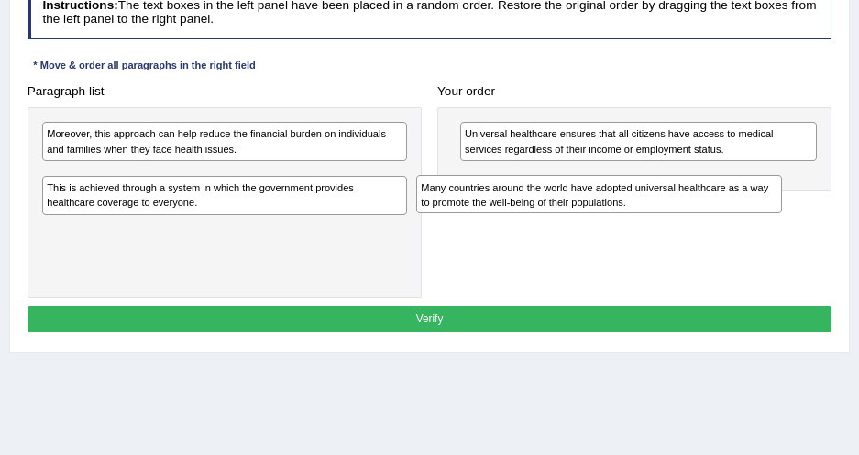
drag, startPoint x: 378, startPoint y: 182, endPoint x: 826, endPoint y: 211, distance: 448.0
click at [826, 211] on div "Paragraph list Moreover, this approach can help reduce the financial burden on …" at bounding box center [429, 188] width 820 height 220
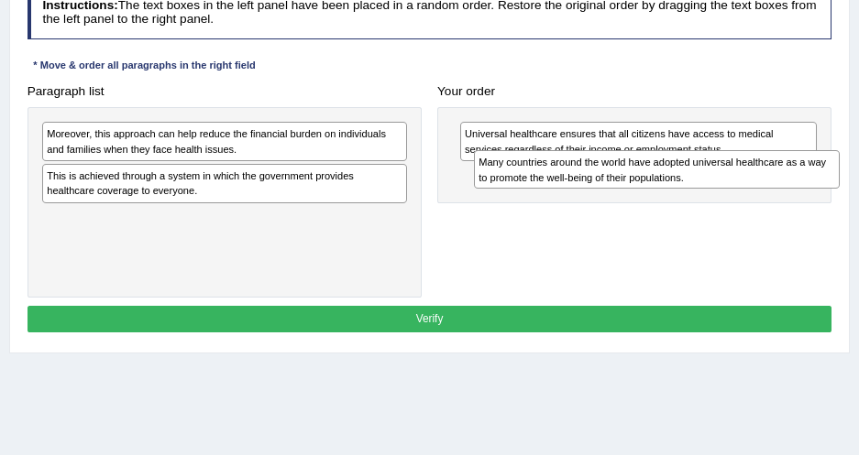
drag, startPoint x: 584, startPoint y: 166, endPoint x: 848, endPoint y: 187, distance: 265.6
click at [848, 187] on div "Practice Reading: Re-order Paragraphs 26 Universal Healthcare Instructions: The…" at bounding box center [429, 129] width 840 height 449
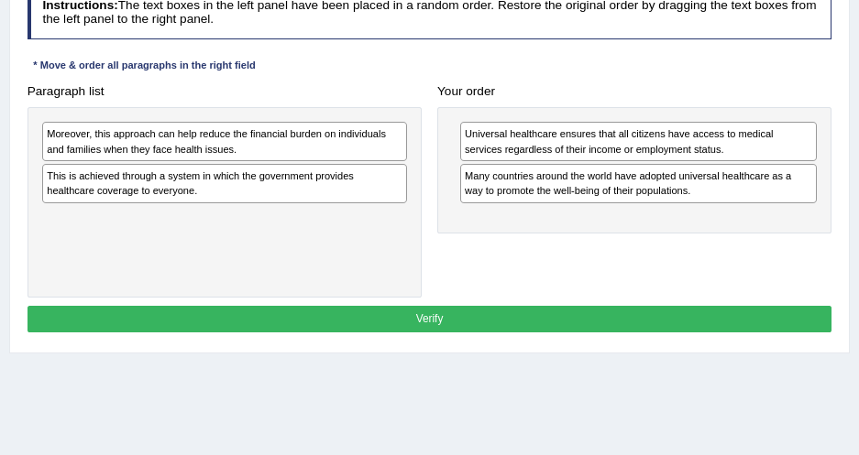
click at [367, 91] on h4 "Paragraph list" at bounding box center [224, 92] width 394 height 14
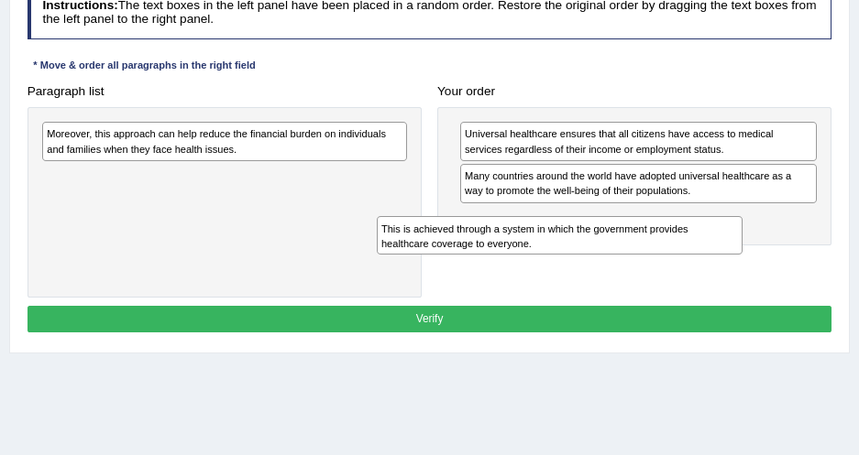
drag, startPoint x: 285, startPoint y: 172, endPoint x: 726, endPoint y: 241, distance: 446.1
click at [726, 241] on div "This is achieved through a system in which the government provides healthcare c…" at bounding box center [560, 235] width 366 height 38
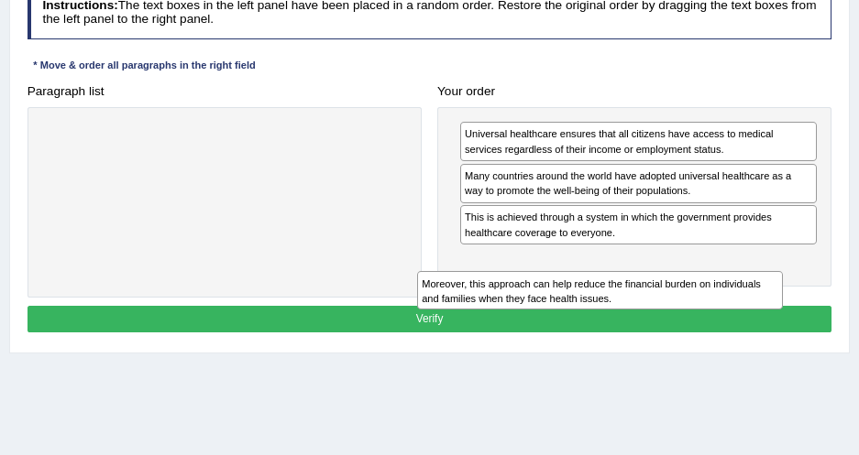
drag, startPoint x: 304, startPoint y: 132, endPoint x: 780, endPoint y: 270, distance: 495.3
click at [780, 270] on div "Paragraph list Moreover, this approach can help reduce the financial burden on …" at bounding box center [429, 188] width 820 height 220
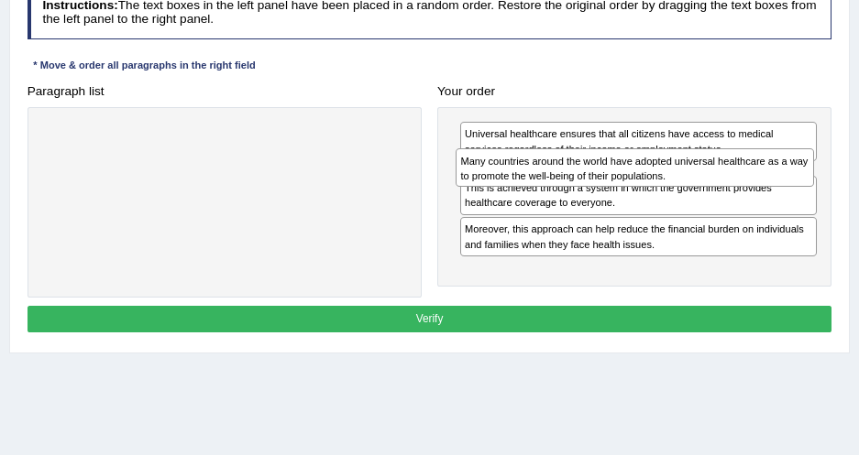
click at [628, 184] on div "Many countries around the world have adopted universal healthcare as a way to p…" at bounding box center [634, 167] width 358 height 38
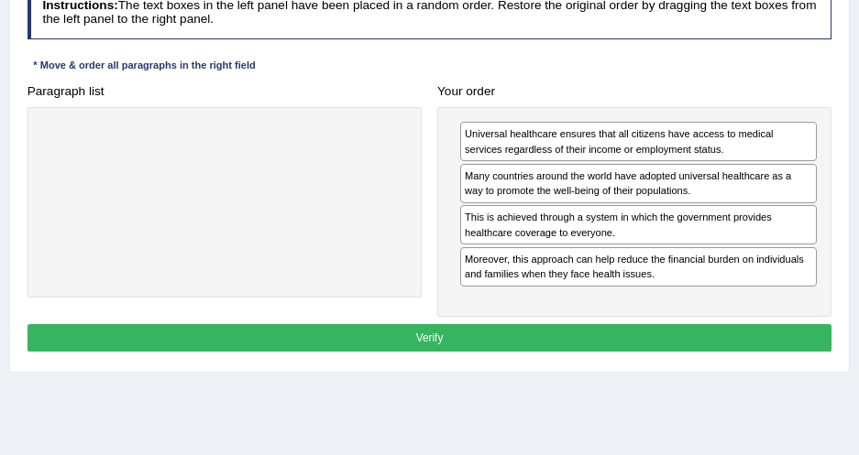
click at [587, 335] on button "Verify" at bounding box center [429, 337] width 804 height 27
